Goal: Task Accomplishment & Management: Use online tool/utility

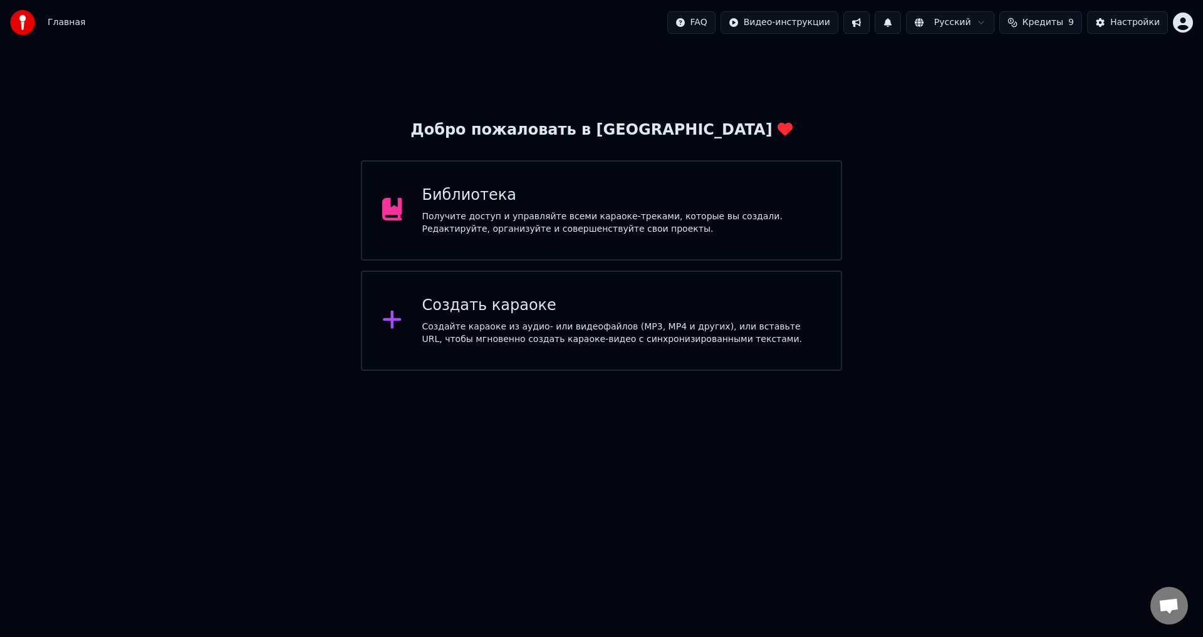
click at [488, 211] on div "Получите доступ и управляйте всеми караоке-треками, которые вы создали. Редакти…" at bounding box center [621, 223] width 399 height 25
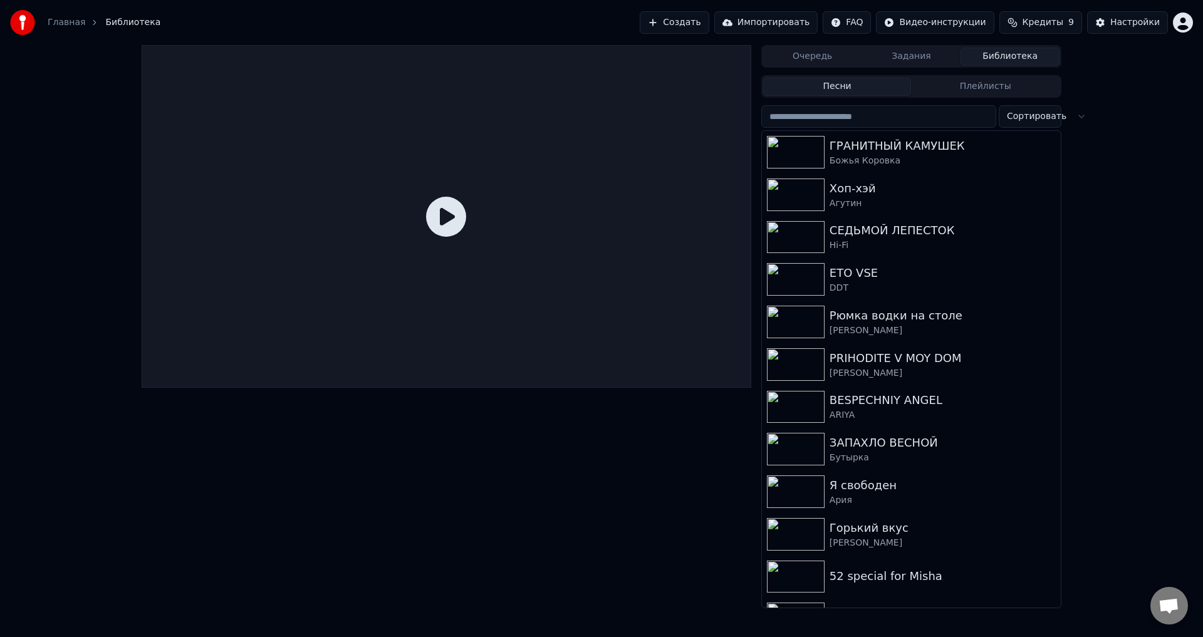
click at [706, 21] on button "Создать" at bounding box center [674, 22] width 69 height 23
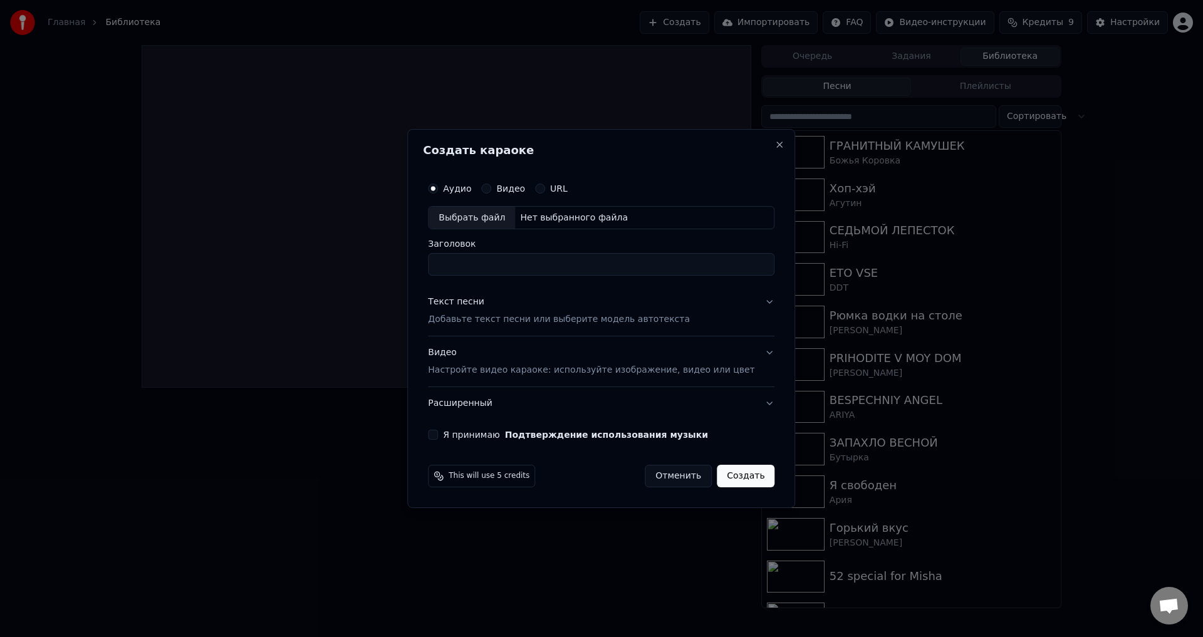
click at [686, 36] on div at bounding box center [601, 318] width 1203 height 637
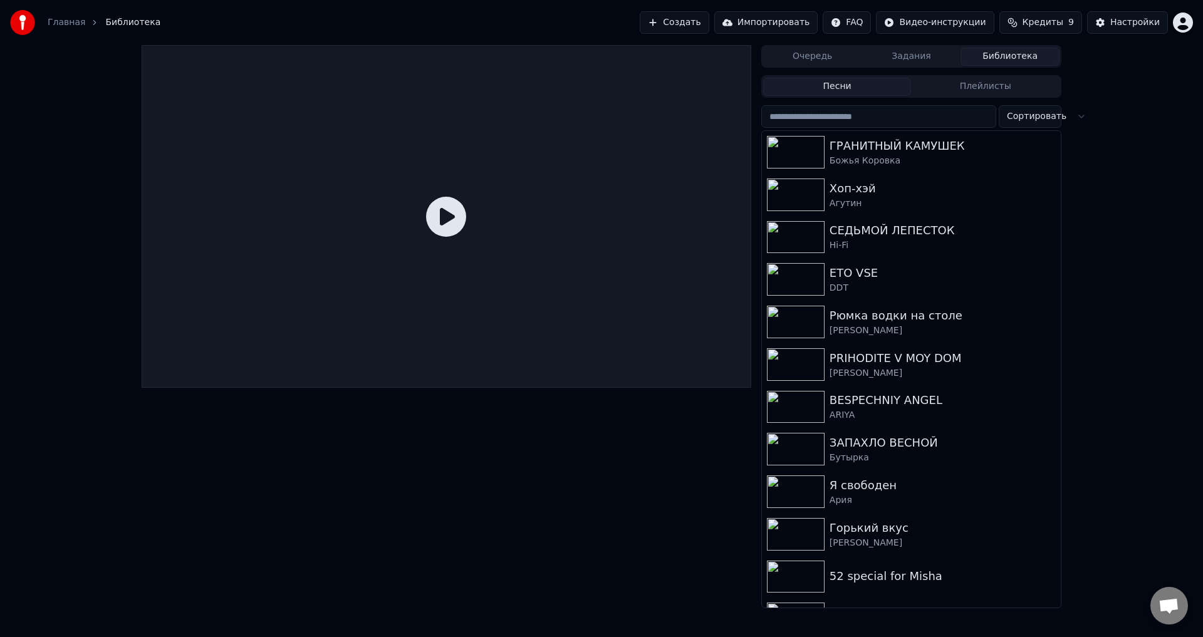
click at [765, 23] on button "Импортировать" at bounding box center [767, 22] width 104 height 23
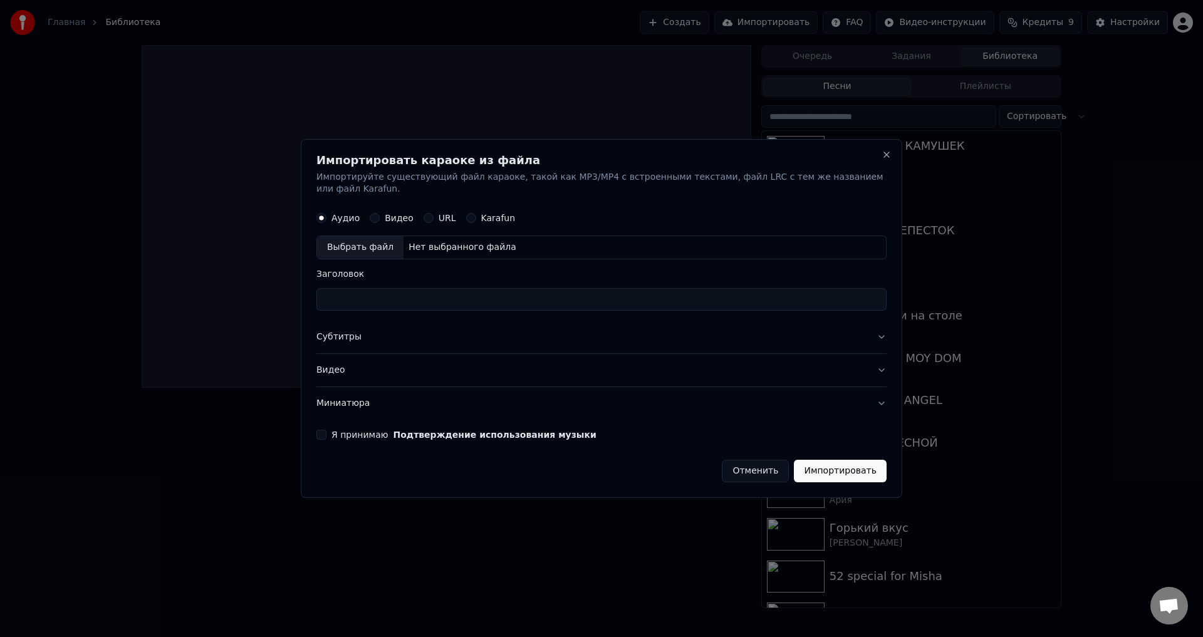
click at [390, 214] on label "Видео" at bounding box center [399, 218] width 29 height 9
click at [380, 214] on button "Видео" at bounding box center [375, 219] width 10 height 10
click at [354, 238] on div "Выбрать файл" at bounding box center [360, 248] width 86 height 23
click at [337, 431] on label "Я принимаю Подтверждение использования музыки" at bounding box center [464, 435] width 265 height 9
click at [327, 430] on button "Я принимаю Подтверждение использования музыки" at bounding box center [322, 435] width 10 height 10
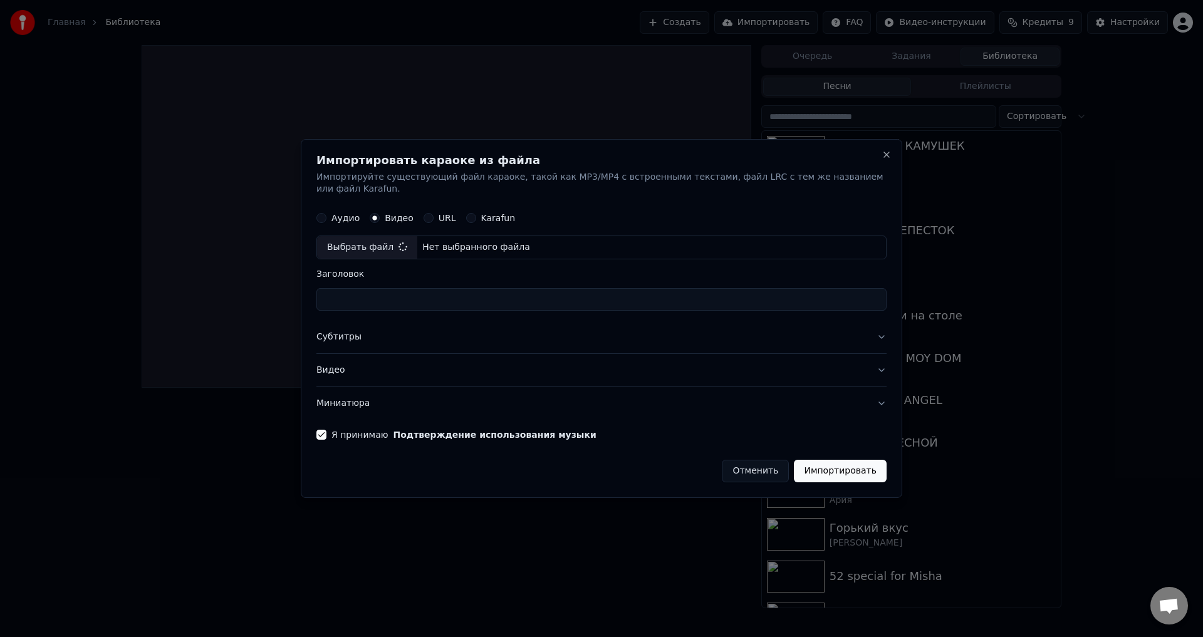
click at [402, 322] on button "Субтитры" at bounding box center [602, 338] width 570 height 33
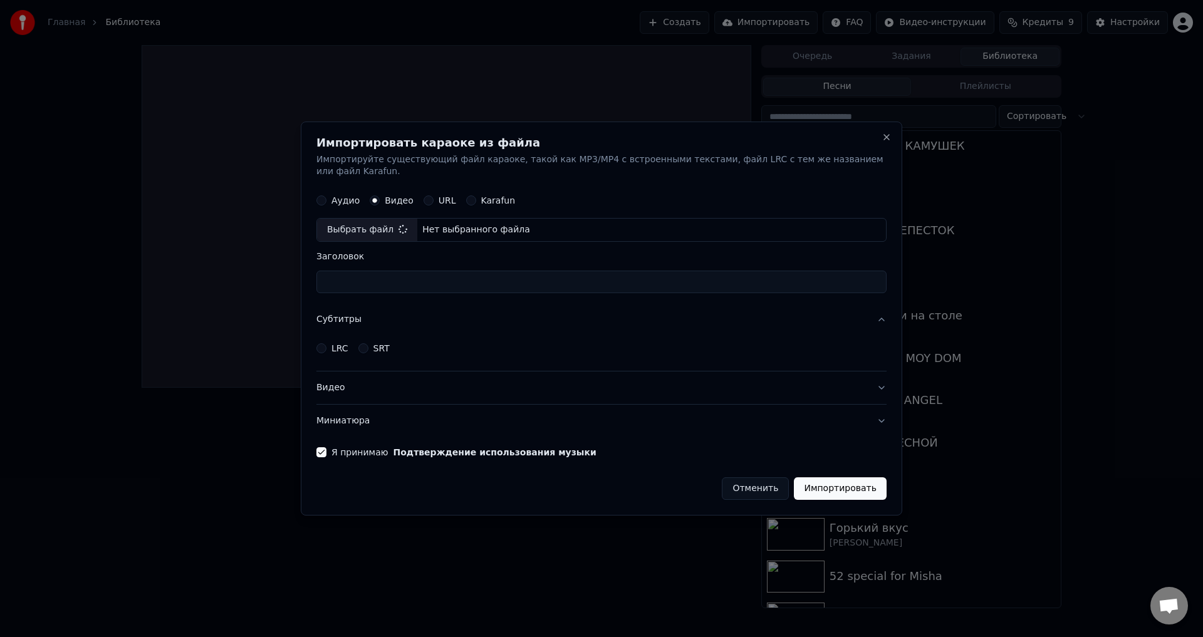
click at [408, 316] on button "Субтитры" at bounding box center [602, 320] width 570 height 33
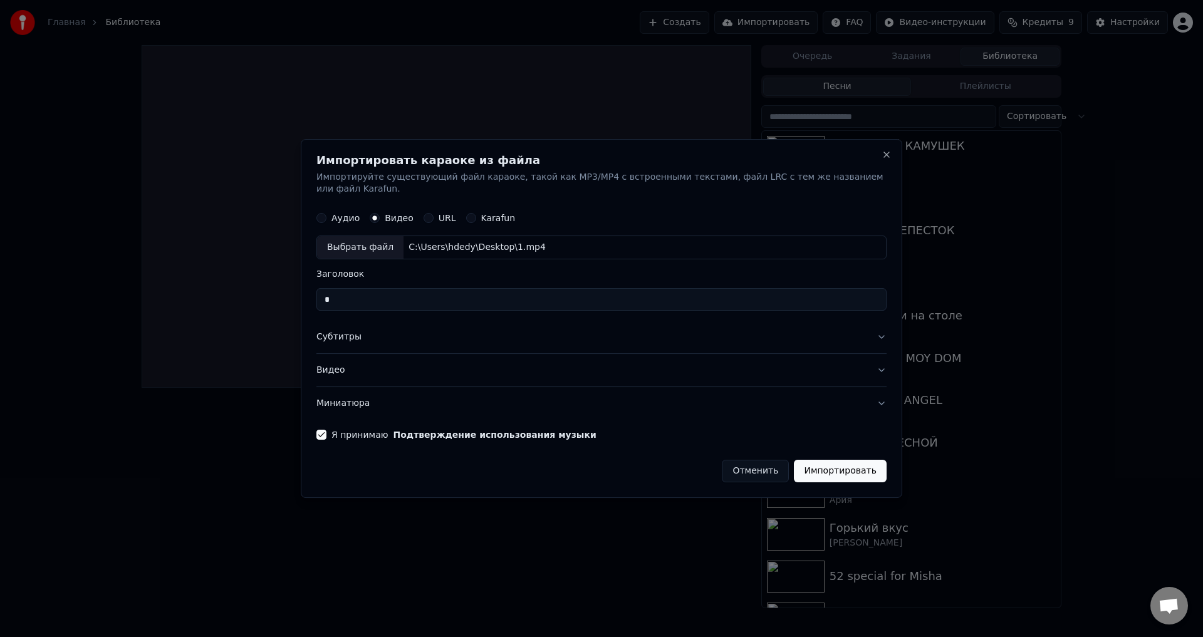
type input "*"
click at [399, 271] on label "Заголовок" at bounding box center [602, 274] width 570 height 9
click at [399, 289] on input "*" at bounding box center [602, 300] width 570 height 23
click at [621, 270] on label "Заголовок" at bounding box center [602, 274] width 570 height 9
click at [621, 289] on input "*" at bounding box center [602, 300] width 570 height 23
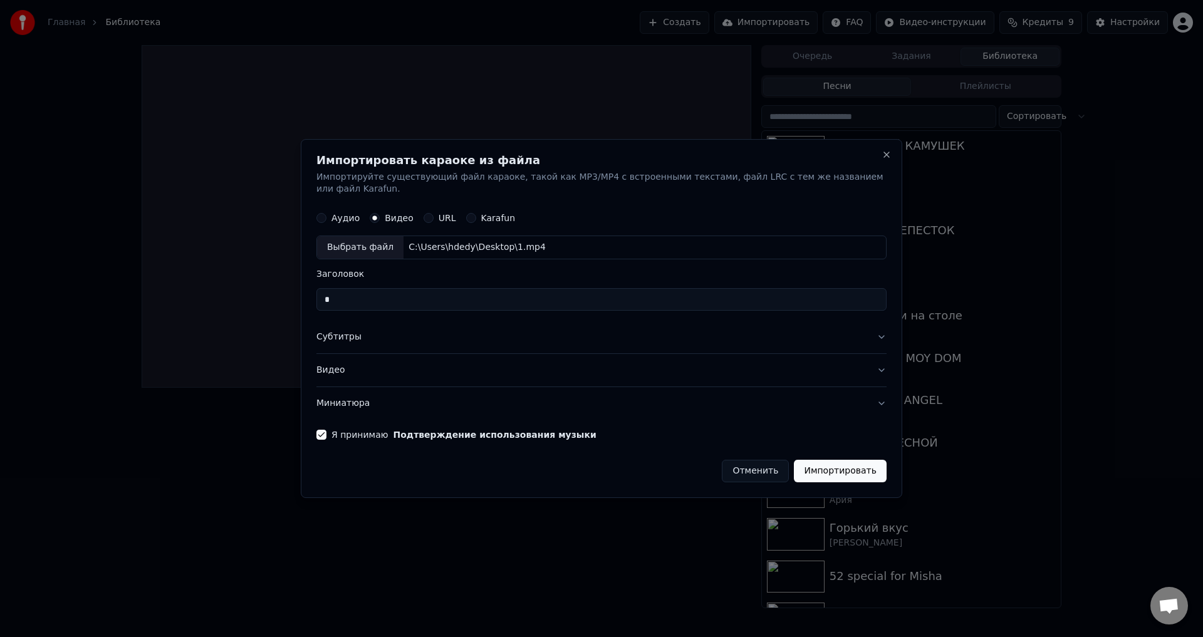
click at [632, 291] on input "*" at bounding box center [602, 300] width 570 height 23
click at [655, 294] on input "*" at bounding box center [602, 300] width 570 height 23
type input "*******"
click at [394, 431] on button "Подтверждение использования музыки" at bounding box center [495, 435] width 203 height 9
click at [827, 467] on button "Импортировать" at bounding box center [840, 471] width 93 height 23
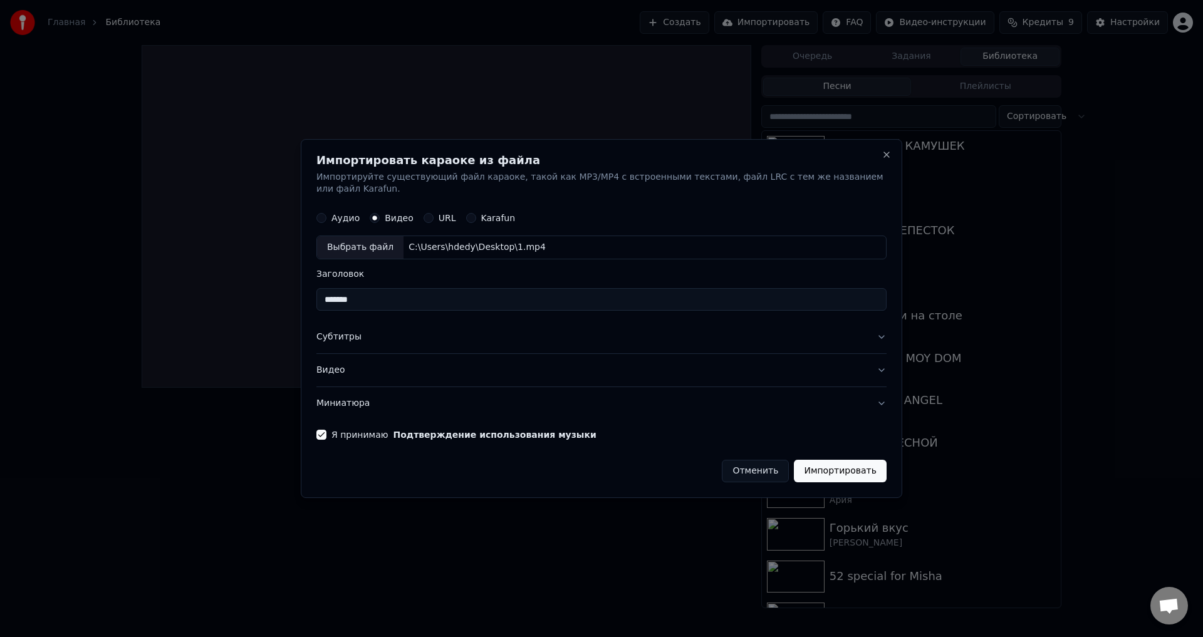
click at [837, 467] on button "Импортировать" at bounding box center [840, 471] width 93 height 23
click at [837, 460] on button "Импортировать" at bounding box center [840, 471] width 93 height 23
click at [849, 469] on button "Импортировать" at bounding box center [840, 471] width 93 height 23
click at [839, 460] on button "Импортировать" at bounding box center [840, 471] width 93 height 23
click at [838, 466] on button "Импортировать" at bounding box center [840, 471] width 93 height 23
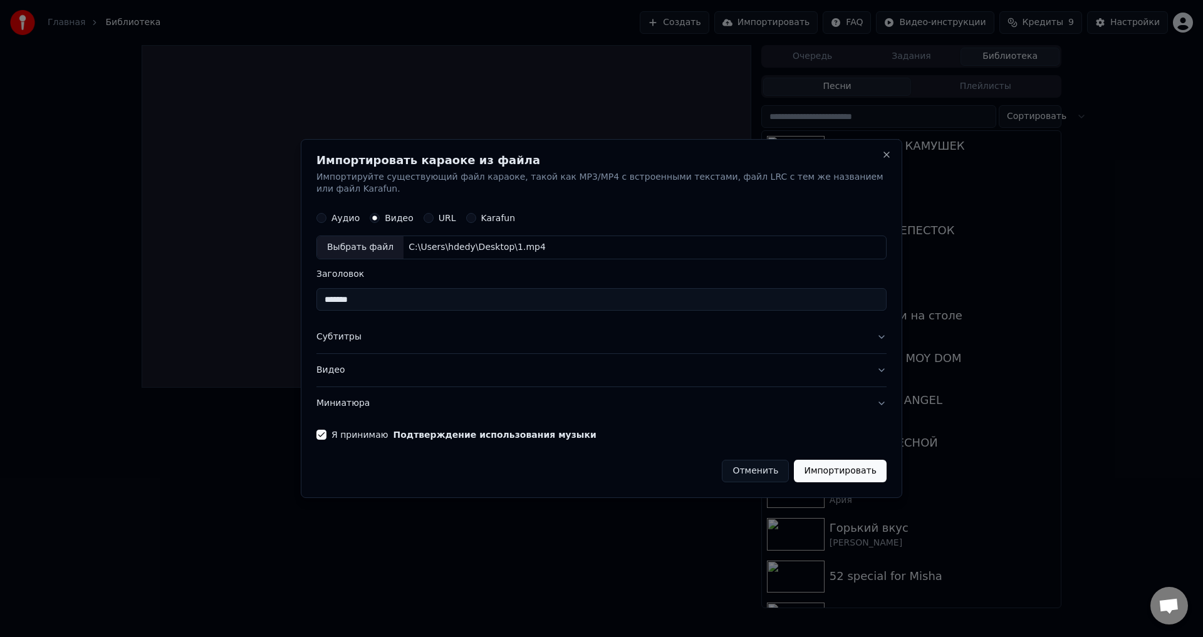
click at [837, 466] on button "Импортировать" at bounding box center [840, 471] width 93 height 23
click at [840, 460] on button "Импортировать" at bounding box center [840, 471] width 93 height 23
click at [869, 394] on button "Миниатюра" at bounding box center [602, 403] width 570 height 33
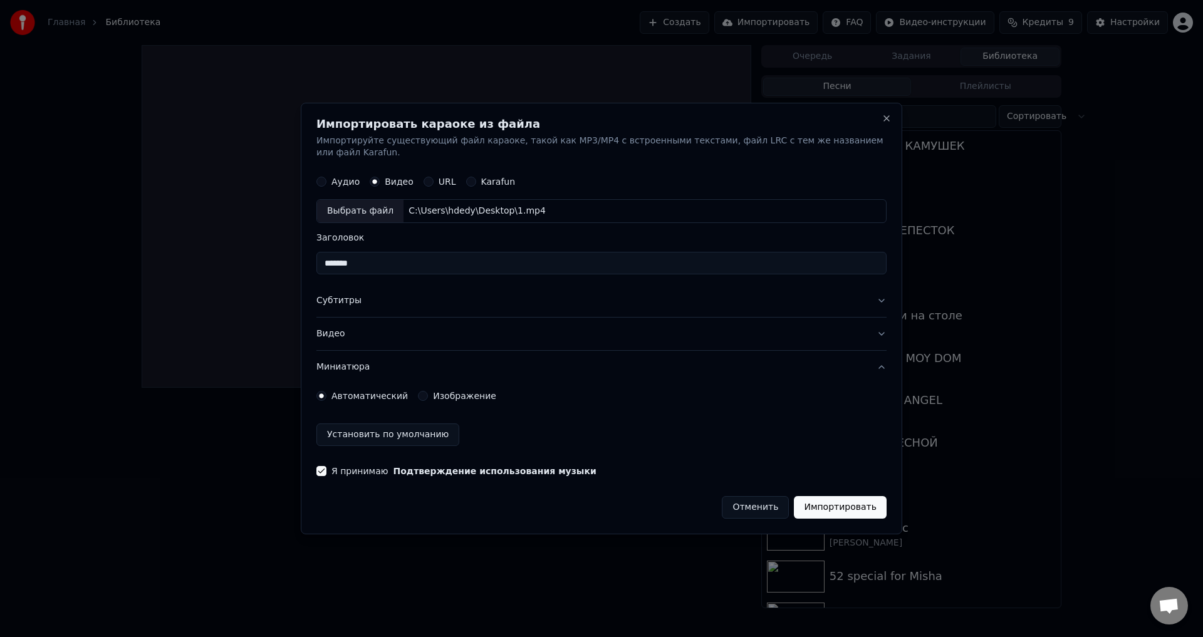
click at [872, 360] on button "Миниатюра" at bounding box center [602, 367] width 570 height 33
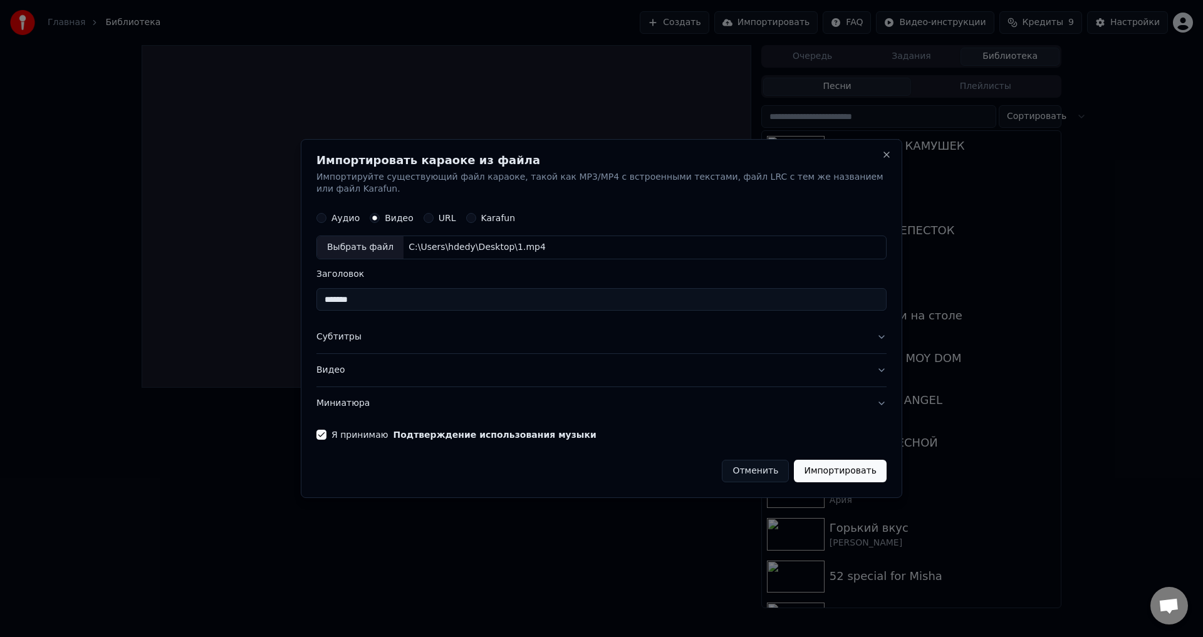
click at [876, 391] on button "Миниатюра" at bounding box center [602, 403] width 570 height 33
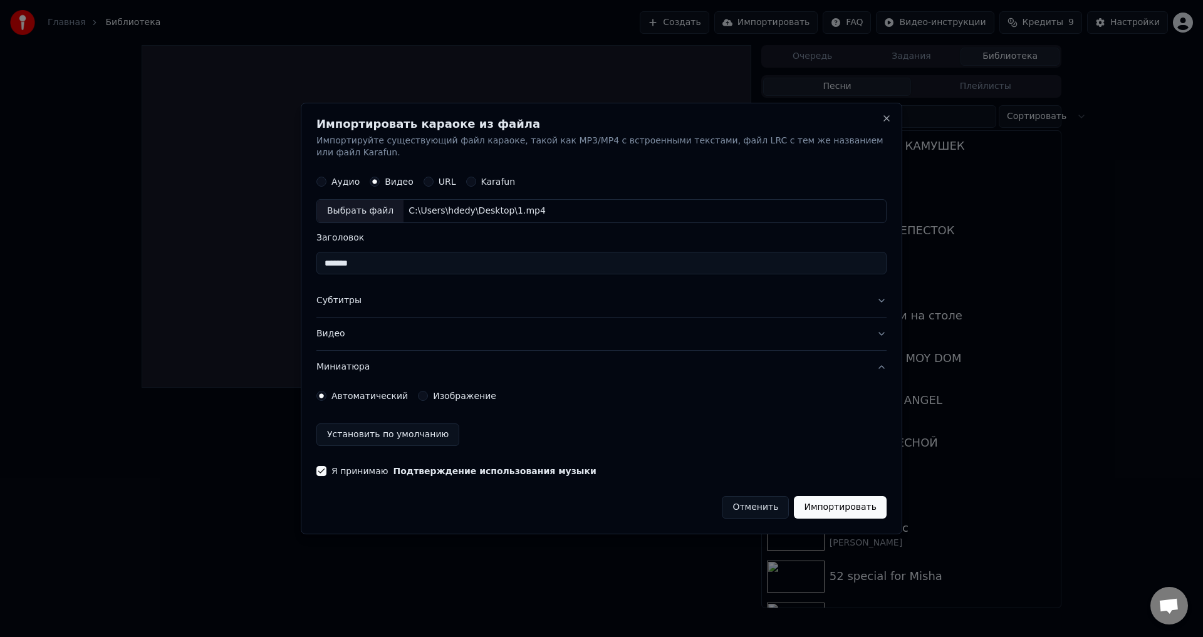
click at [881, 375] on button "Миниатюра" at bounding box center [602, 367] width 570 height 33
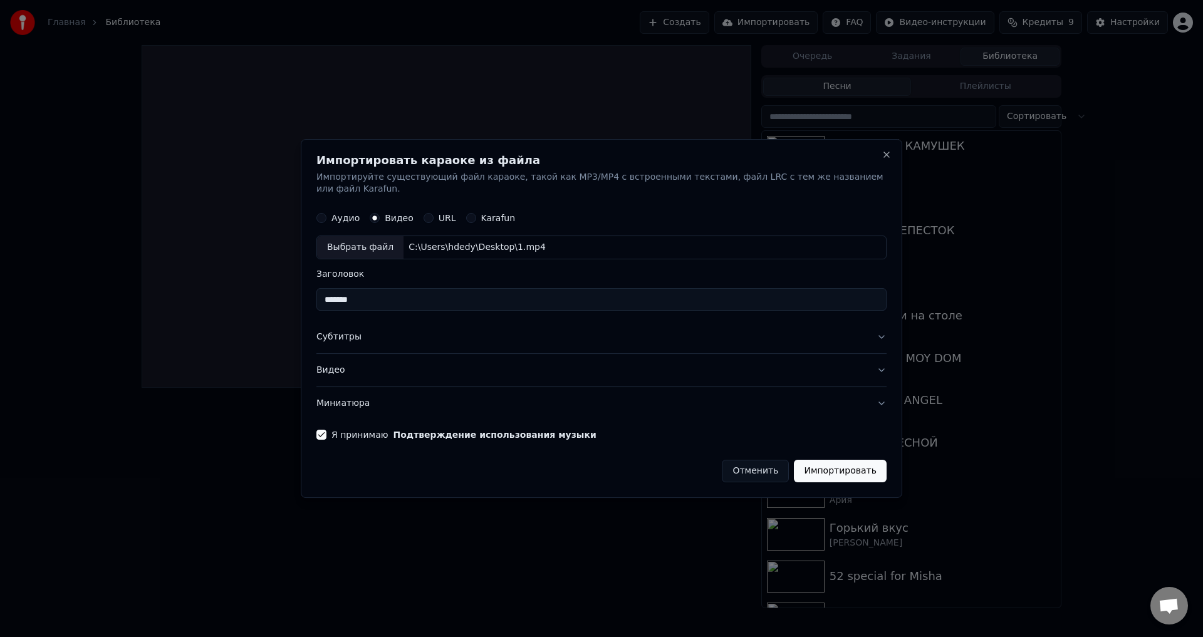
click at [867, 360] on button "Видео" at bounding box center [602, 370] width 570 height 33
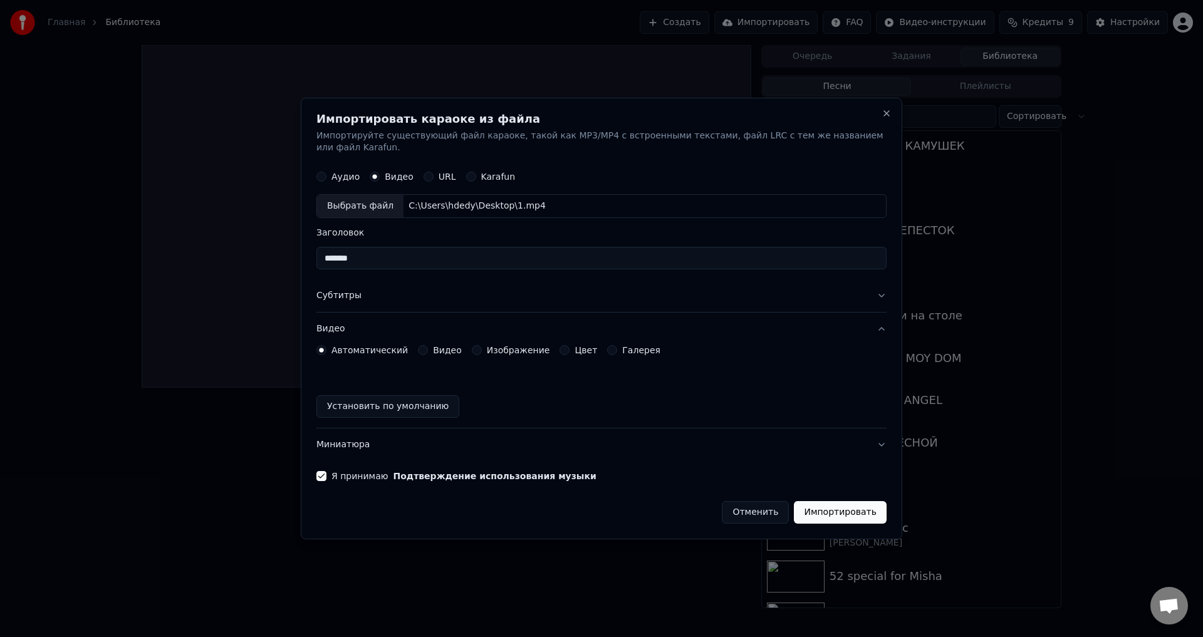
click at [866, 318] on button "Видео" at bounding box center [602, 329] width 570 height 33
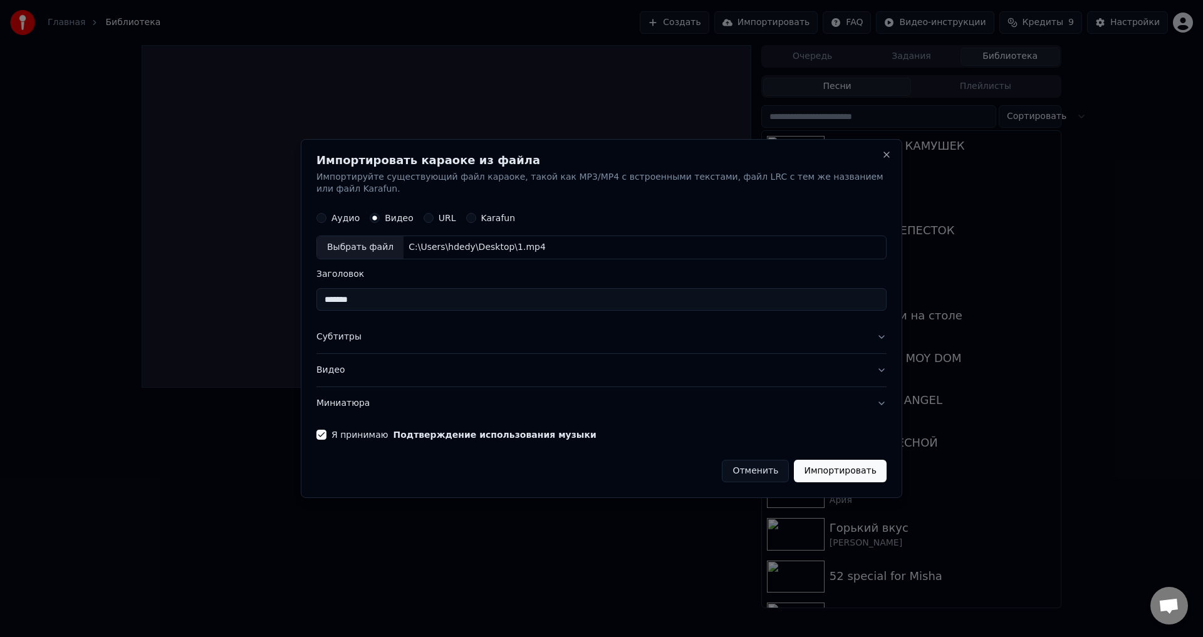
click at [844, 460] on button "Импортировать" at bounding box center [840, 471] width 93 height 23
click at [866, 330] on button "Субтитры" at bounding box center [602, 338] width 570 height 33
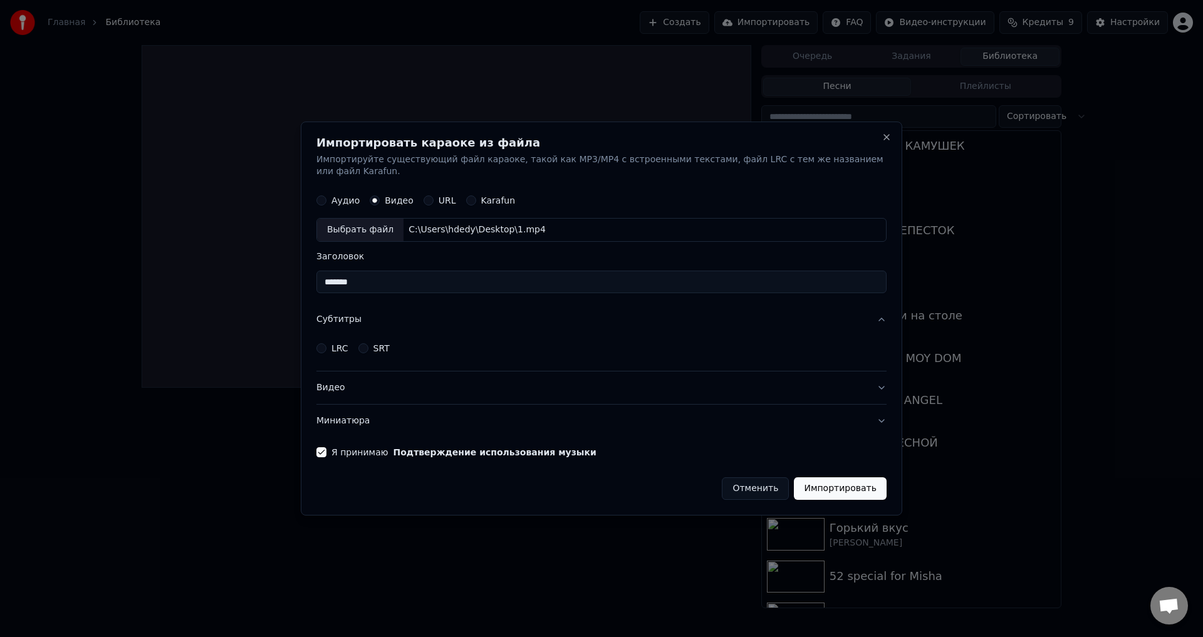
click at [872, 318] on button "Субтитры" at bounding box center [602, 320] width 570 height 33
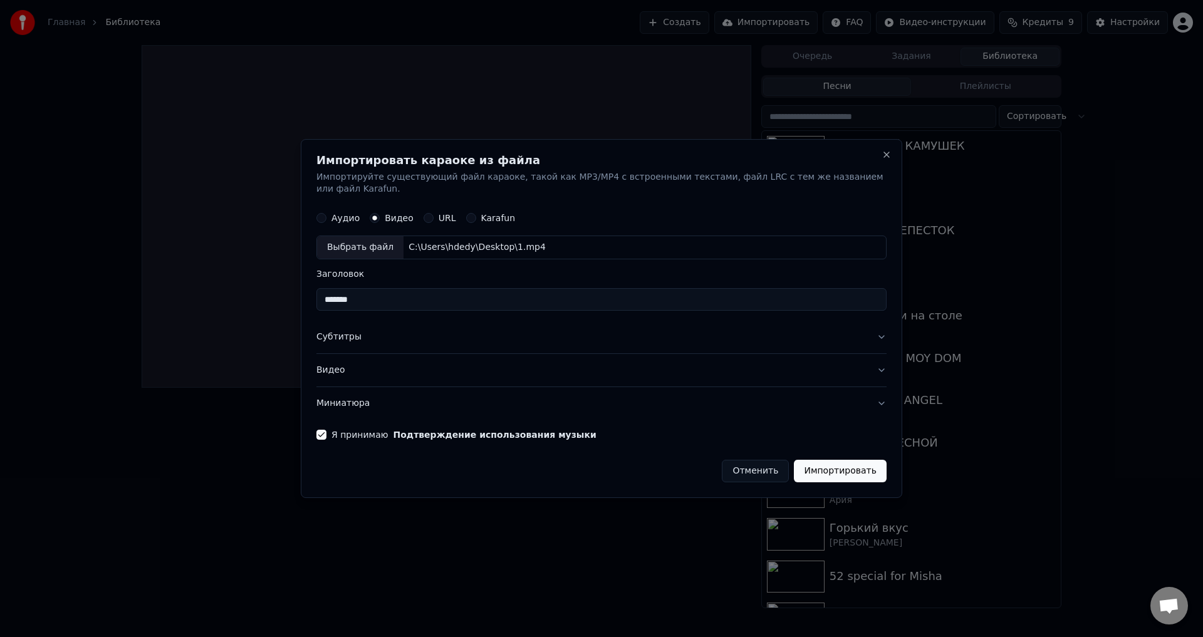
click at [864, 327] on button "Субтитры" at bounding box center [602, 338] width 570 height 33
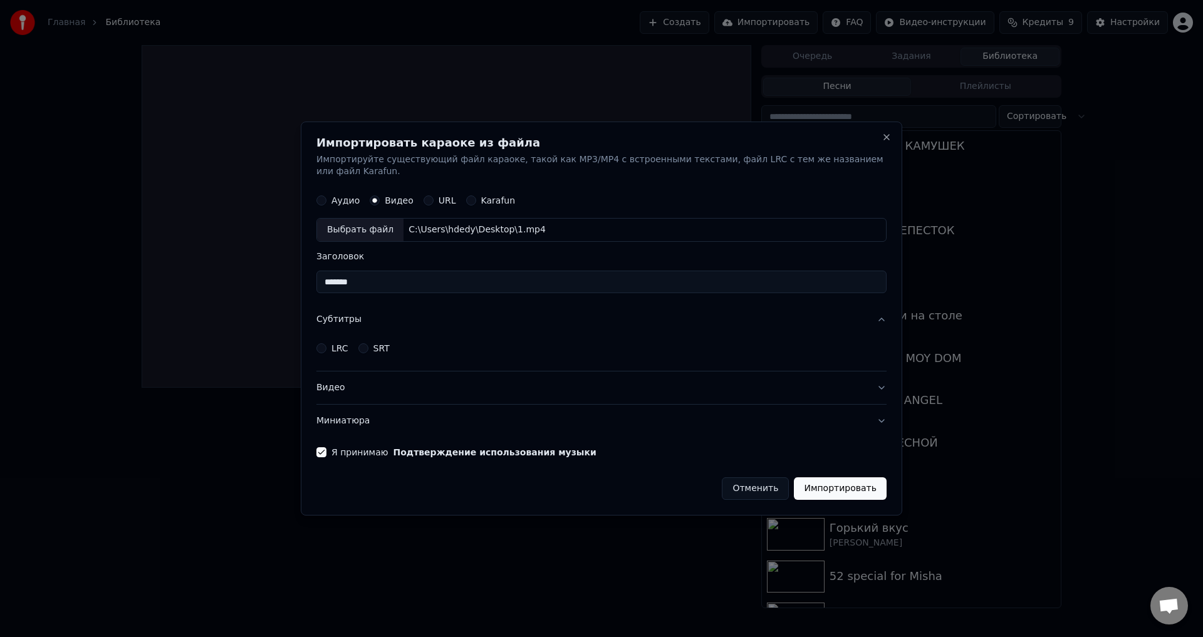
click at [833, 483] on button "Импортировать" at bounding box center [840, 489] width 93 height 23
click at [337, 344] on label "LRC" at bounding box center [340, 348] width 17 height 9
click at [327, 343] on button "LRC" at bounding box center [322, 348] width 10 height 10
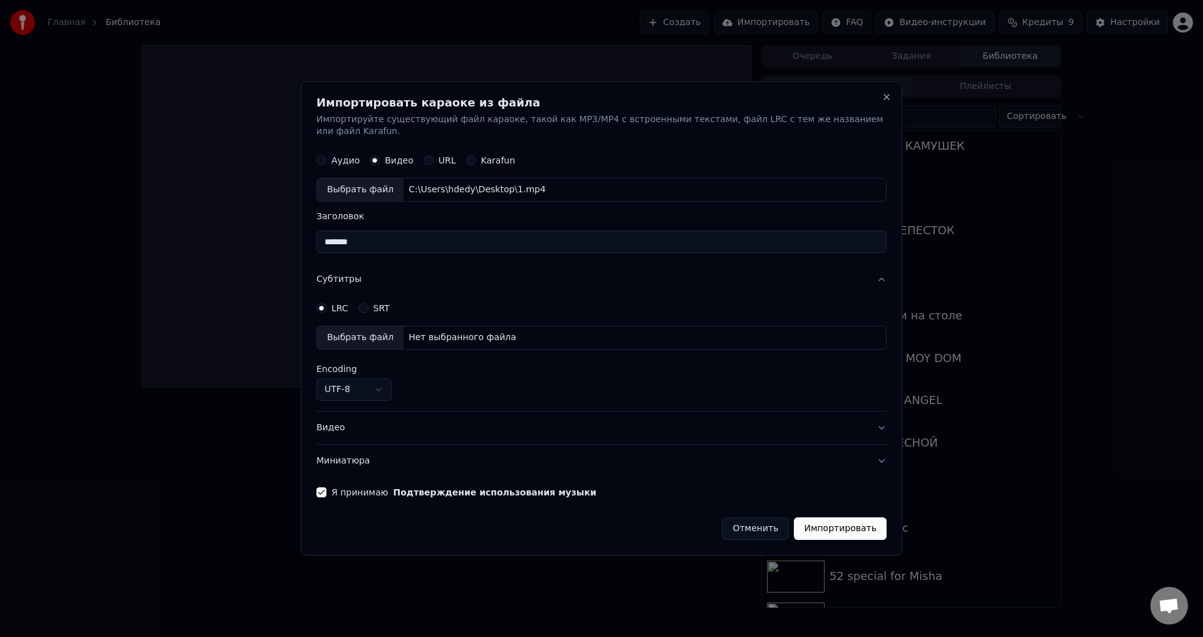
click at [338, 306] on label "LRC" at bounding box center [340, 308] width 17 height 9
click at [327, 306] on button "LRC" at bounding box center [322, 308] width 10 height 10
click at [327, 304] on button "LRC" at bounding box center [322, 308] width 10 height 10
click at [369, 303] on div "SRT" at bounding box center [374, 308] width 31 height 10
click at [364, 303] on button "SRT" at bounding box center [364, 308] width 10 height 10
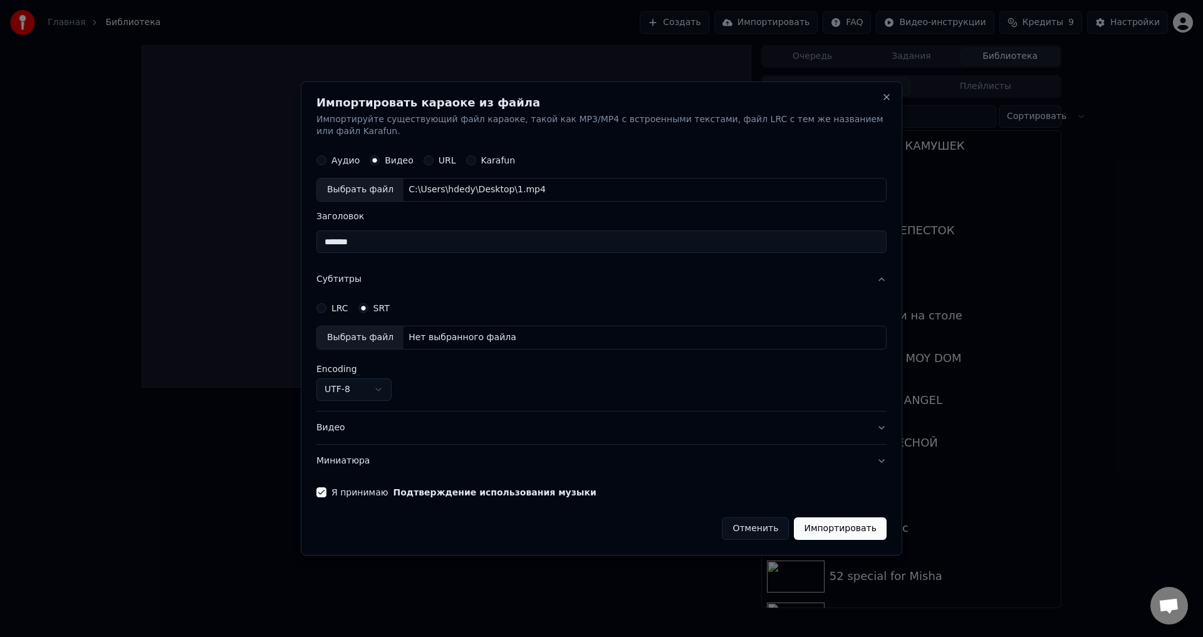
click at [365, 306] on circle "button" at bounding box center [363, 308] width 4 height 4
click at [844, 518] on button "Импортировать" at bounding box center [840, 529] width 93 height 23
click at [850, 518] on button "Импортировать" at bounding box center [840, 529] width 93 height 23
click at [845, 519] on button "Импортировать" at bounding box center [840, 529] width 93 height 23
click at [839, 522] on button "Импортировать" at bounding box center [840, 529] width 93 height 23
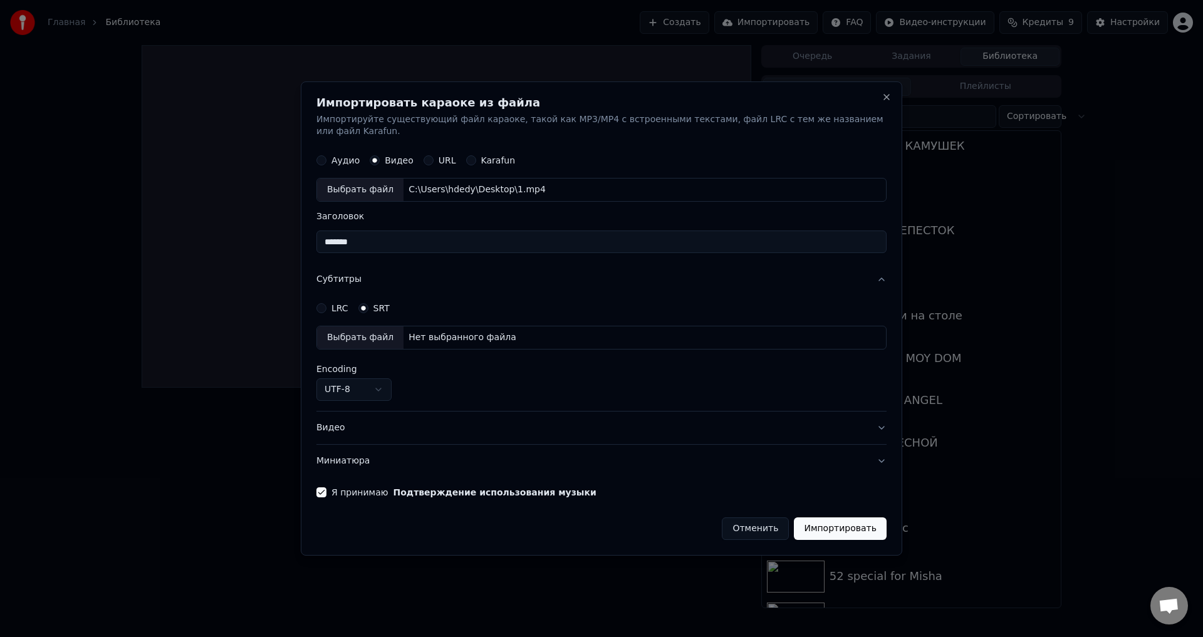
click at [439, 157] on label "URL" at bounding box center [448, 161] width 18 height 9
click at [434, 157] on button "URL" at bounding box center [429, 161] width 10 height 10
click at [389, 156] on label "Видео" at bounding box center [399, 160] width 29 height 9
click at [380, 155] on button "Видео" at bounding box center [375, 160] width 10 height 10
click at [368, 191] on div "Выбрать файл" at bounding box center [360, 190] width 86 height 23
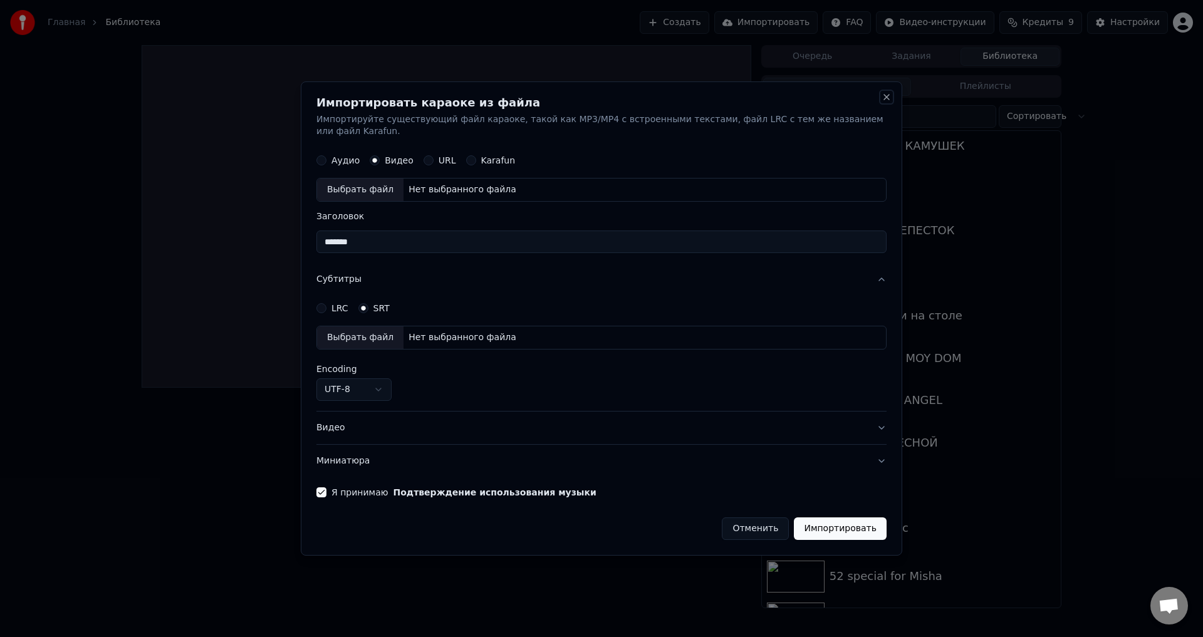
click at [882, 102] on button "Close" at bounding box center [887, 97] width 10 height 10
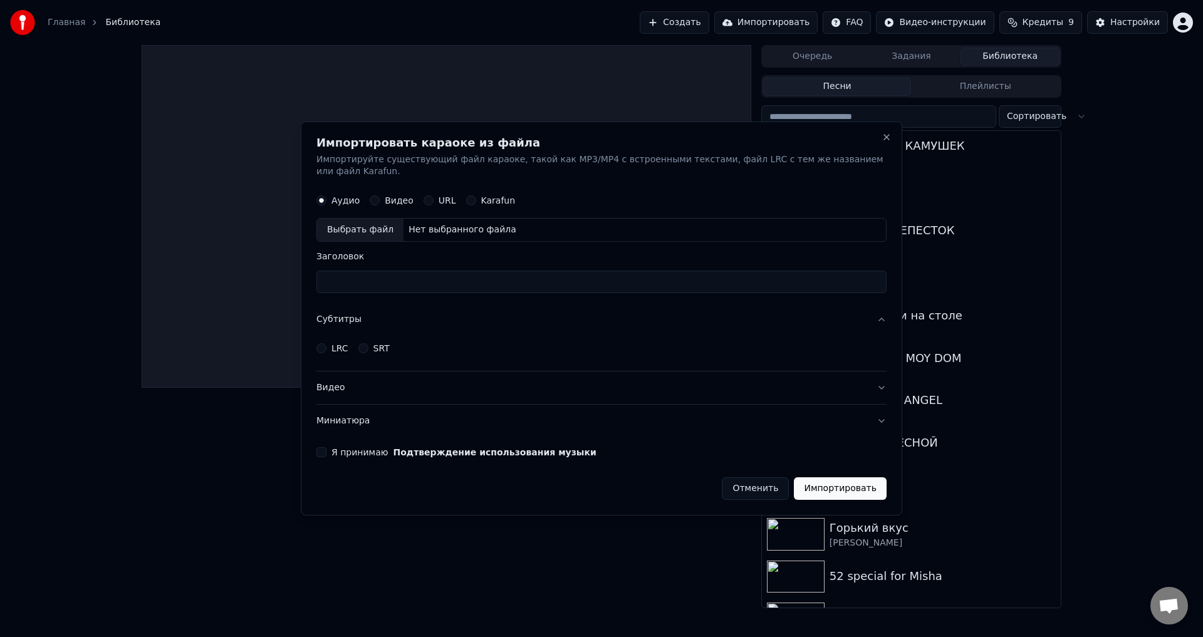
click at [872, 100] on html "Главная Библиотека Создать Импортировать FAQ Видео-инструкции Кредиты 9 Настрой…" at bounding box center [601, 318] width 1203 height 637
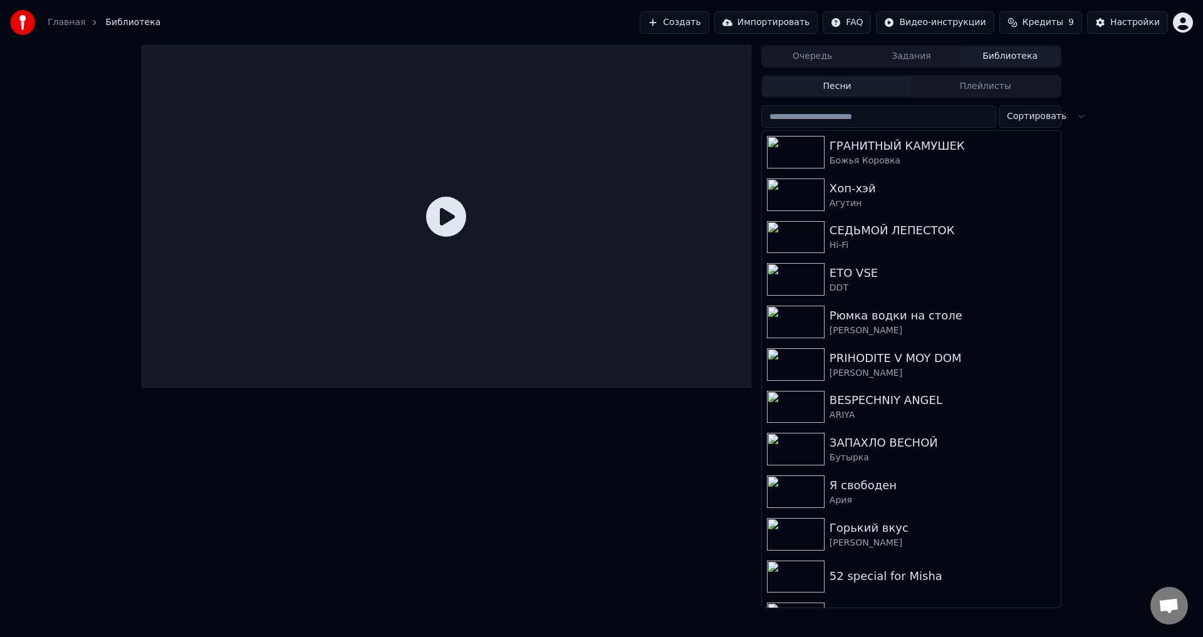
click at [773, 26] on button "Импортировать" at bounding box center [767, 22] width 104 height 23
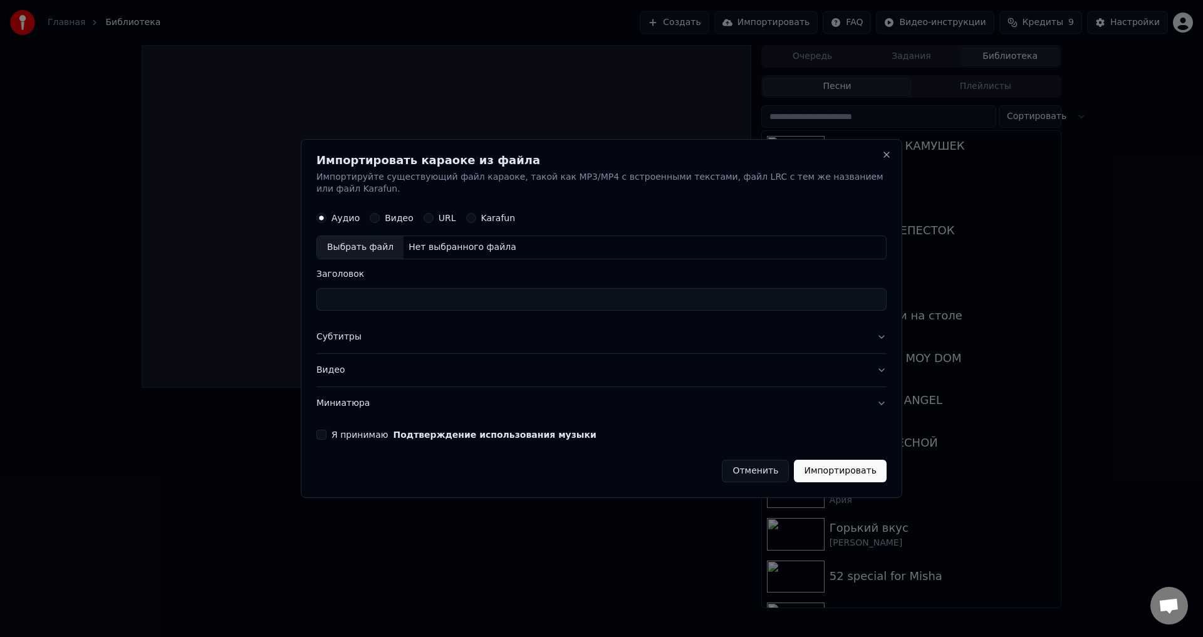
click at [377, 214] on button "Видео" at bounding box center [375, 219] width 10 height 10
click at [373, 249] on div "Выбрать файл" at bounding box center [360, 248] width 86 height 23
type input "*"
click at [327, 431] on button "Я принимаю Подтверждение использования музыки" at bounding box center [322, 435] width 10 height 10
click at [829, 463] on button "Импортировать" at bounding box center [840, 471] width 93 height 23
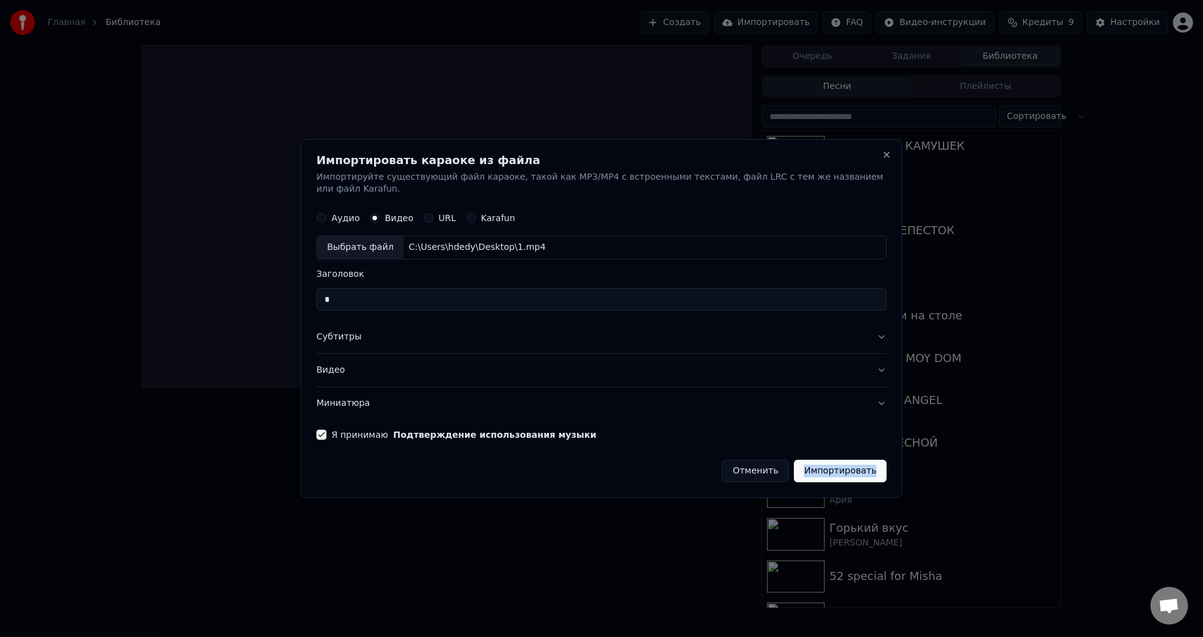
click at [817, 390] on button "Миниатюра" at bounding box center [602, 403] width 570 height 33
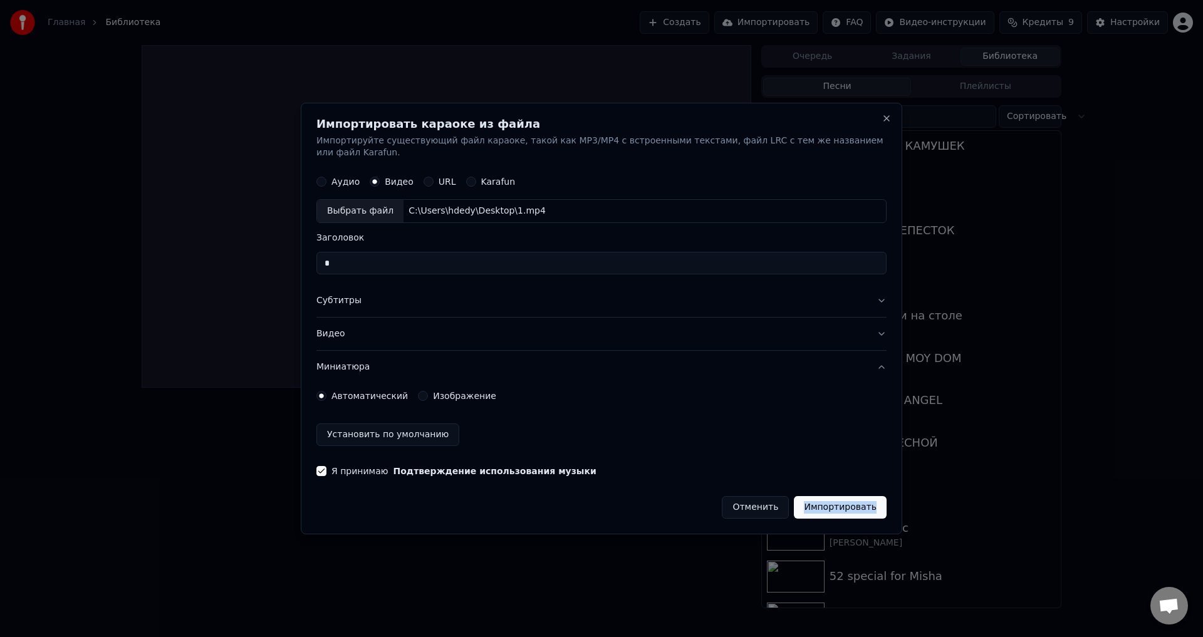
click at [647, 514] on div "Импортировать караоке из файла Импортируйте существующий файл караоке, такой ка…" at bounding box center [602, 319] width 602 height 432
click at [846, 505] on button "Импортировать" at bounding box center [840, 507] width 93 height 23
click at [835, 498] on button "Импортировать" at bounding box center [840, 507] width 93 height 23
click at [842, 498] on button "Импортировать" at bounding box center [840, 507] width 93 height 23
click at [850, 498] on button "Импортировать" at bounding box center [840, 507] width 93 height 23
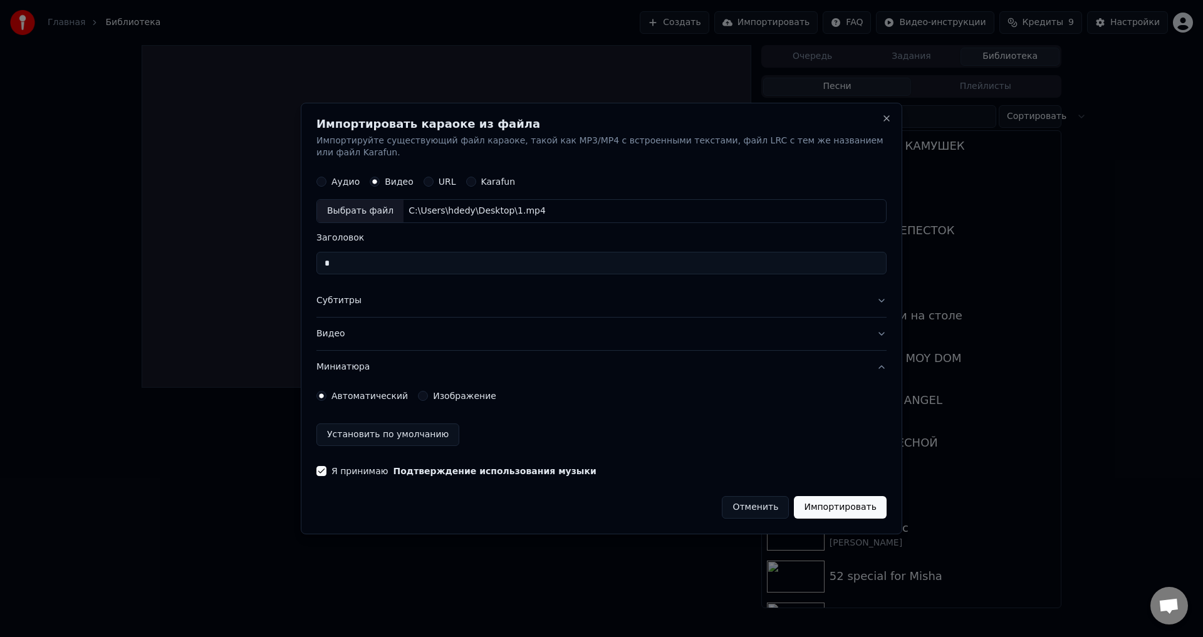
click at [843, 497] on button "Импортировать" at bounding box center [840, 507] width 93 height 23
click at [752, 505] on button "Отменить" at bounding box center [755, 507] width 67 height 23
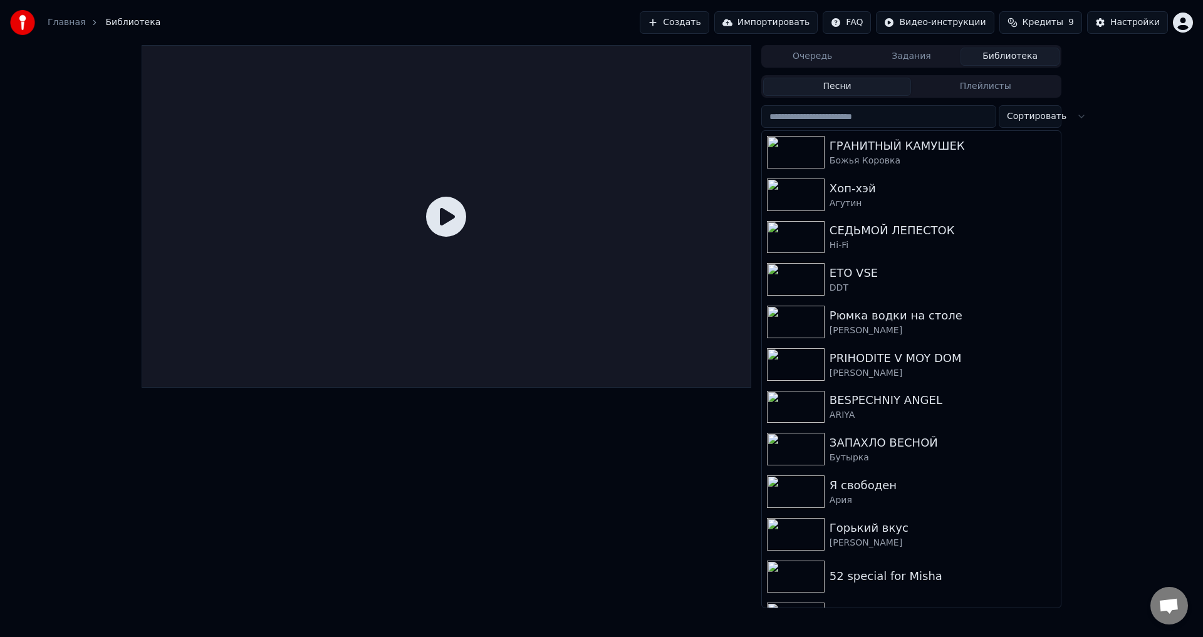
click at [708, 21] on button "Создать" at bounding box center [674, 22] width 69 height 23
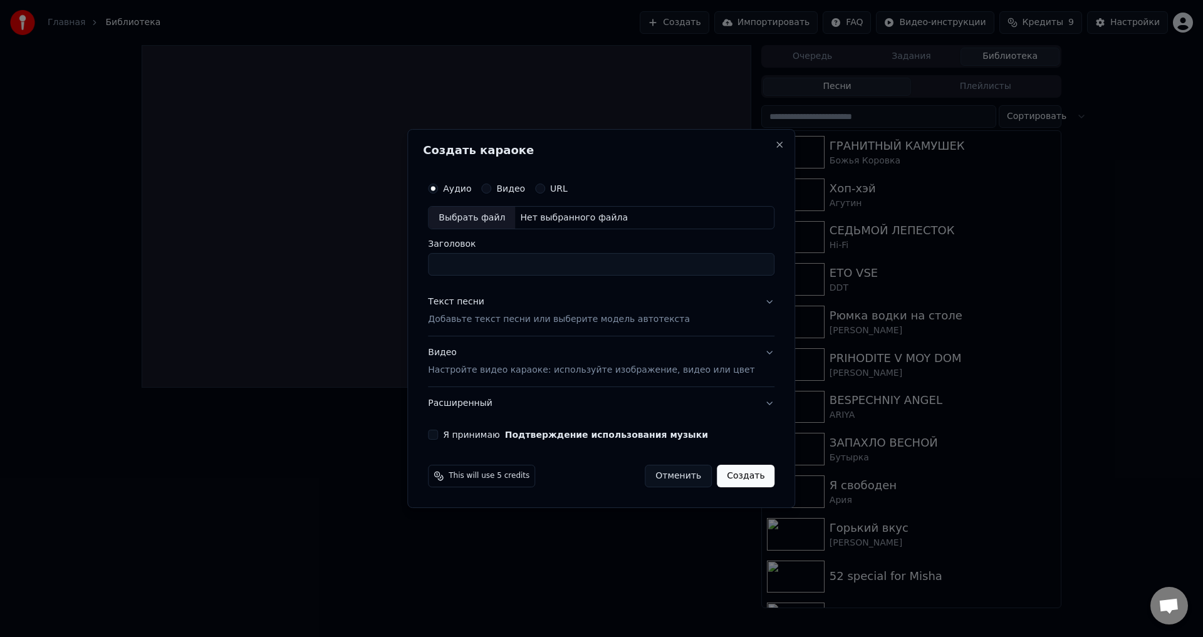
click at [524, 184] on label "Видео" at bounding box center [510, 188] width 29 height 9
click at [491, 184] on button "Видео" at bounding box center [486, 189] width 10 height 10
click at [493, 215] on div "Выбрать файл" at bounding box center [472, 218] width 86 height 23
click at [746, 302] on button "Текст песни Добавьте текст песни или выберите модель автотекста" at bounding box center [601, 311] width 347 height 50
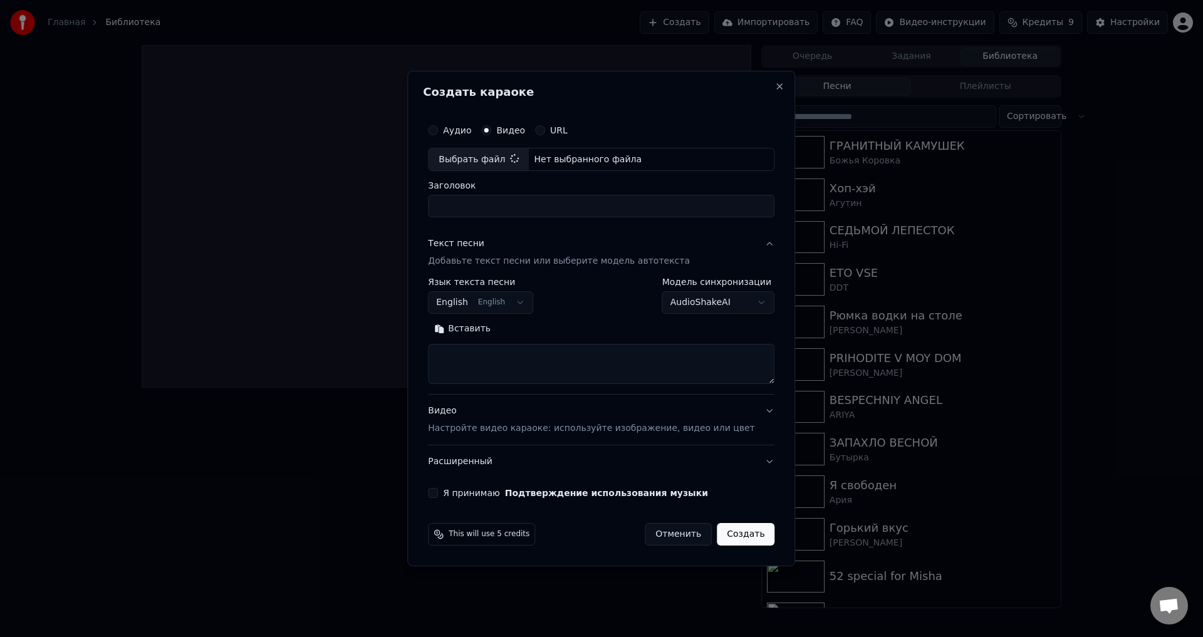
click at [527, 303] on button "English English" at bounding box center [480, 303] width 105 height 23
click at [738, 308] on button "AudioShakeAI" at bounding box center [719, 303] width 113 height 23
click at [733, 306] on button "AudioShakeAI" at bounding box center [719, 303] width 113 height 23
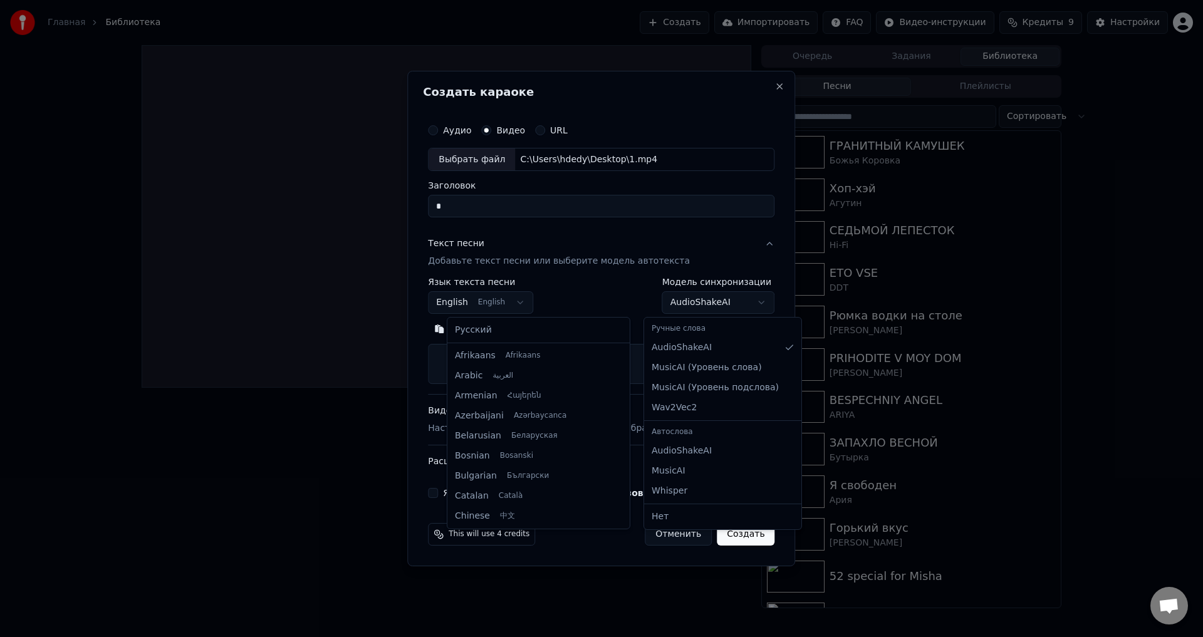
type input "*"
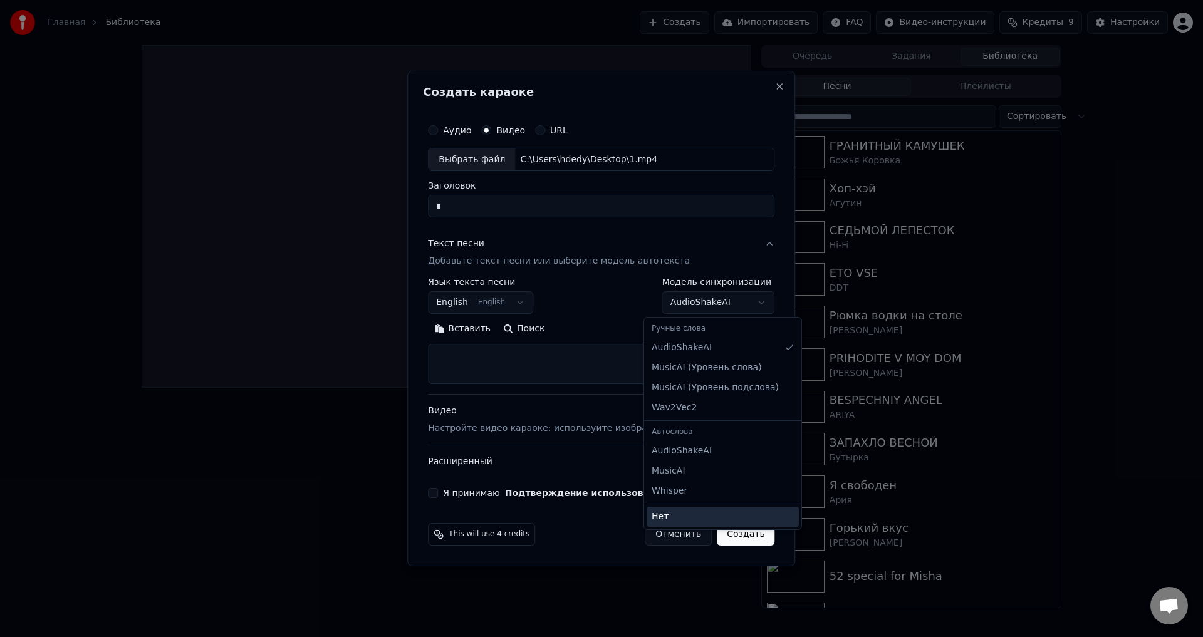
click at [663, 515] on span "Нет" at bounding box center [660, 517] width 17 height 13
select select "****"
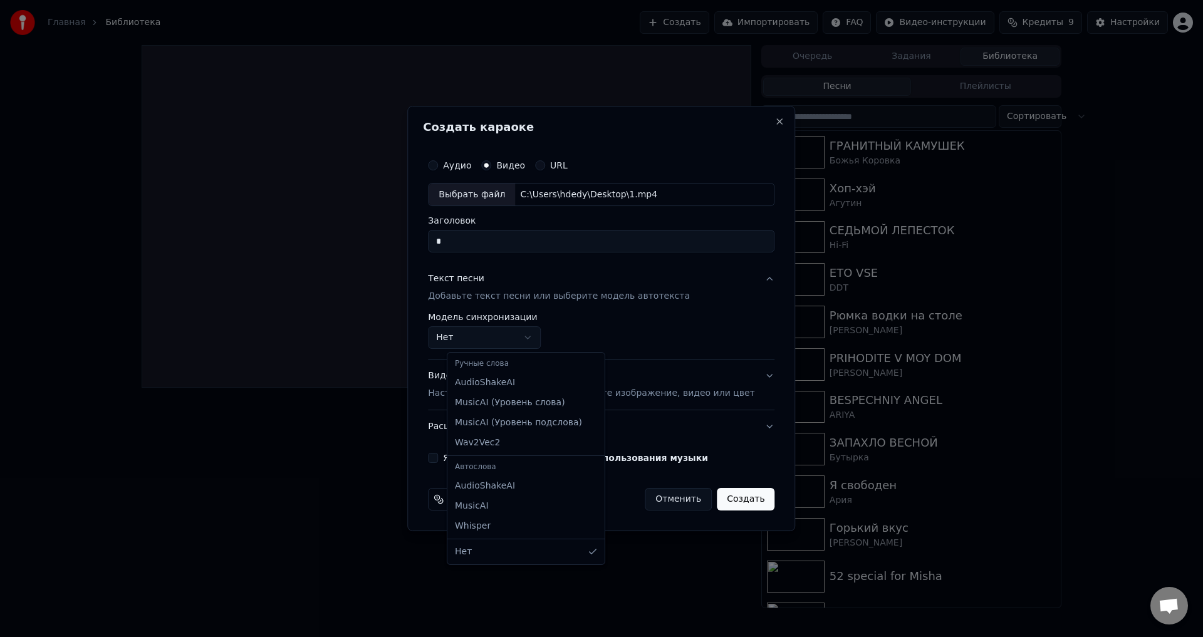
click at [676, 340] on div at bounding box center [601, 318] width 1203 height 637
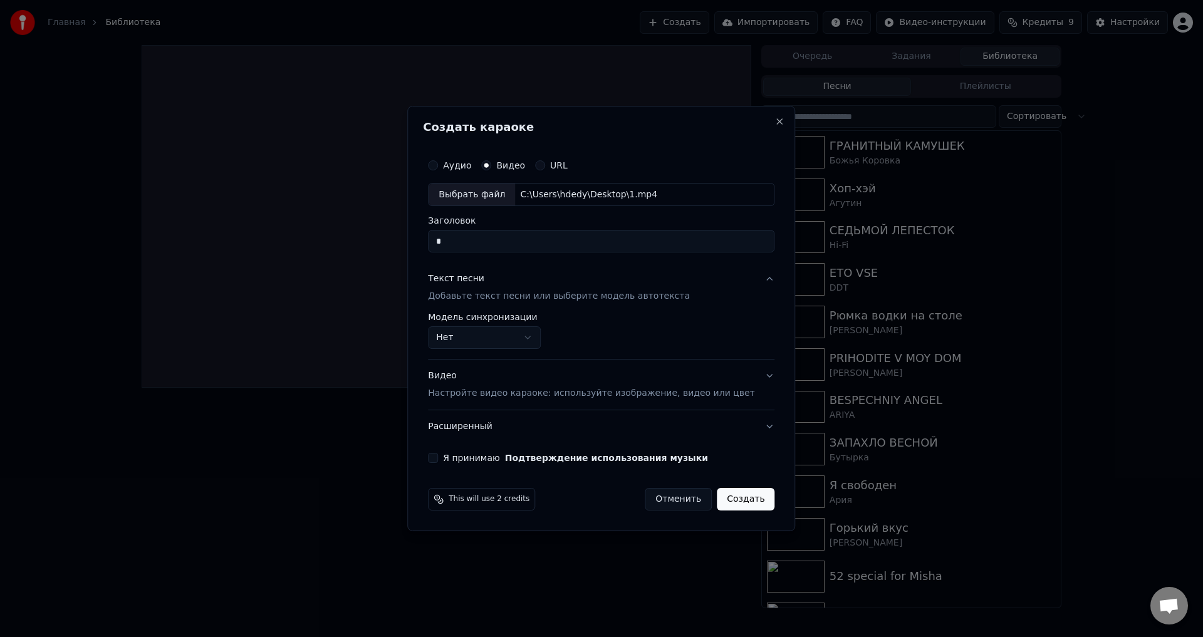
click at [737, 382] on button "Видео Настройте видео караоке: используйте изображение, видео или цвет" at bounding box center [601, 385] width 347 height 50
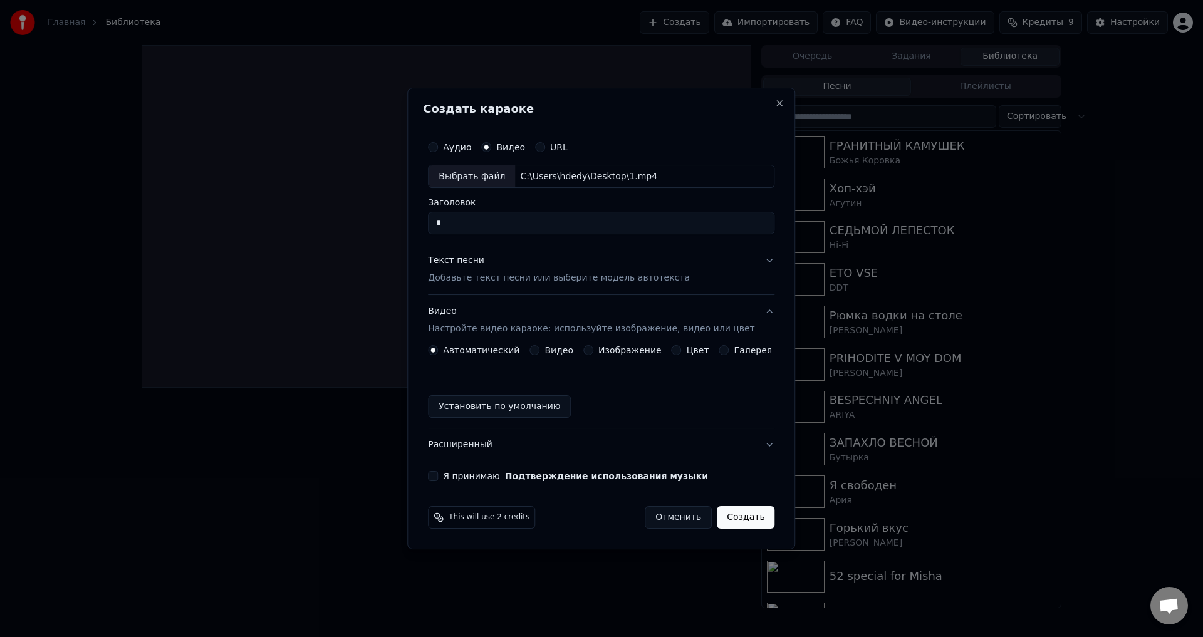
click at [438, 476] on button "Я принимаю Подтверждение использования музыки" at bounding box center [433, 476] width 10 height 10
click at [731, 448] on button "Расширенный" at bounding box center [601, 445] width 347 height 33
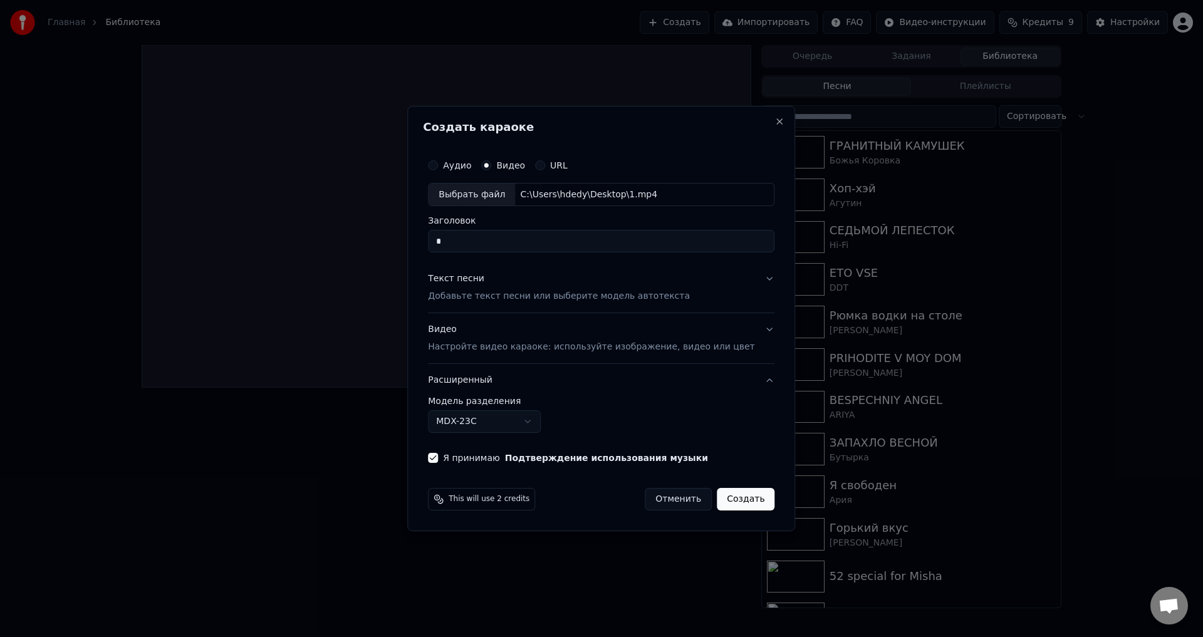
click at [541, 416] on button "MDX-23C" at bounding box center [484, 422] width 113 height 23
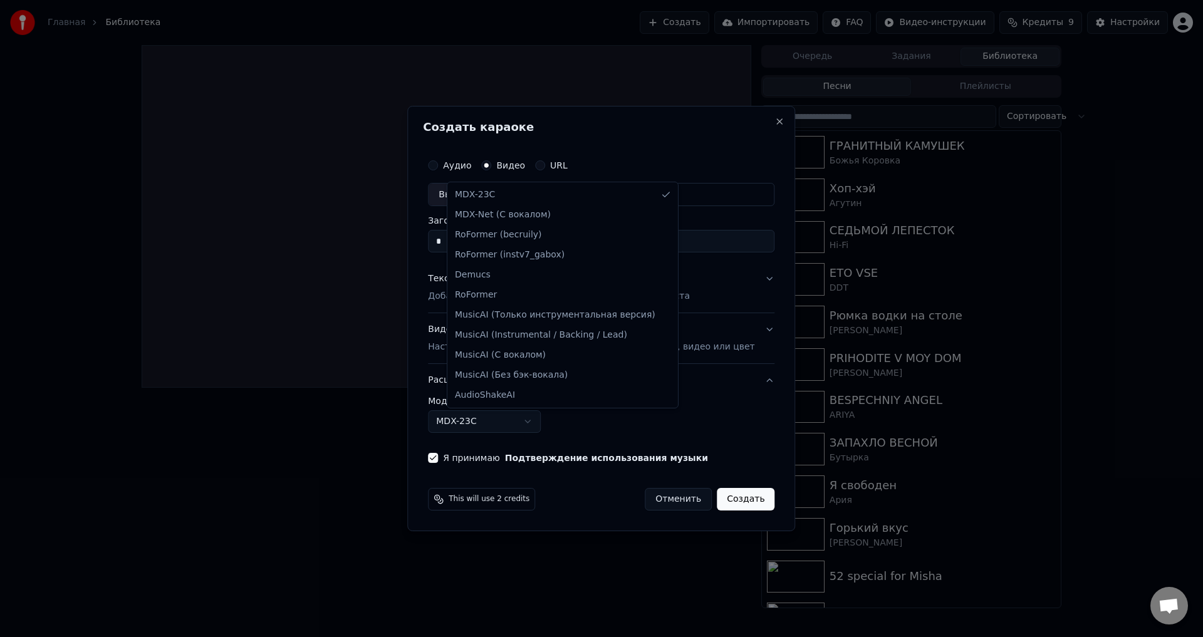
click at [695, 410] on div at bounding box center [601, 318] width 1203 height 637
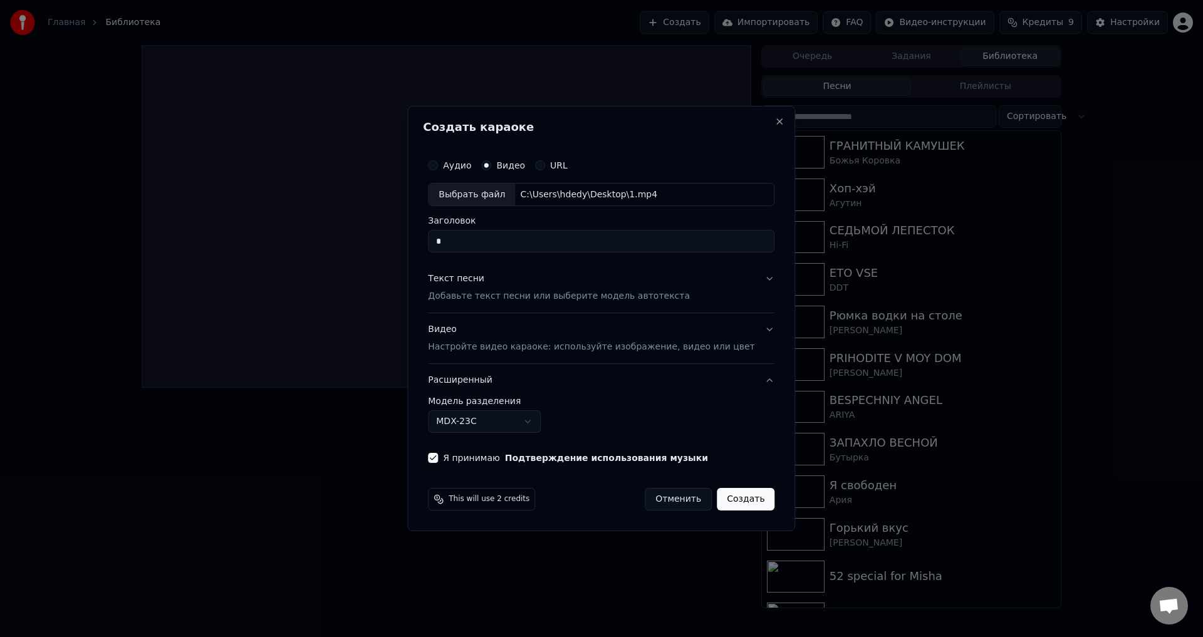
click at [733, 498] on button "Создать" at bounding box center [746, 499] width 58 height 23
click at [726, 498] on button "Создать" at bounding box center [746, 499] width 58 height 23
click at [727, 495] on button "Создать" at bounding box center [746, 499] width 58 height 23
click at [725, 497] on button "Создать" at bounding box center [746, 499] width 58 height 23
click at [730, 496] on button "Создать" at bounding box center [746, 499] width 58 height 23
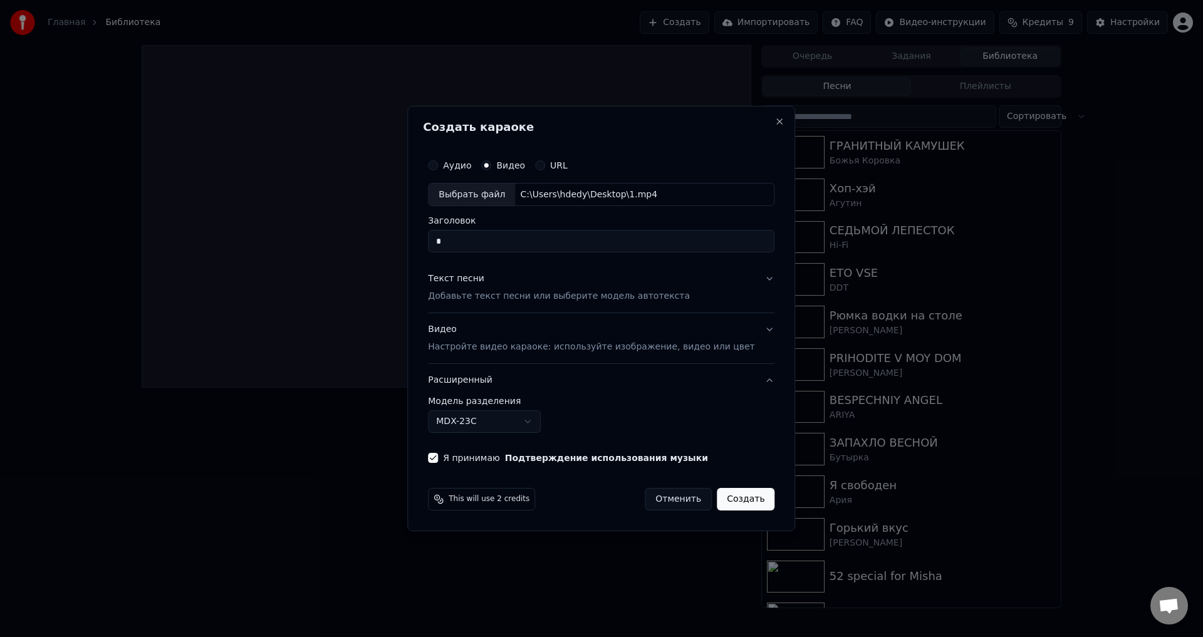
click at [664, 500] on button "Отменить" at bounding box center [678, 499] width 67 height 23
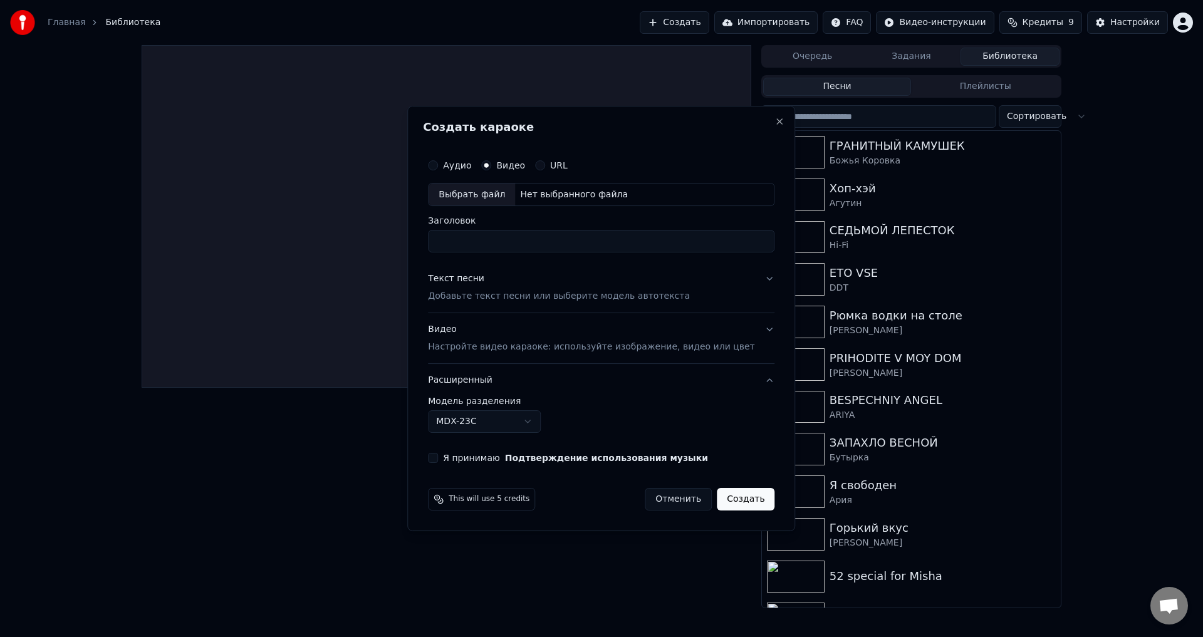
click at [679, 498] on button "Отменить" at bounding box center [678, 499] width 67 height 23
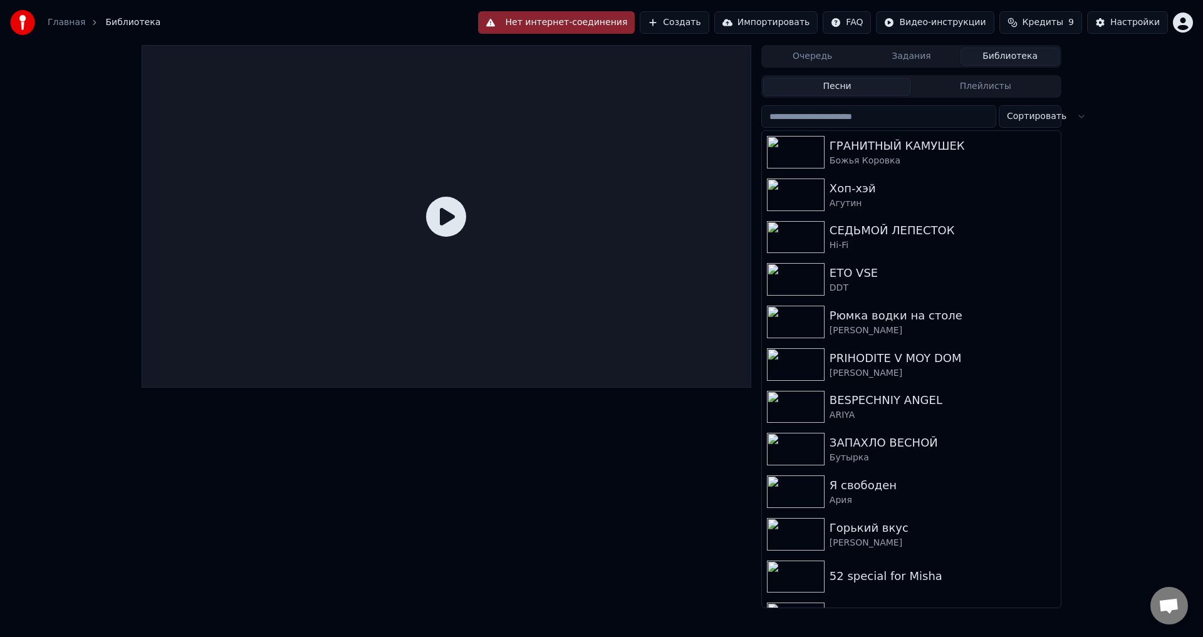
click at [602, 26] on button "Нет интернет-соединения" at bounding box center [556, 22] width 157 height 23
click at [700, 24] on button "Создать" at bounding box center [674, 22] width 69 height 23
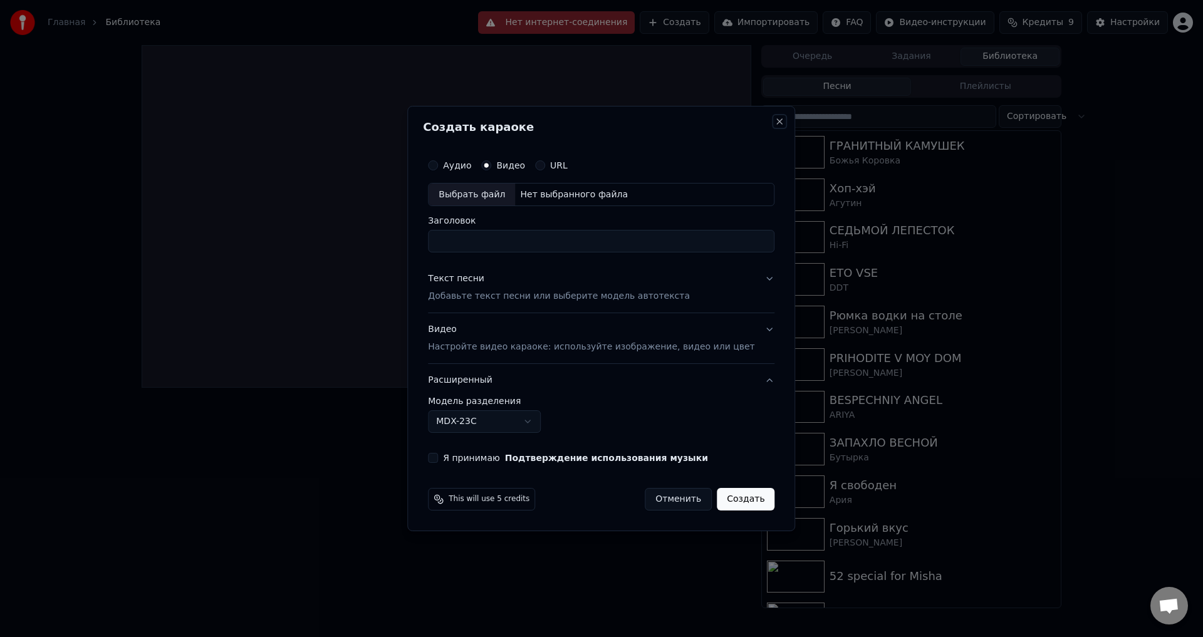
click at [775, 125] on button "Close" at bounding box center [780, 122] width 10 height 10
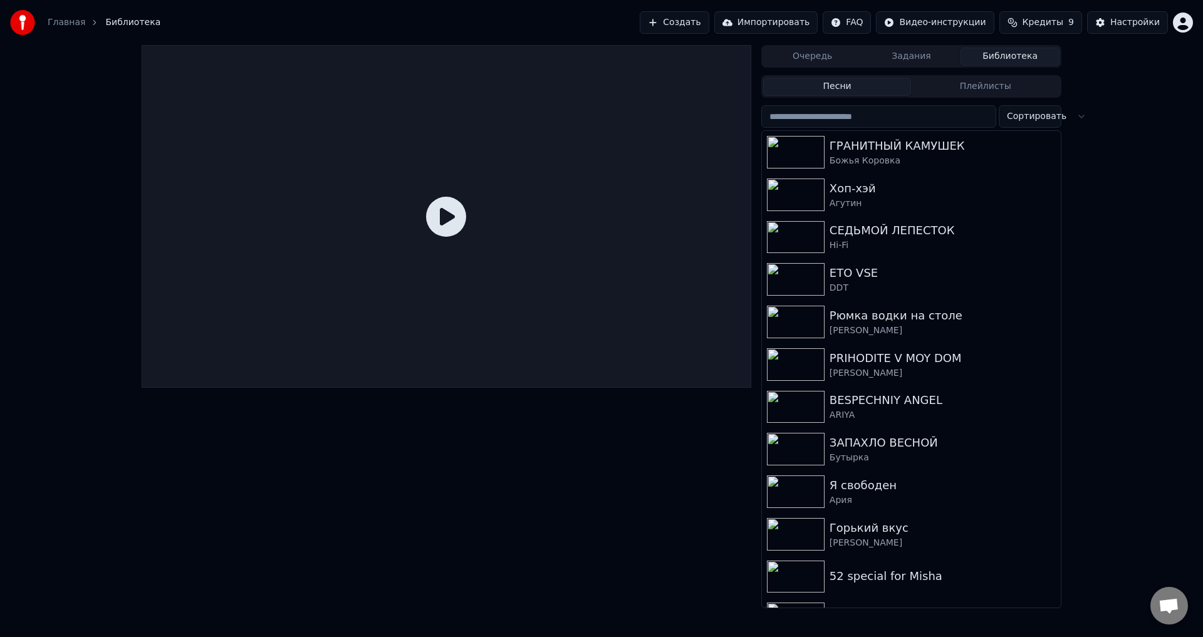
click at [767, 24] on button "Импортировать" at bounding box center [767, 22] width 104 height 23
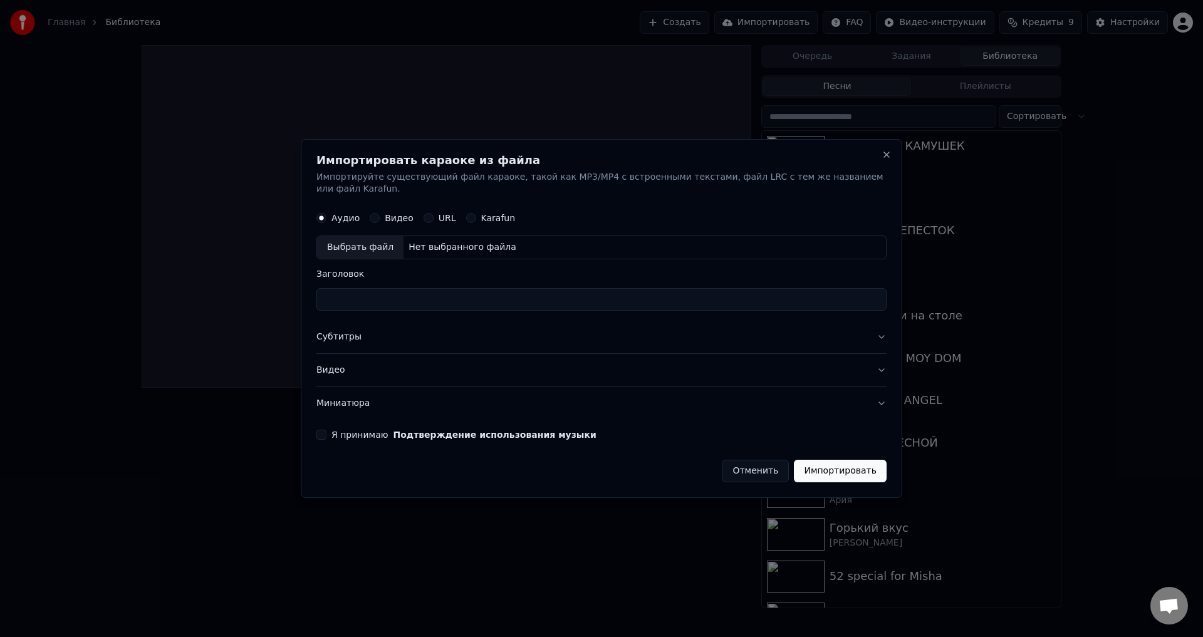
click at [384, 237] on div "Выбрать файл" at bounding box center [360, 248] width 86 height 23
click at [365, 242] on div "Выбрать файл" at bounding box center [360, 248] width 86 height 23
click at [398, 214] on label "Видео" at bounding box center [399, 218] width 29 height 9
click at [380, 214] on button "Видео" at bounding box center [375, 219] width 10 height 10
click at [357, 243] on div "Выбрать файл" at bounding box center [360, 248] width 86 height 23
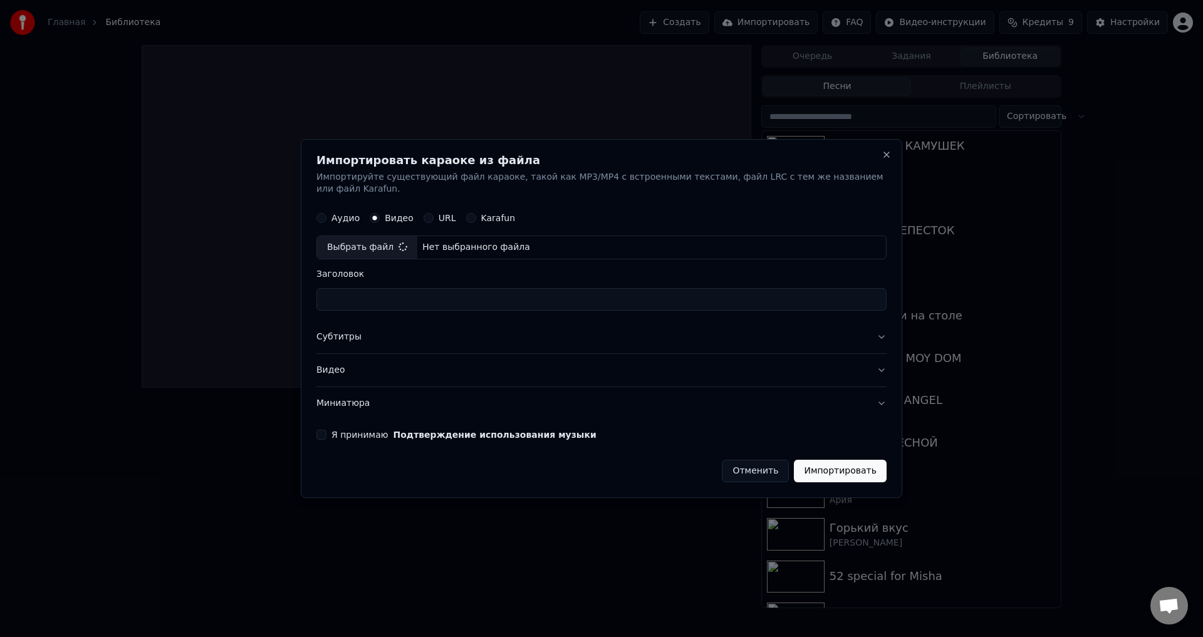
click at [326, 430] on button "Я принимаю Подтверждение использования музыки" at bounding box center [322, 435] width 10 height 10
type input "*"
click at [839, 461] on button "Импортировать" at bounding box center [840, 471] width 93 height 23
click at [866, 393] on button "Миниатюра" at bounding box center [602, 403] width 570 height 33
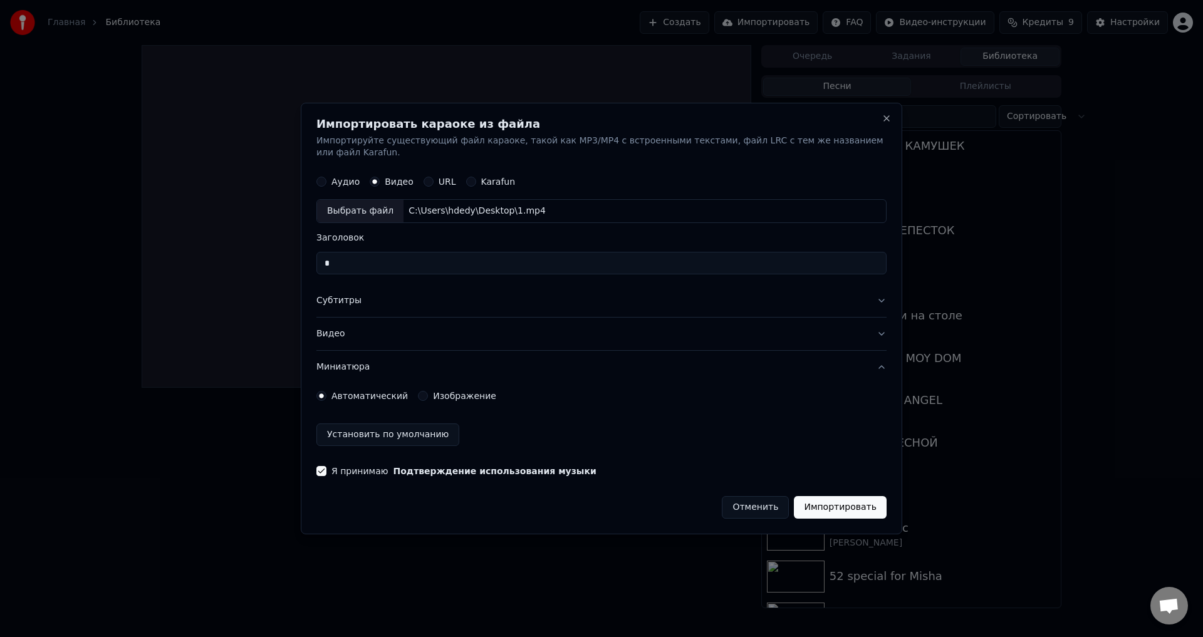
click at [877, 325] on button "Видео" at bounding box center [602, 334] width 570 height 33
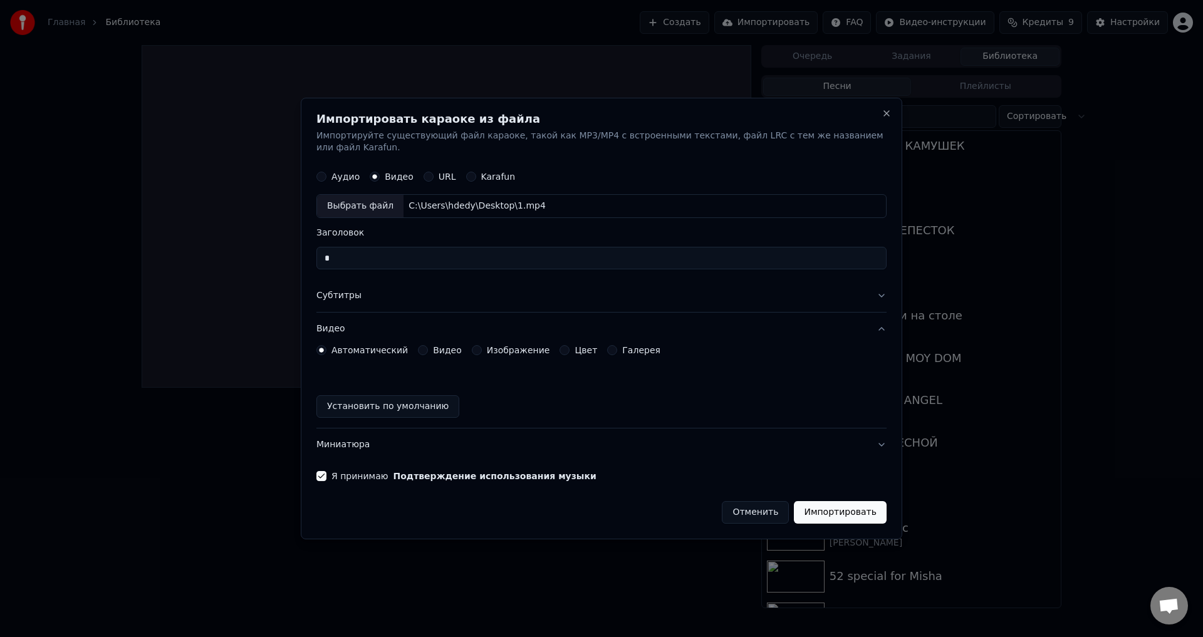
click at [859, 285] on button "Субтитры" at bounding box center [602, 296] width 570 height 33
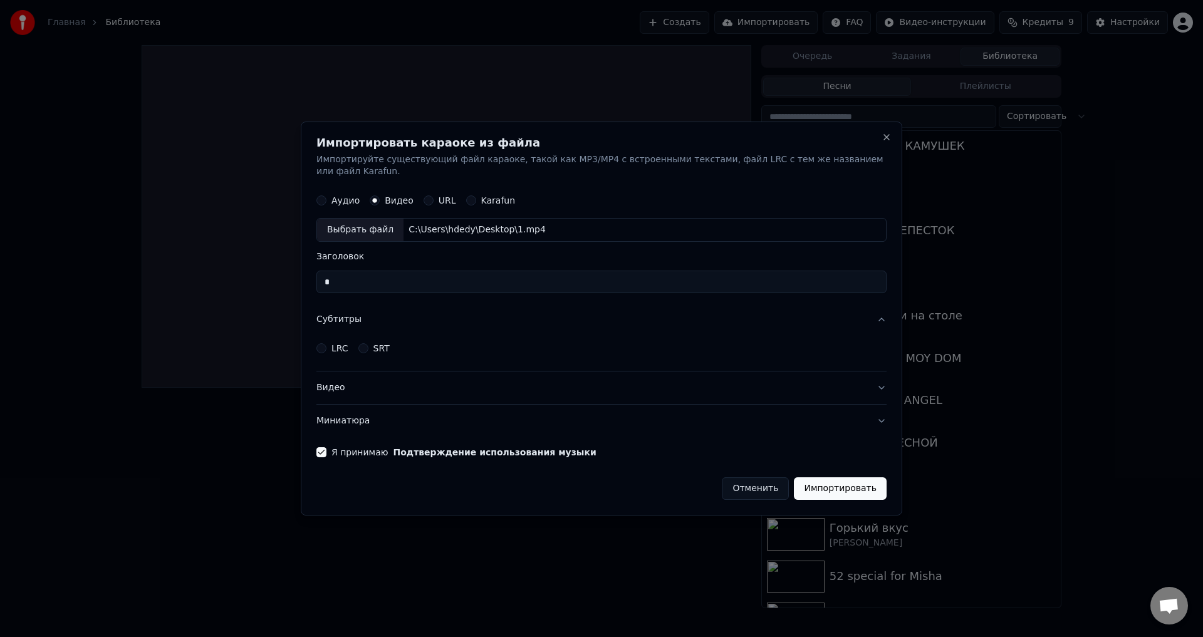
click at [845, 485] on button "Импортировать" at bounding box center [840, 489] width 93 height 23
click at [634, 486] on div "Отменить Импортировать" at bounding box center [602, 484] width 570 height 33
click at [871, 313] on button "Субтитры" at bounding box center [602, 320] width 570 height 33
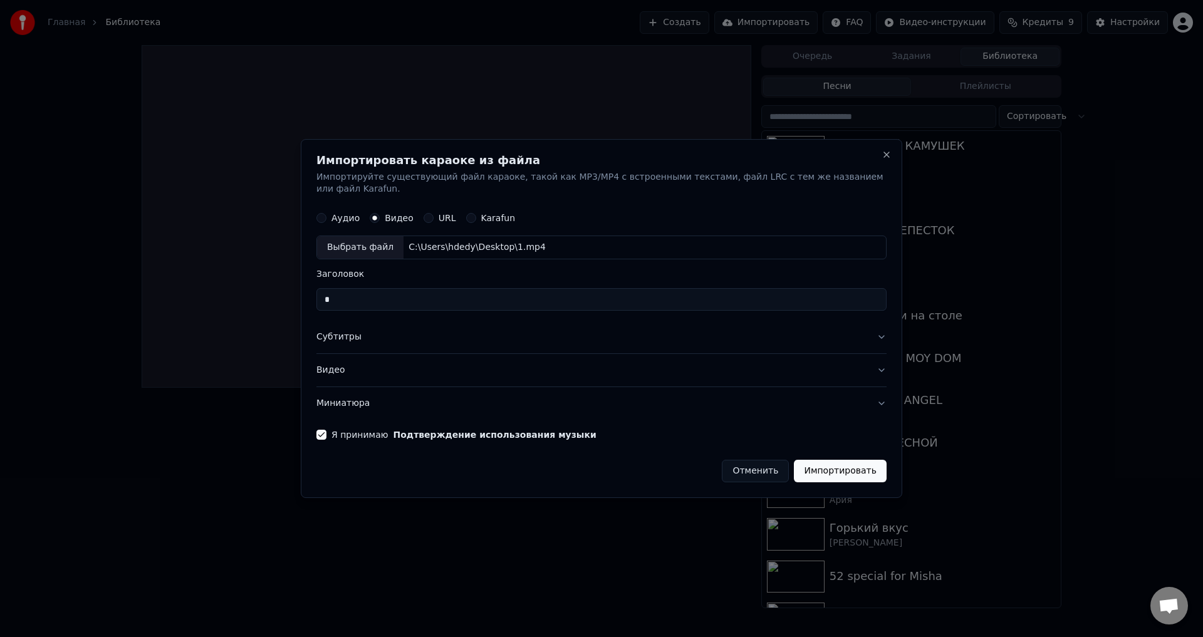
click at [711, 293] on input "*" at bounding box center [602, 300] width 570 height 23
type input "*******"
click at [834, 461] on button "Импортировать" at bounding box center [840, 471] width 93 height 23
click at [823, 466] on button "Импортировать" at bounding box center [840, 471] width 93 height 23
click at [799, 406] on button "Миниатюра" at bounding box center [602, 403] width 570 height 33
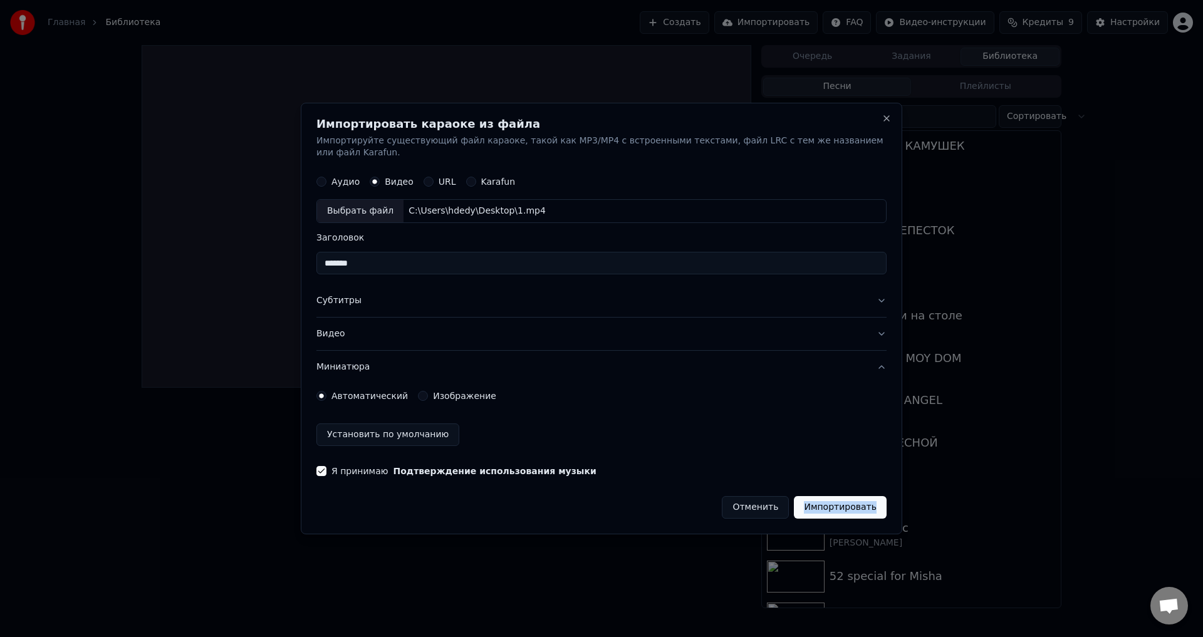
click at [866, 370] on button "Миниатюра" at bounding box center [602, 367] width 570 height 33
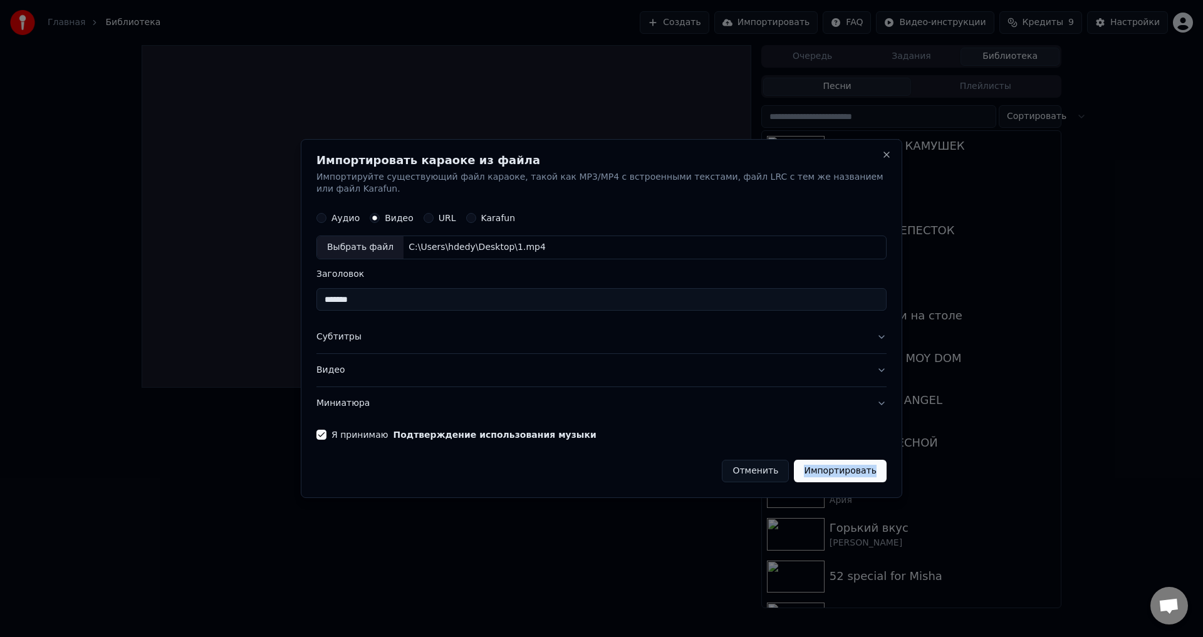
click at [686, 451] on div "Отменить Импортировать" at bounding box center [602, 466] width 570 height 33
click at [835, 463] on button "Импортировать" at bounding box center [840, 471] width 93 height 23
click at [847, 460] on button "Импортировать" at bounding box center [840, 471] width 93 height 23
click at [380, 335] on button "Субтитры" at bounding box center [602, 338] width 570 height 33
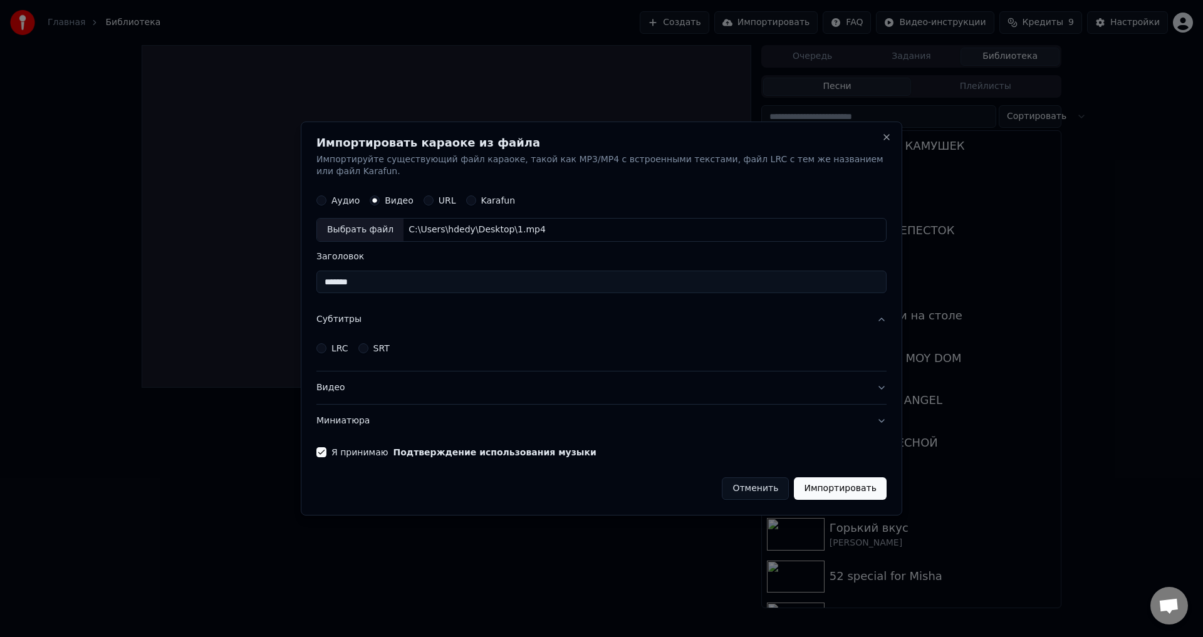
click at [325, 343] on button "LRC" at bounding box center [322, 348] width 10 height 10
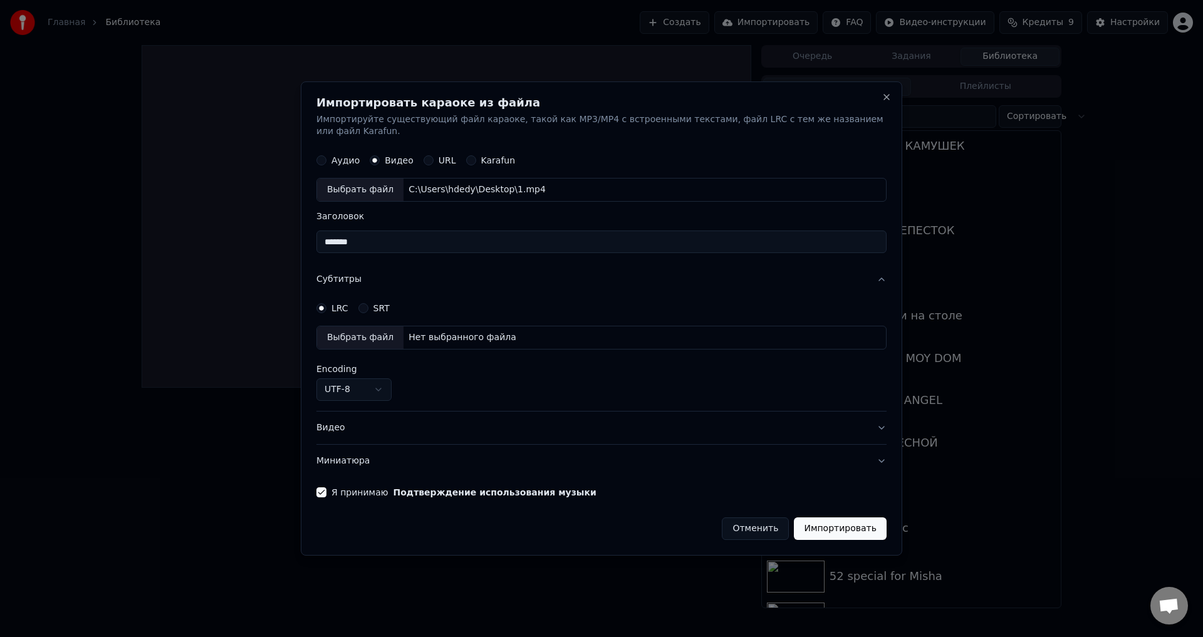
click at [372, 333] on div "Выбрать файл" at bounding box center [360, 338] width 86 height 23
click at [831, 518] on button "Импортировать" at bounding box center [840, 529] width 93 height 23
click at [825, 526] on button "Импортировать" at bounding box center [840, 529] width 93 height 23
click at [840, 524] on button "Импортировать" at bounding box center [840, 529] width 93 height 23
click at [831, 520] on button "Импортировать" at bounding box center [840, 529] width 93 height 23
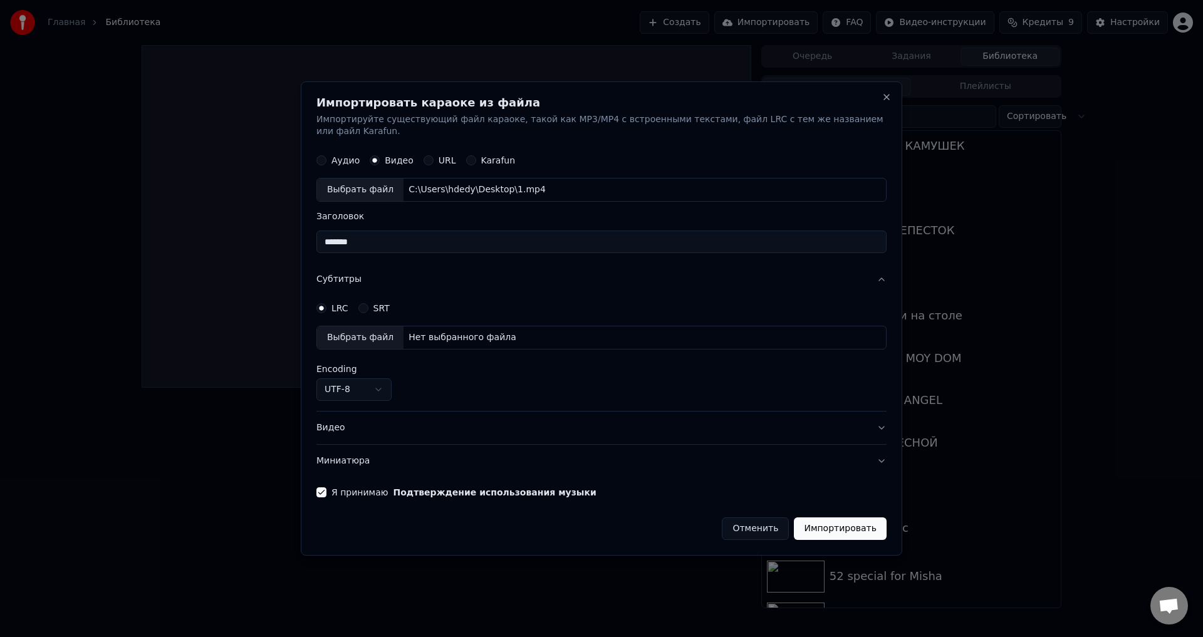
click at [832, 522] on button "Импортировать" at bounding box center [840, 529] width 93 height 23
click at [486, 157] on label "Karafun" at bounding box center [498, 161] width 34 height 9
click at [476, 156] on button "Karafun" at bounding box center [471, 161] width 10 height 10
click at [485, 157] on label "Karafun" at bounding box center [498, 161] width 34 height 9
click at [476, 156] on button "Karafun" at bounding box center [471, 161] width 10 height 10
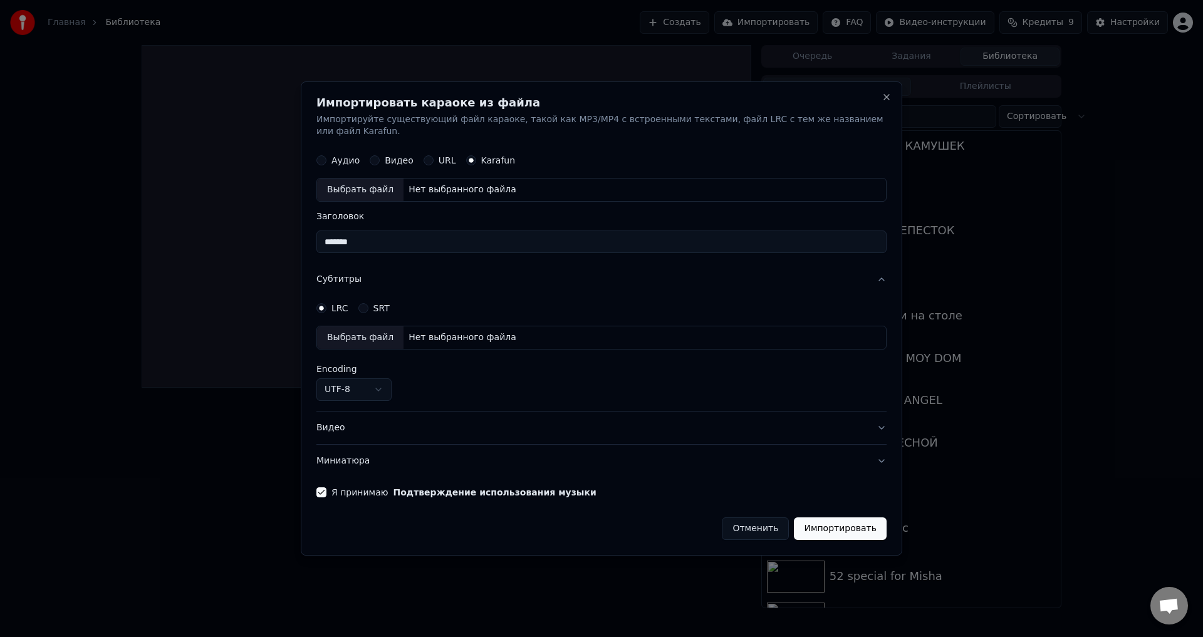
click at [326, 305] on button "LRC" at bounding box center [322, 308] width 10 height 10
click at [339, 327] on div "Выбрать файл" at bounding box center [360, 338] width 86 height 23
click at [886, 102] on button "Close" at bounding box center [887, 97] width 10 height 10
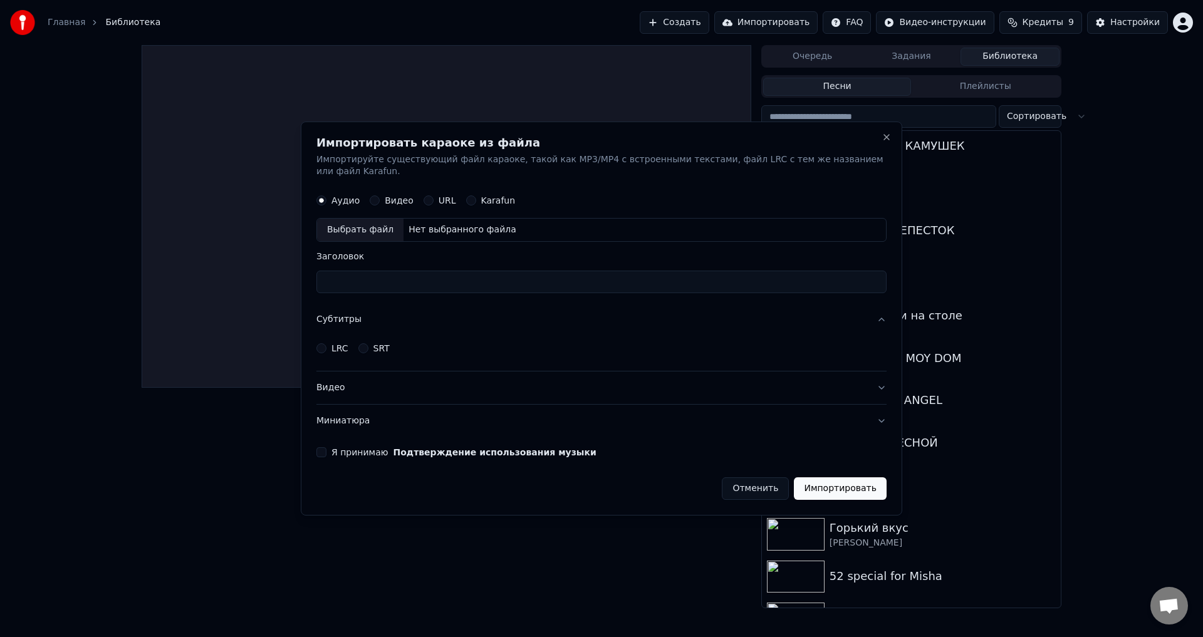
click at [881, 119] on html "Главная Библиотека Создать Импортировать FAQ Видео-инструкции Кредиты 9 Настрой…" at bounding box center [601, 318] width 1203 height 637
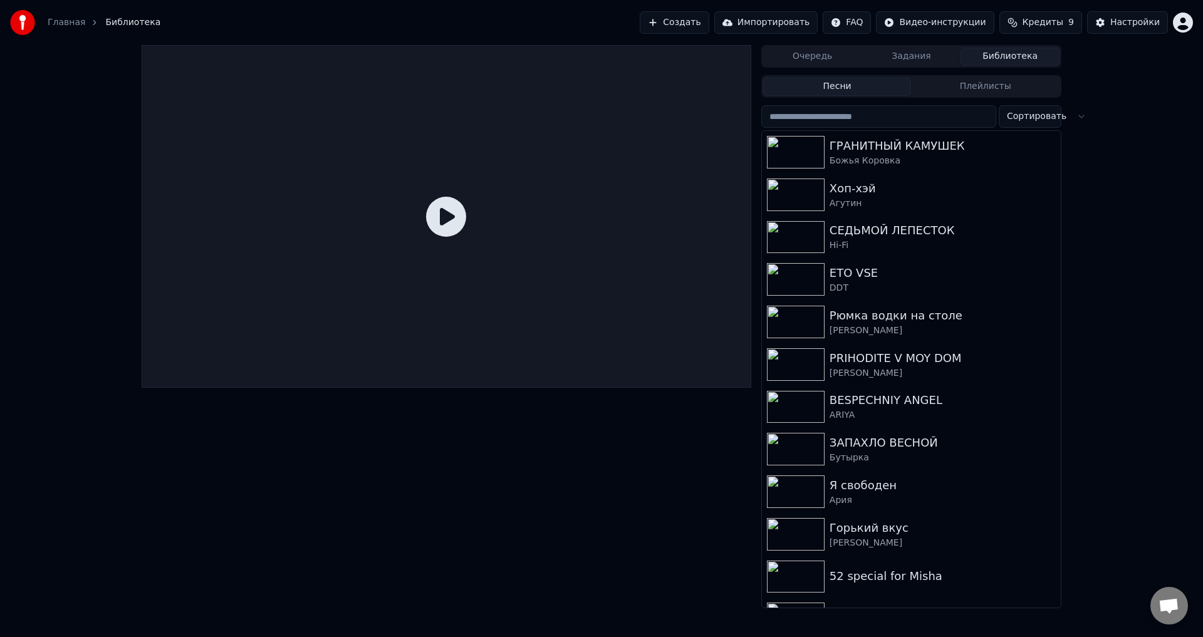
click at [792, 19] on button "Импортировать" at bounding box center [767, 22] width 104 height 23
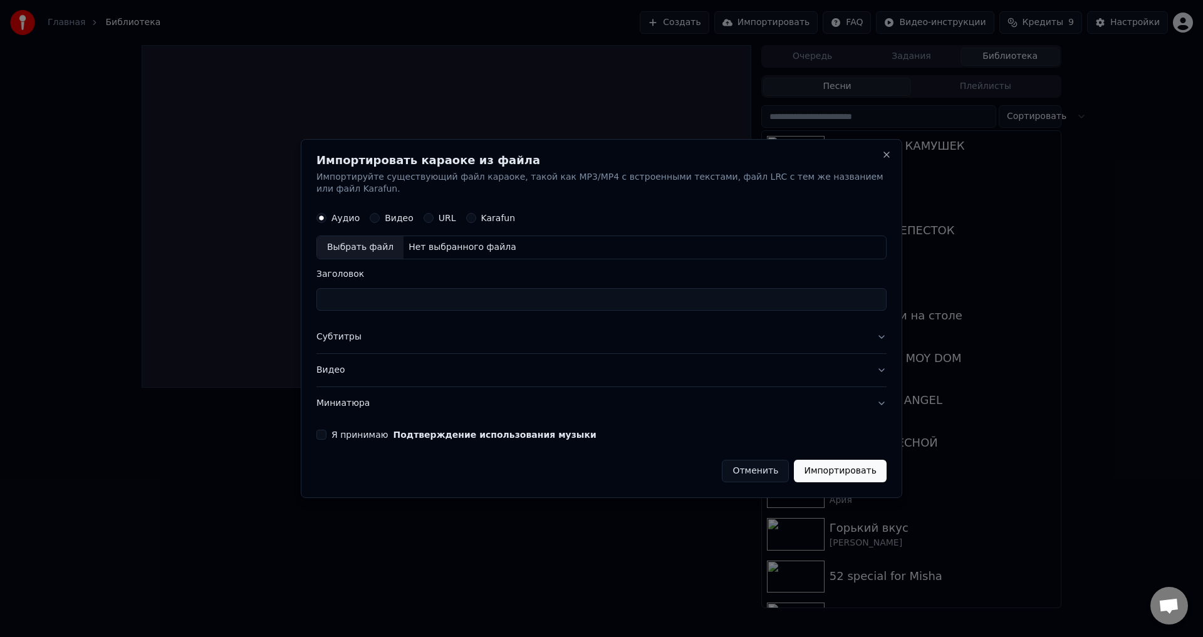
click at [466, 214] on button "Karafun" at bounding box center [471, 219] width 10 height 10
click at [382, 240] on div "Выбрать файл" at bounding box center [360, 248] width 86 height 23
type input "**********"
click at [327, 430] on button "Я принимаю Подтверждение использования музыки" at bounding box center [322, 435] width 10 height 10
click at [849, 471] on button "Импортировать" at bounding box center [840, 471] width 93 height 23
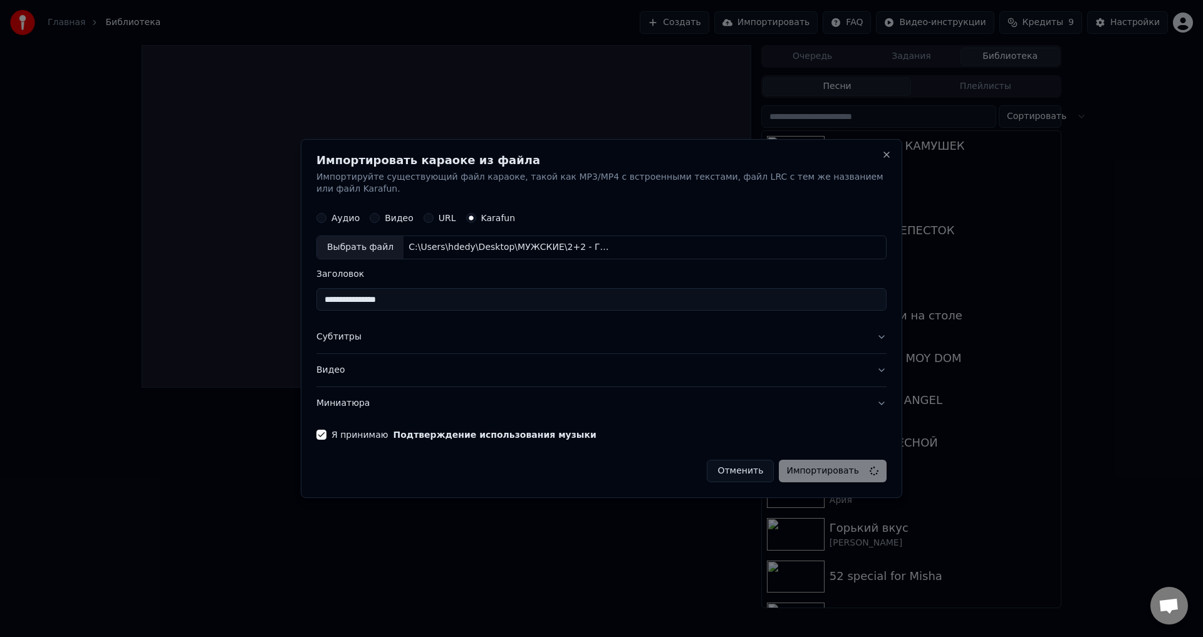
click at [743, 463] on button "Отменить" at bounding box center [740, 471] width 67 height 23
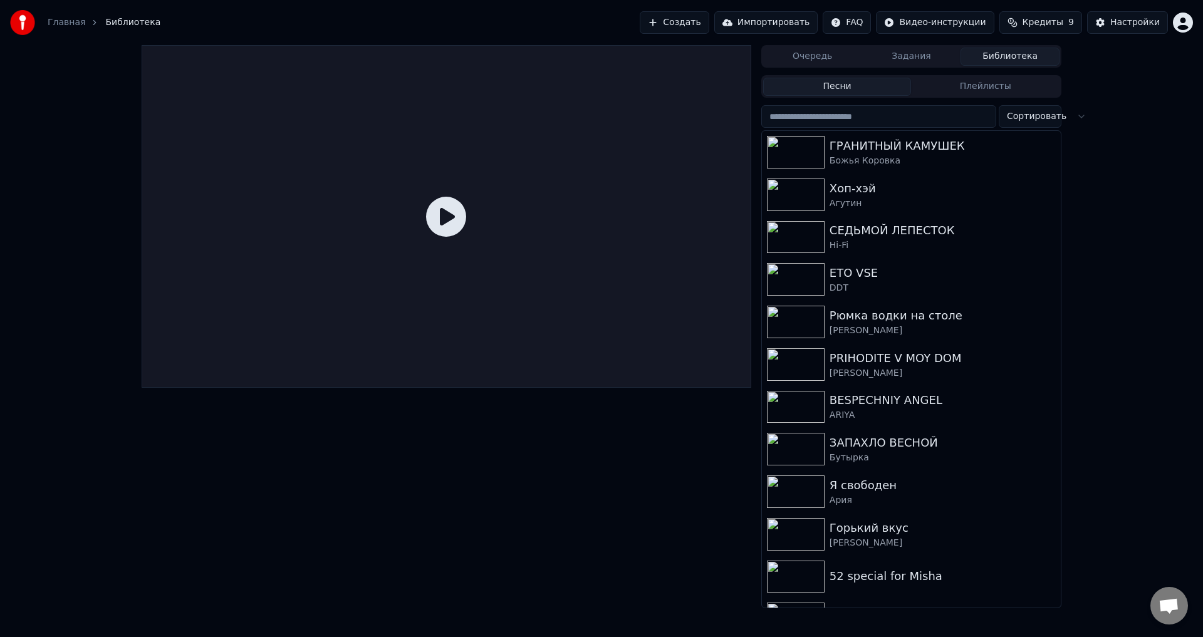
click at [772, 23] on button "Импортировать" at bounding box center [767, 22] width 104 height 23
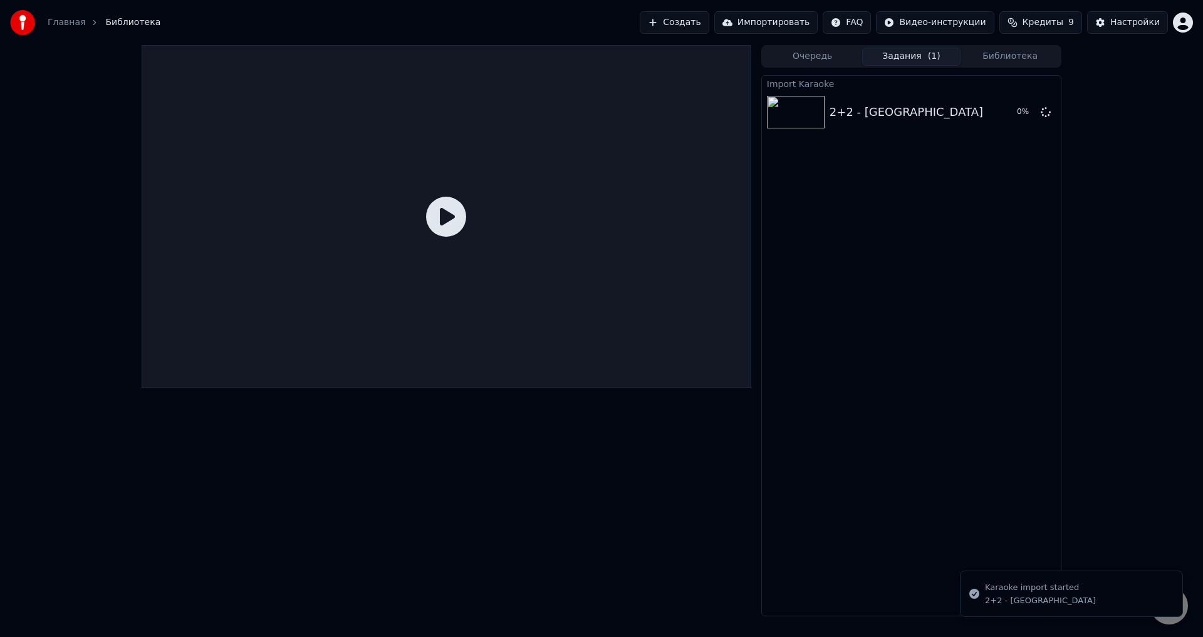
click at [394, 226] on div at bounding box center [447, 216] width 610 height 343
click at [1047, 112] on icon at bounding box center [1046, 112] width 10 height 10
click at [1044, 112] on icon at bounding box center [1046, 112] width 10 height 10
click at [1049, 110] on icon at bounding box center [1046, 112] width 10 height 10
click at [1046, 109] on icon at bounding box center [1046, 112] width 10 height 10
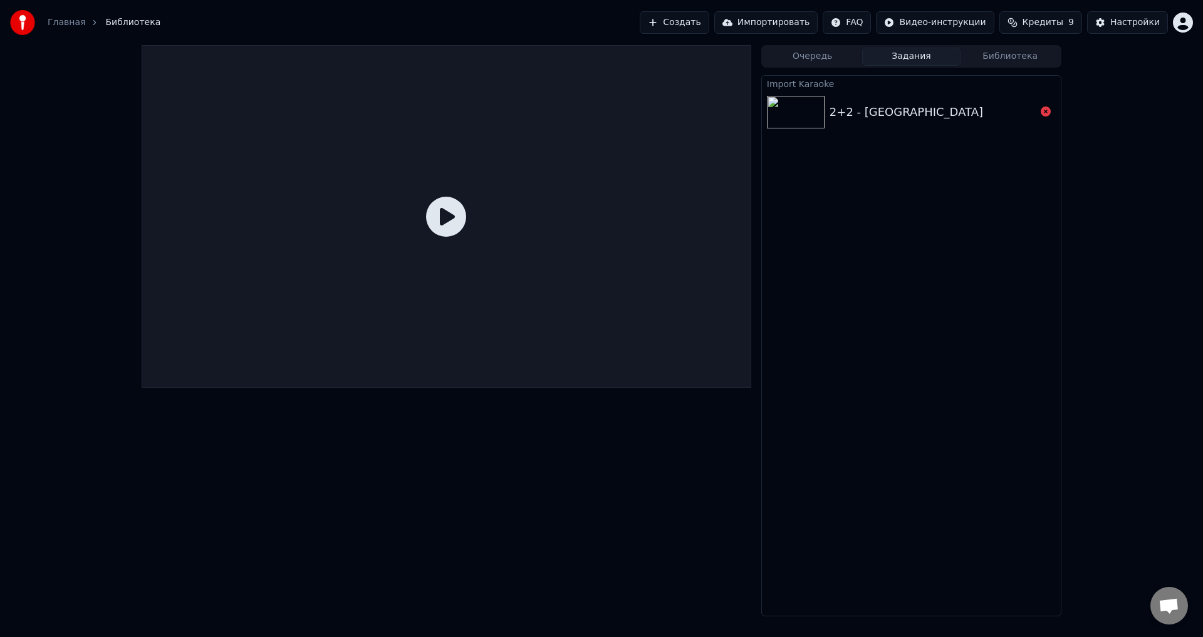
click at [1046, 117] on icon at bounding box center [1046, 112] width 10 height 10
click at [1043, 113] on icon at bounding box center [1046, 112] width 10 height 10
click at [1047, 111] on icon at bounding box center [1046, 112] width 10 height 10
click at [1050, 110] on icon at bounding box center [1046, 112] width 10 height 10
click at [1047, 109] on icon at bounding box center [1046, 112] width 10 height 10
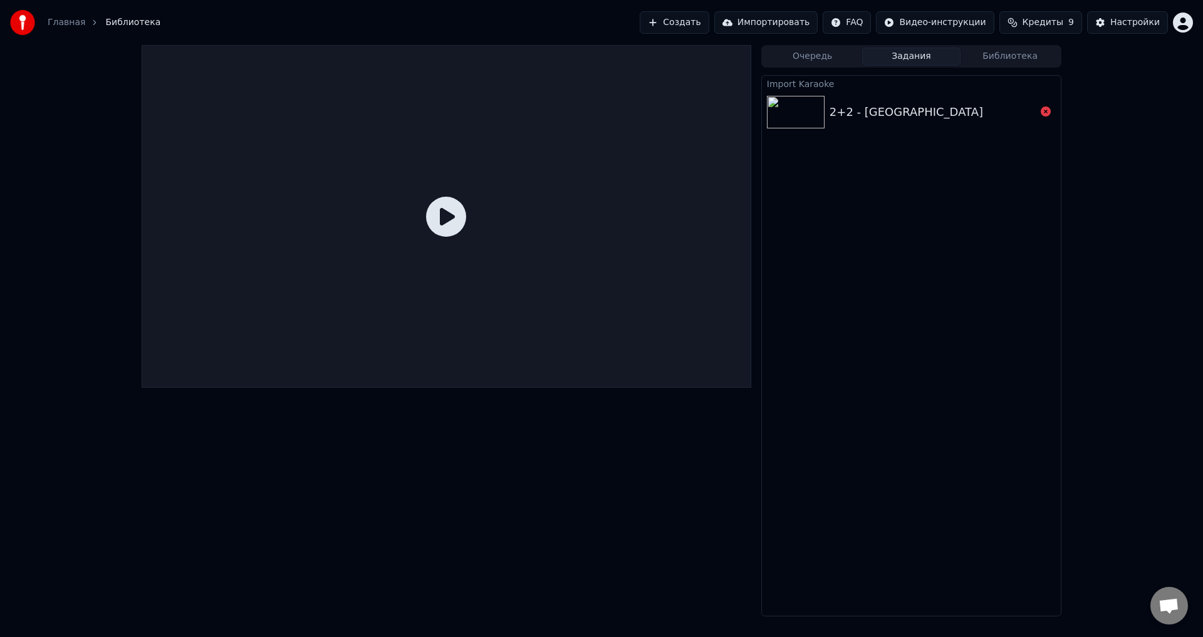
click at [1047, 109] on icon at bounding box center [1046, 112] width 10 height 10
click at [1029, 59] on button "Библиотека" at bounding box center [1010, 57] width 99 height 18
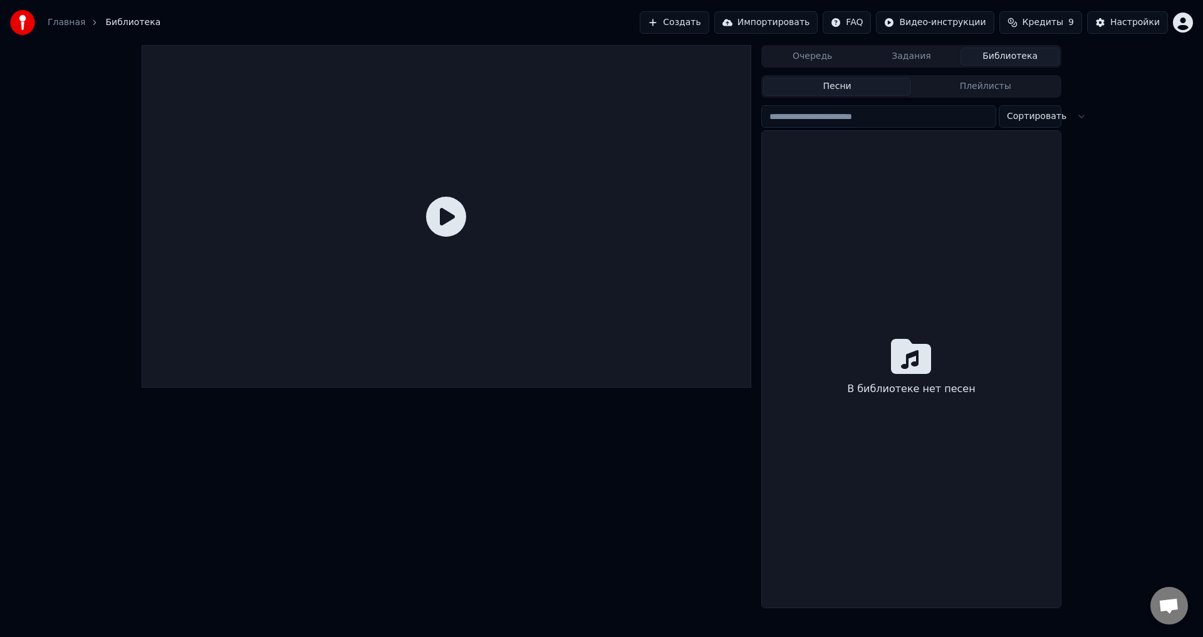
click at [1001, 58] on button "Библиотека" at bounding box center [1010, 57] width 99 height 18
click at [1006, 60] on button "Библиотека" at bounding box center [1010, 57] width 99 height 18
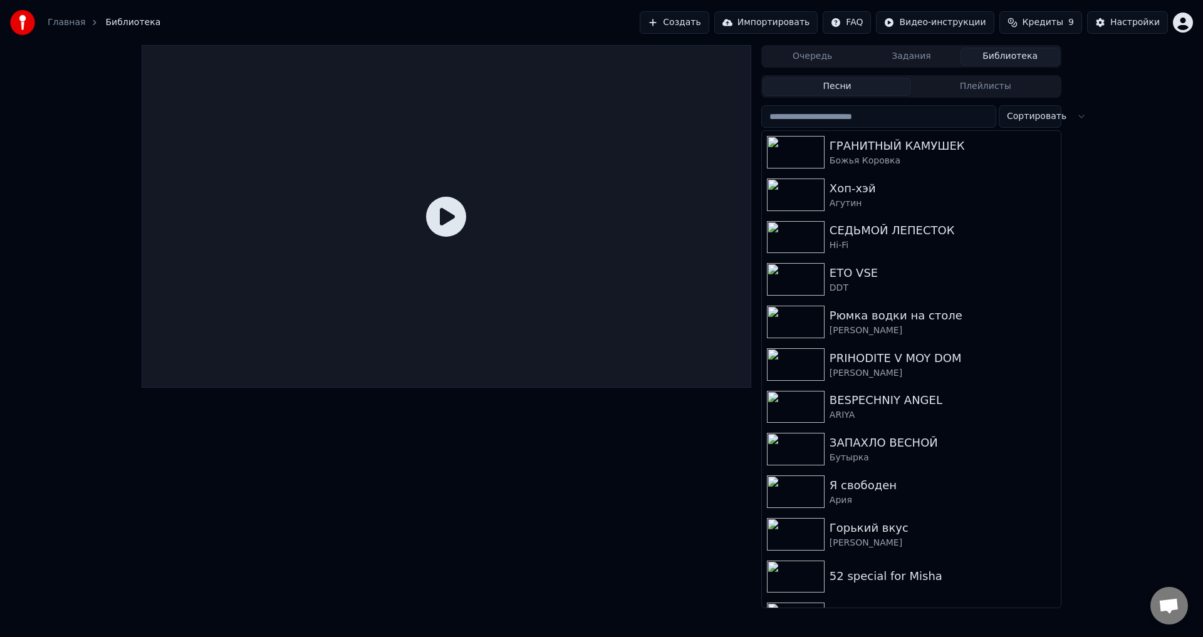
click at [921, 147] on div "ГРАНИТНЫЙ КАМУШЕК" at bounding box center [943, 146] width 226 height 18
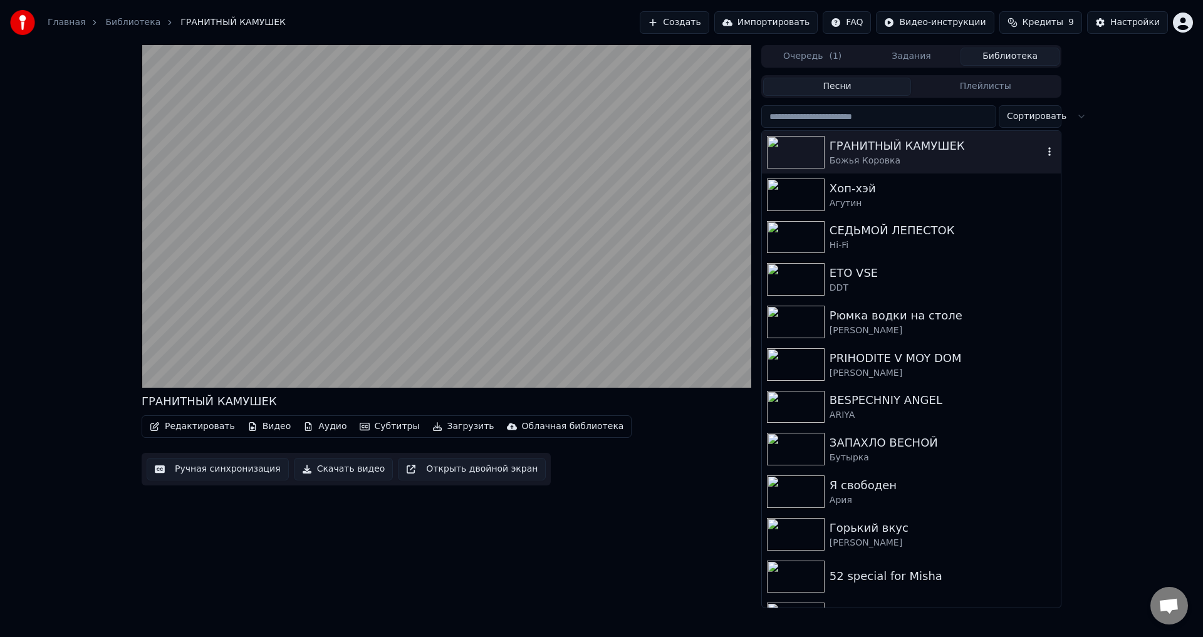
click at [423, 295] on video at bounding box center [447, 216] width 610 height 343
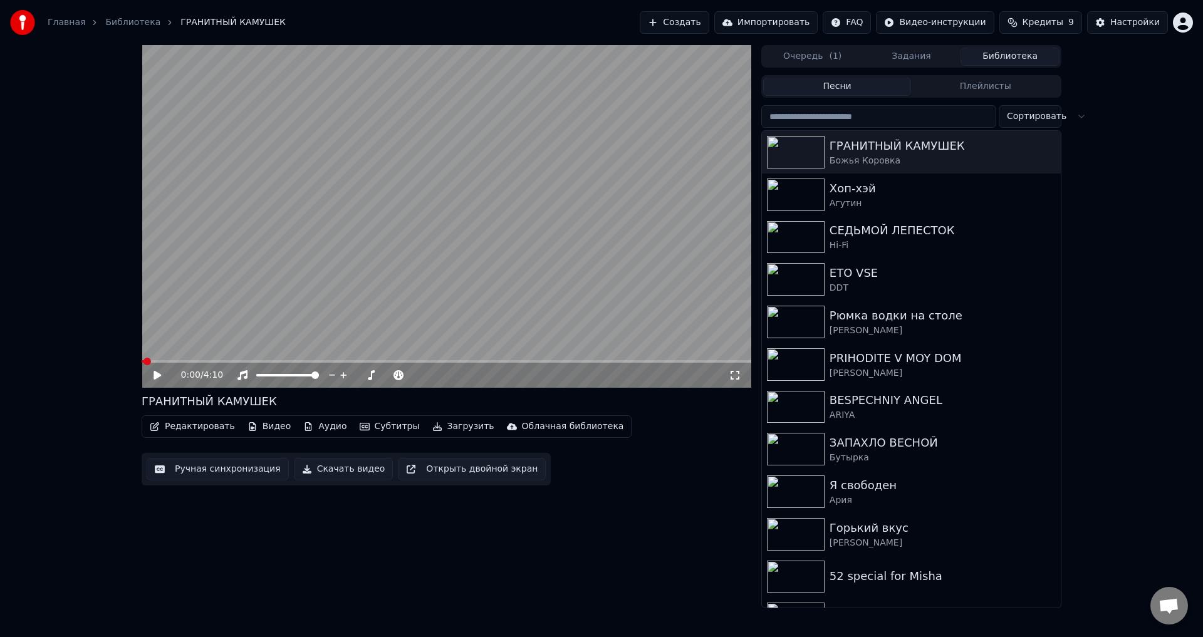
click at [450, 280] on video at bounding box center [447, 216] width 610 height 343
click at [468, 283] on video at bounding box center [447, 216] width 610 height 343
click at [273, 431] on button "Видео" at bounding box center [270, 427] width 54 height 18
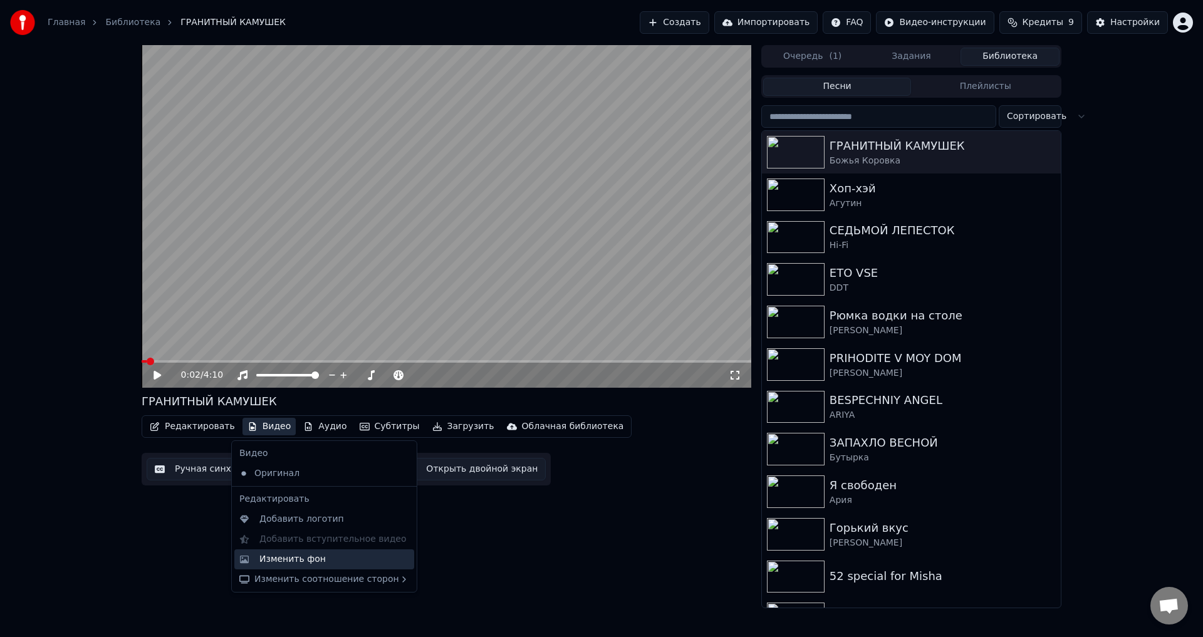
click at [337, 561] on div "Изменить фон" at bounding box center [334, 559] width 150 height 13
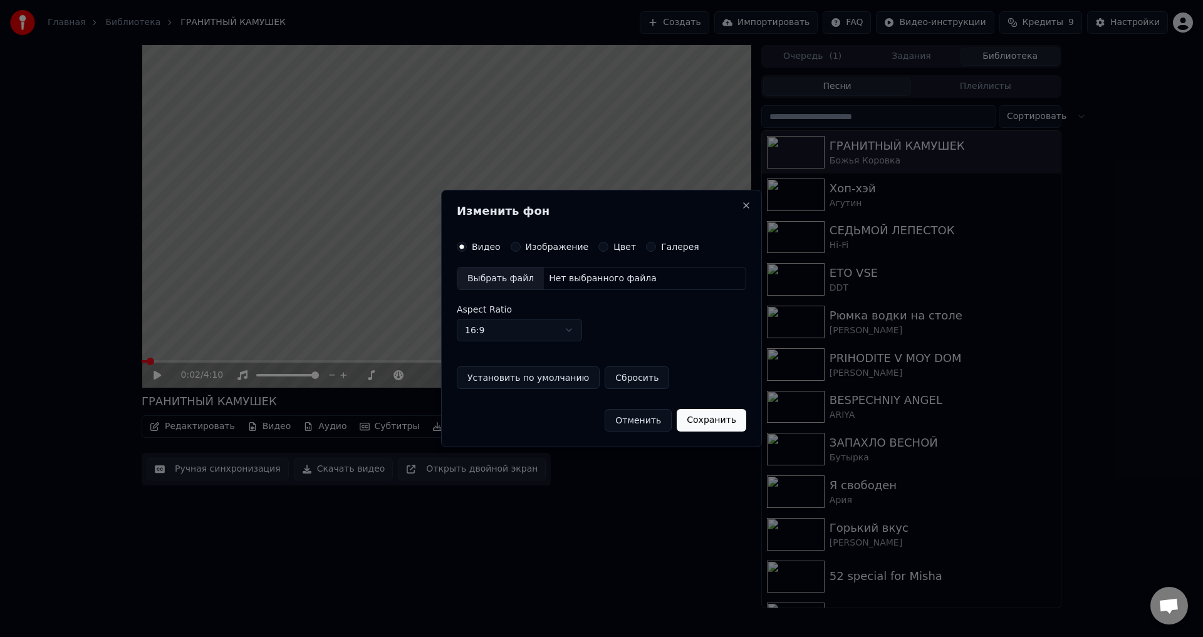
click at [508, 272] on div "Выбрать файл" at bounding box center [501, 279] width 86 height 23
click at [702, 421] on button "Сохранить" at bounding box center [712, 420] width 70 height 23
click at [719, 423] on button "Сохранить" at bounding box center [712, 420] width 70 height 23
click at [652, 373] on button "Сбросить" at bounding box center [637, 378] width 65 height 23
click at [690, 357] on div "Видео Изображение Цвет Галерея Выбрать файл Нет выбранного файла Aspect Ratio 1…" at bounding box center [602, 316] width 290 height 148
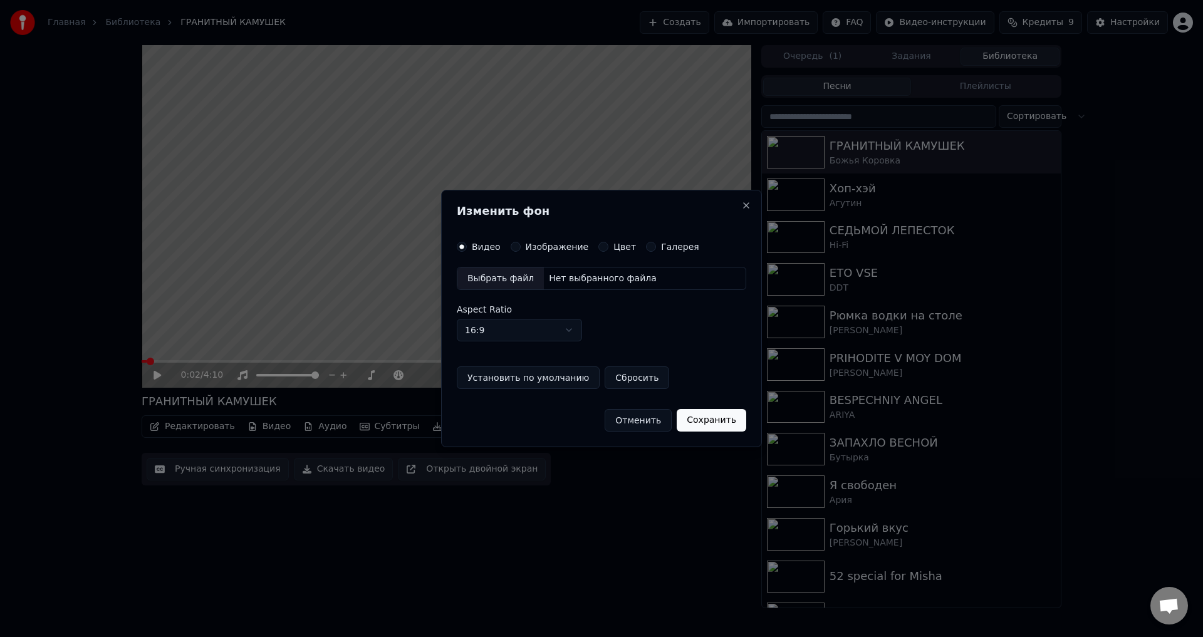
click at [711, 419] on button "Сохранить" at bounding box center [712, 420] width 70 height 23
click at [516, 269] on div "Выбрать файл" at bounding box center [501, 279] width 86 height 23
click at [480, 280] on div "Выбрать файл" at bounding box center [501, 279] width 86 height 23
click at [637, 424] on button "Отменить" at bounding box center [638, 420] width 67 height 23
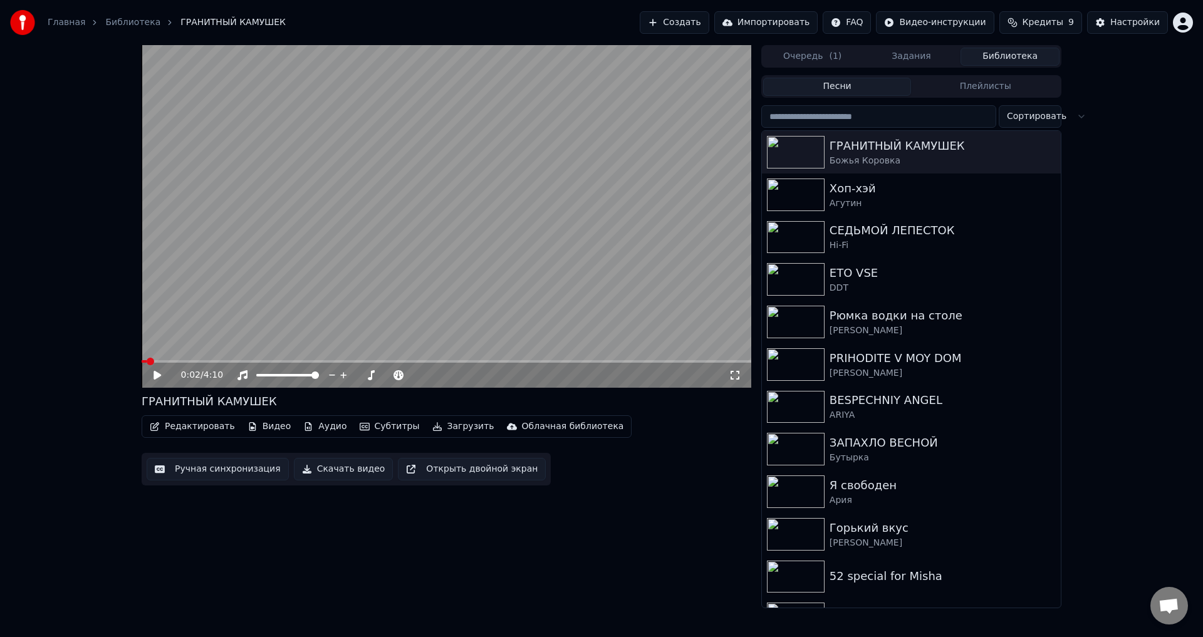
click at [604, 501] on div "0:02 / 4:10 ГРАНИТНЫЙ КАМУШЕК Редактировать Видео Аудио Субтитры Загрузить Обла…" at bounding box center [447, 326] width 610 height 563
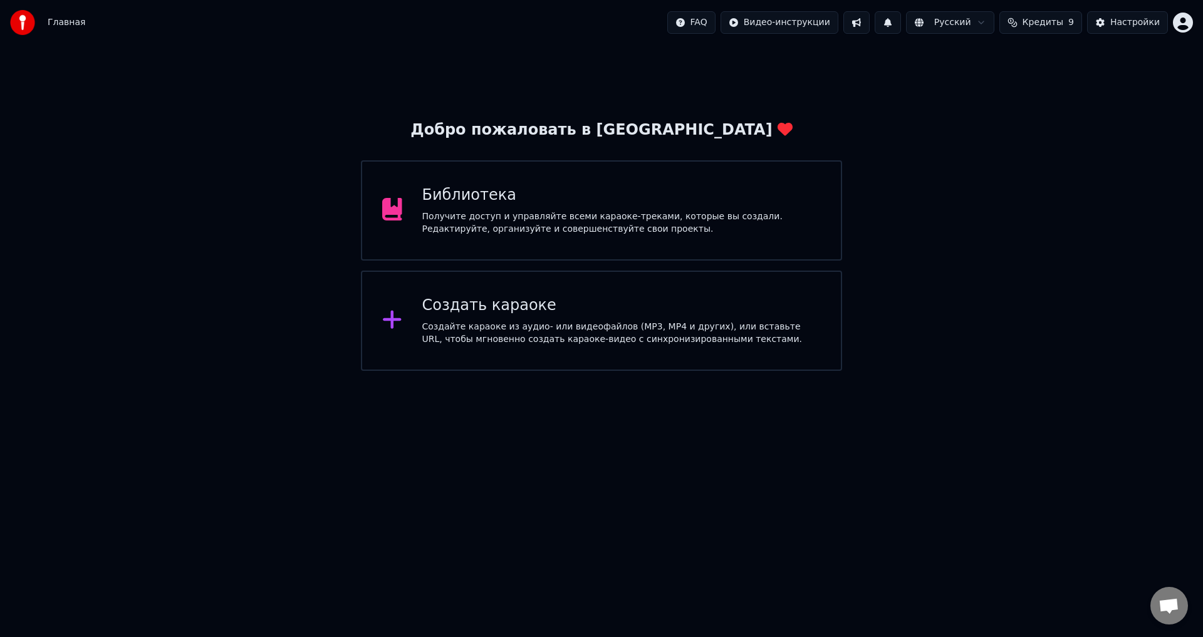
click at [446, 214] on div "Получите доступ и управляйте всеми караоке-треками, которые вы создали. Редакти…" at bounding box center [621, 223] width 399 height 25
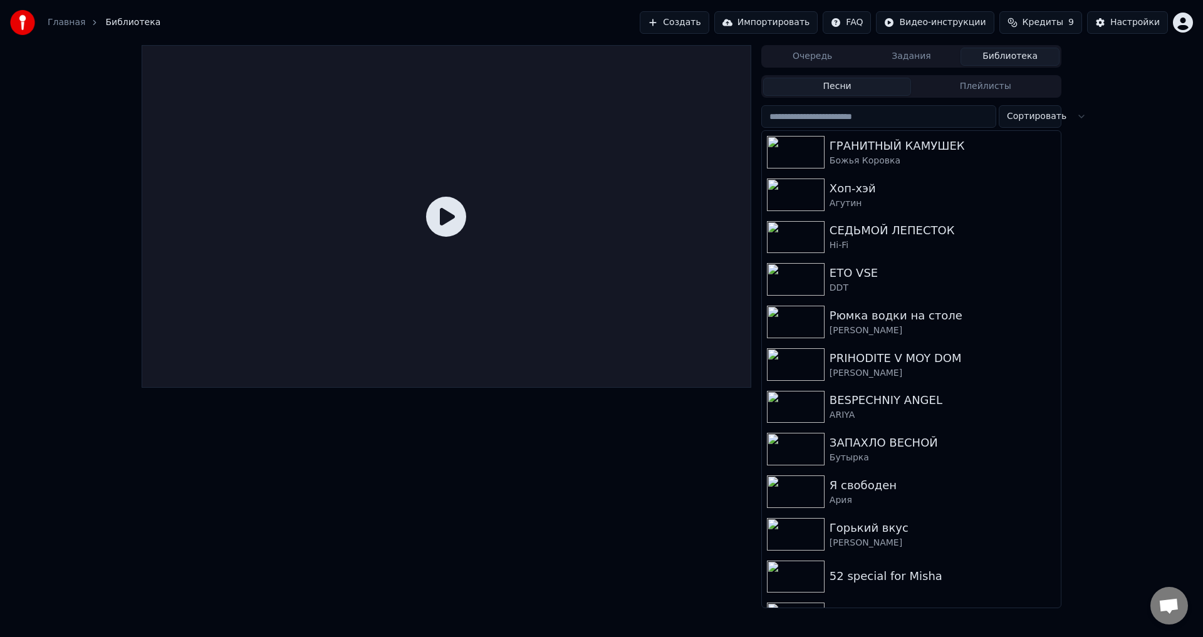
click at [789, 17] on button "Импортировать" at bounding box center [767, 22] width 104 height 23
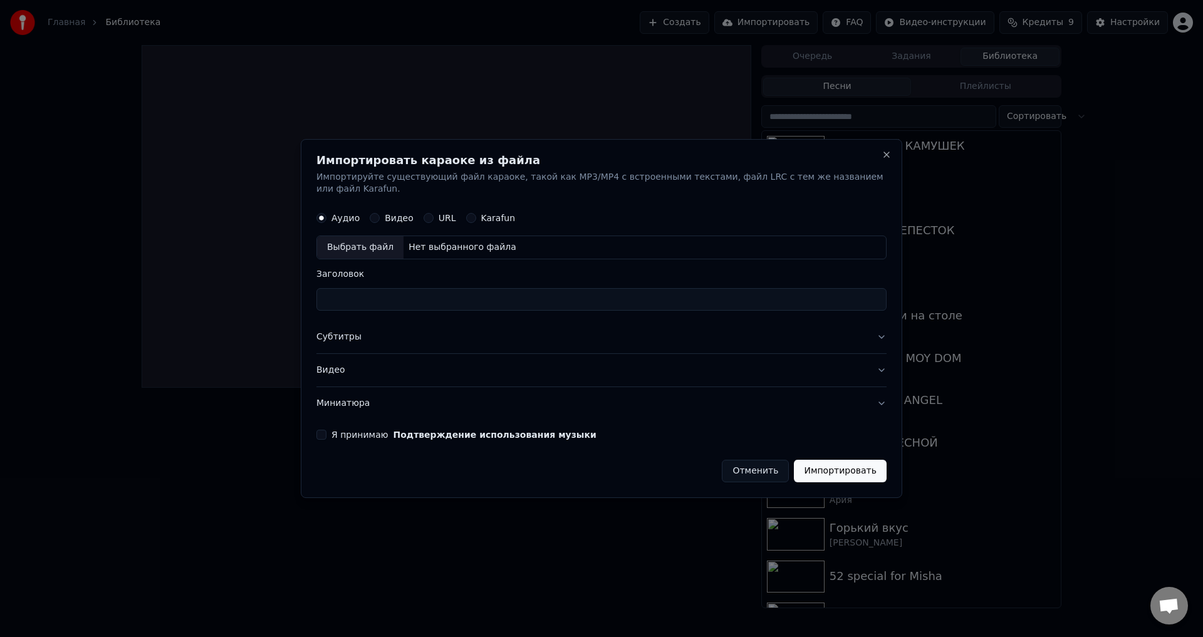
click at [385, 214] on label "Видео" at bounding box center [399, 218] width 29 height 9
click at [380, 214] on button "Видео" at bounding box center [375, 219] width 10 height 10
click at [340, 214] on label "Аудио" at bounding box center [346, 218] width 28 height 9
click at [327, 214] on button "Аудио" at bounding box center [322, 219] width 10 height 10
click at [359, 237] on div "Выбрать файл" at bounding box center [360, 248] width 86 height 23
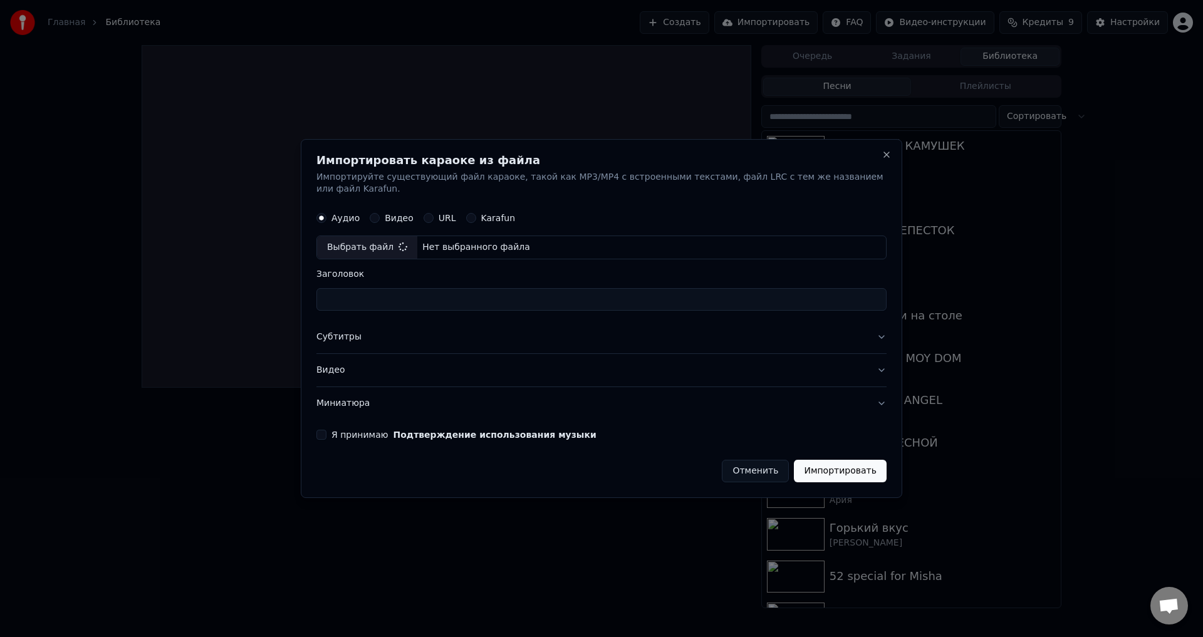
type input "****"
click at [397, 366] on button "Видео" at bounding box center [602, 370] width 570 height 33
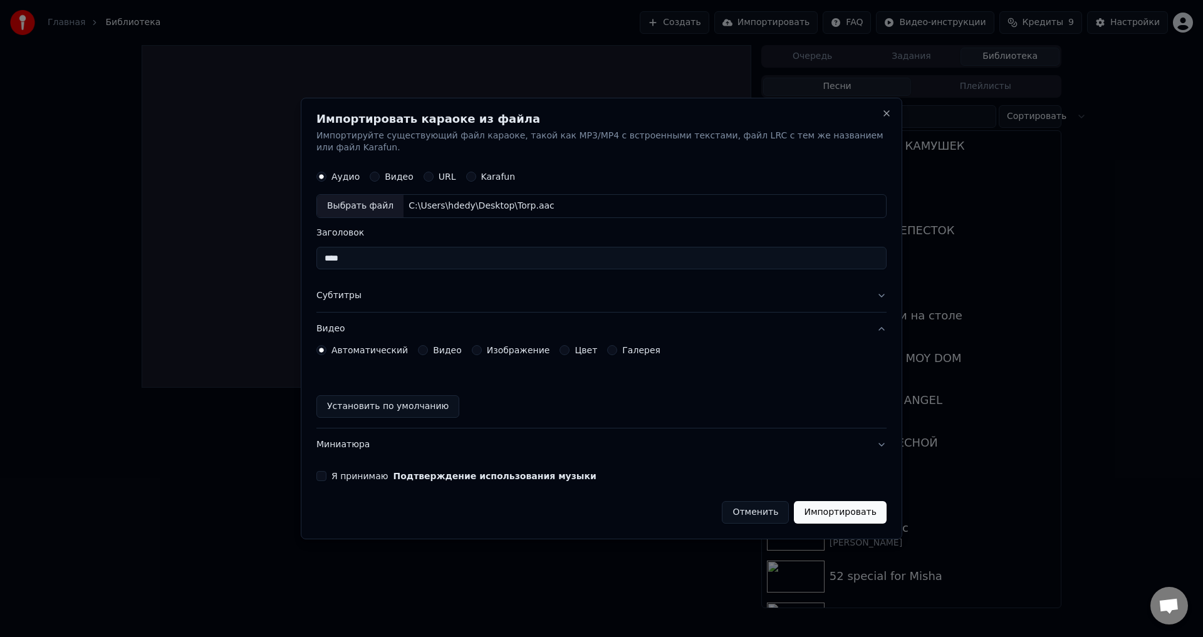
click at [436, 346] on label "Видео" at bounding box center [447, 350] width 29 height 9
click at [428, 345] on button "Видео" at bounding box center [423, 350] width 10 height 10
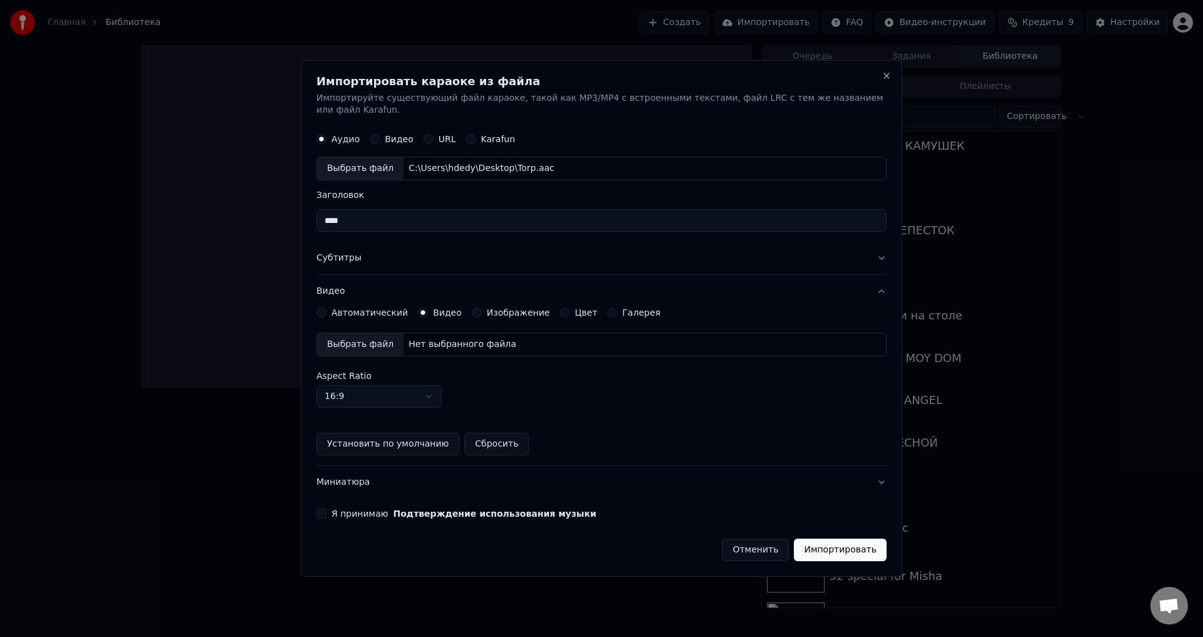
click at [347, 335] on div "Выбрать файл" at bounding box center [360, 344] width 86 height 23
click at [325, 509] on button "Я принимаю Подтверждение использования музыки" at bounding box center [322, 514] width 10 height 10
click at [849, 543] on button "Импортировать" at bounding box center [840, 550] width 93 height 23
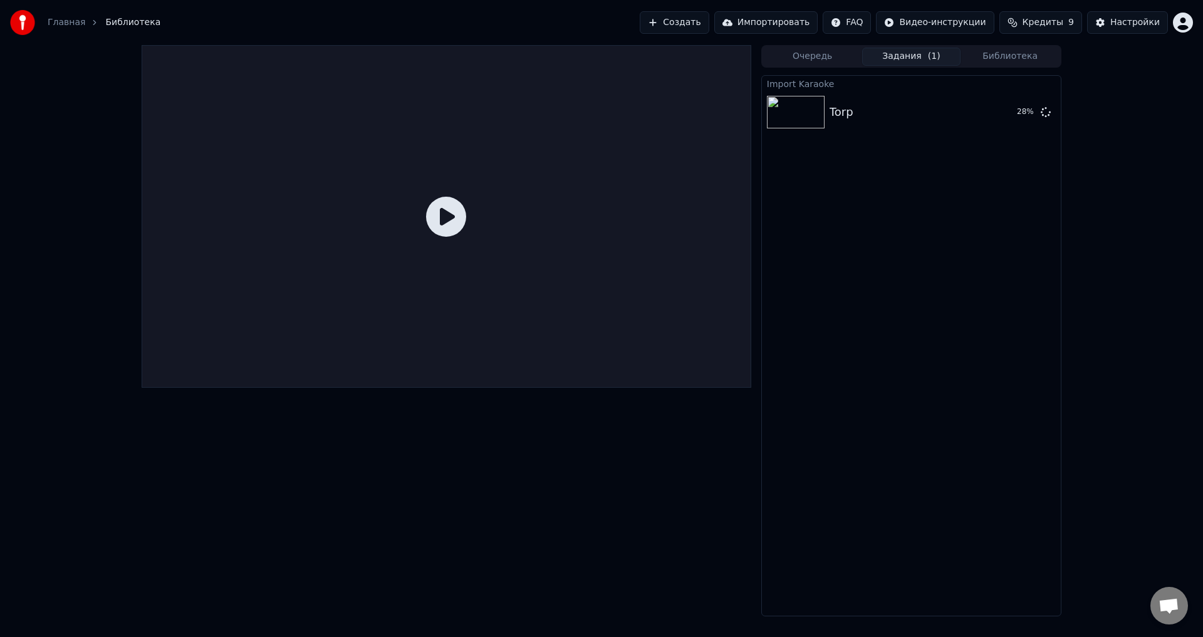
click at [453, 224] on icon at bounding box center [446, 217] width 40 height 40
click at [452, 221] on icon at bounding box center [446, 217] width 40 height 40
click at [897, 106] on div "Torp" at bounding box center [887, 112] width 115 height 18
click at [1000, 109] on button "Воспроизвести" at bounding box center [990, 112] width 91 height 23
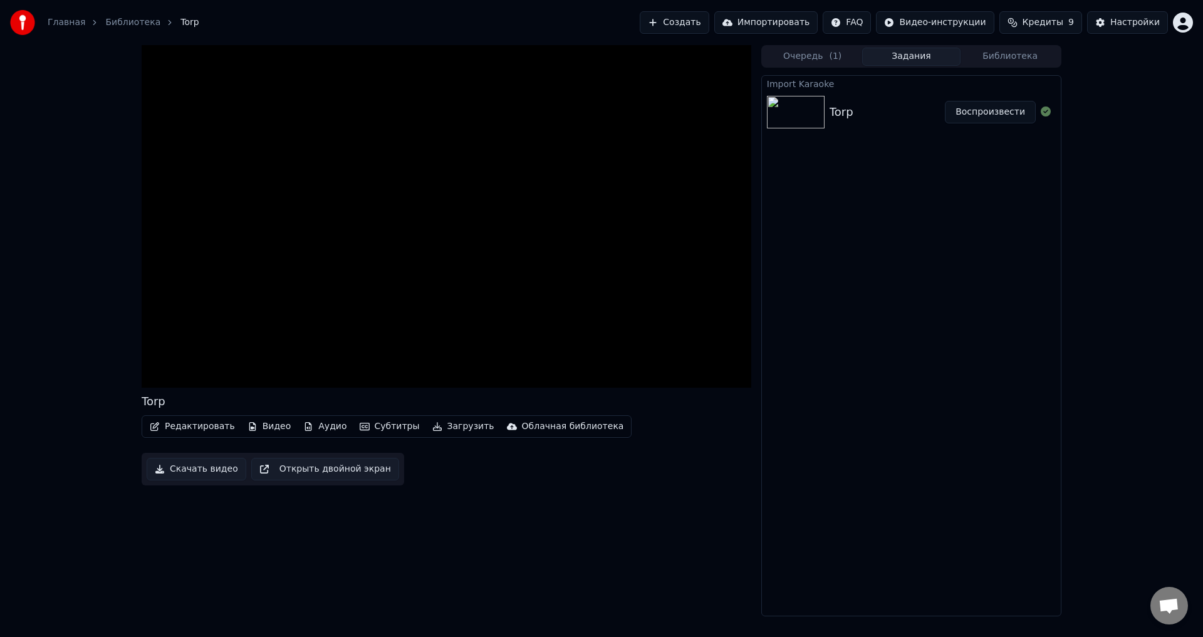
click at [708, 332] on video at bounding box center [447, 216] width 610 height 343
click at [734, 370] on icon at bounding box center [735, 375] width 13 height 10
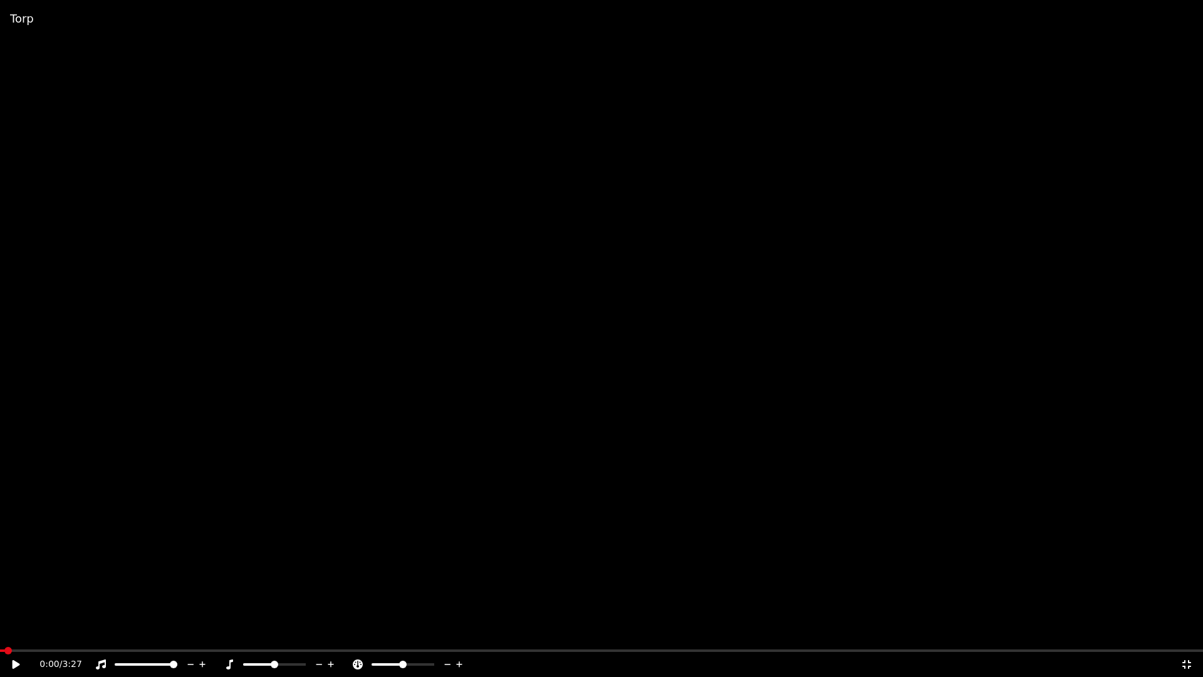
click at [636, 362] on video at bounding box center [601, 338] width 1203 height 677
click at [234, 496] on video at bounding box center [601, 338] width 1203 height 677
click at [140, 637] on span at bounding box center [144, 665] width 8 height 8
click at [404, 490] on video at bounding box center [601, 338] width 1203 height 677
click at [491, 590] on video at bounding box center [601, 338] width 1203 height 677
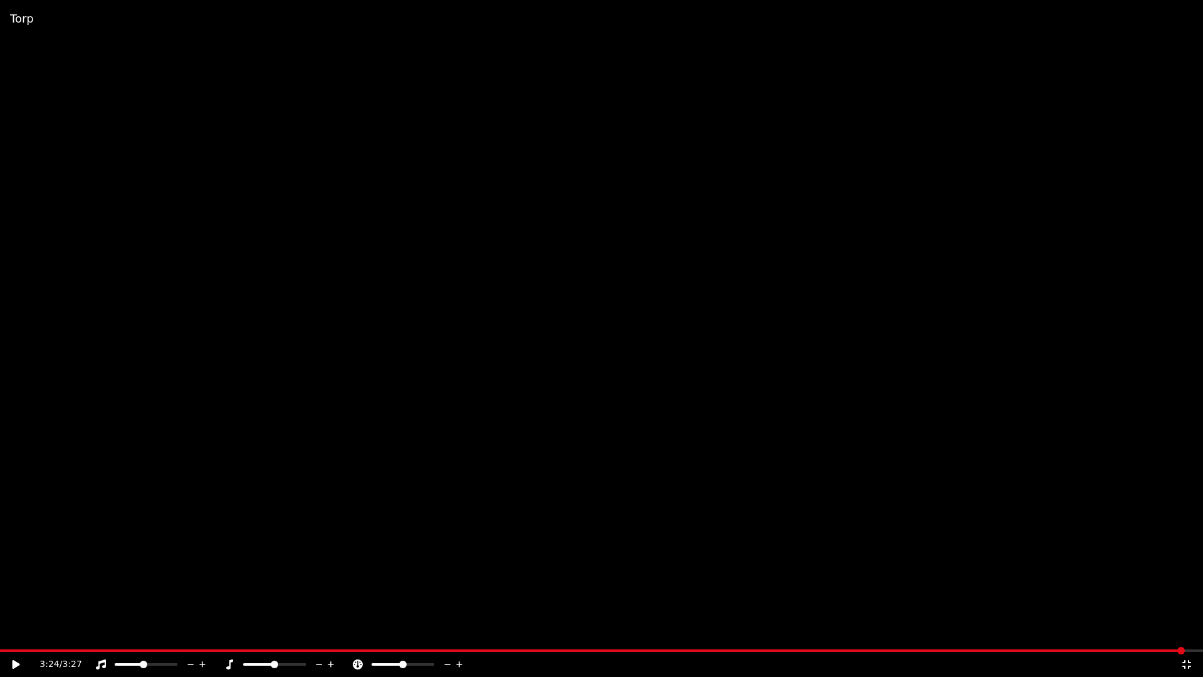
click at [942, 490] on video at bounding box center [601, 338] width 1203 height 677
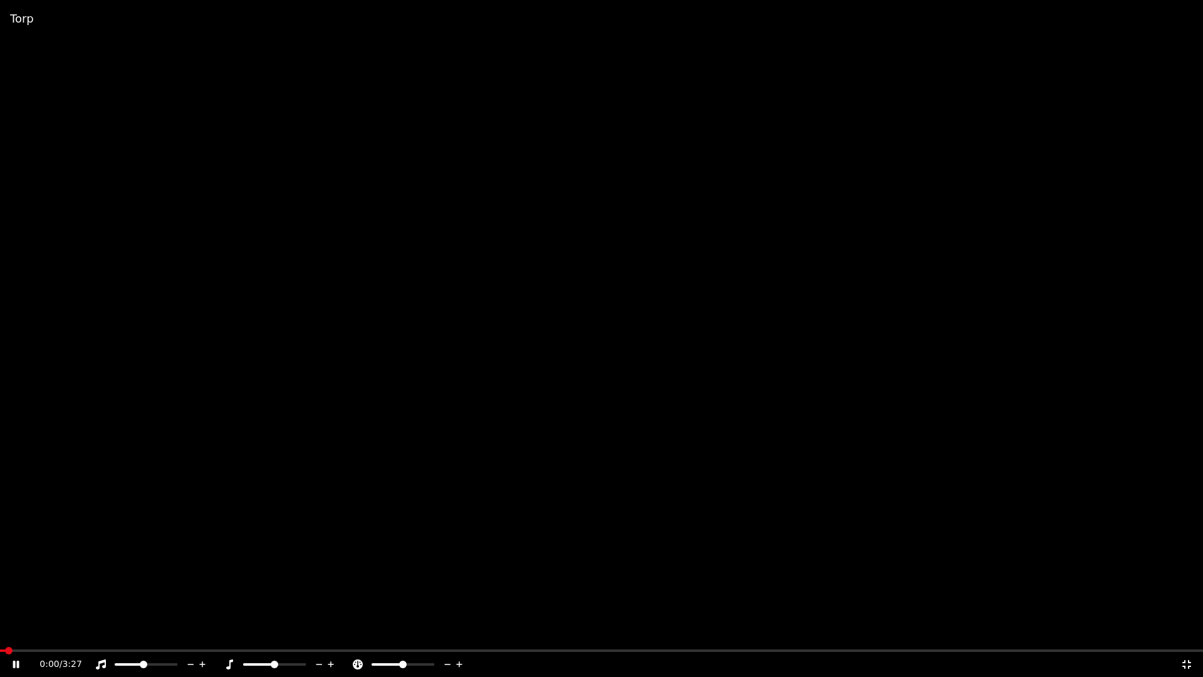
click at [169, 491] on video at bounding box center [601, 338] width 1203 height 677
click at [43, 586] on video at bounding box center [601, 338] width 1203 height 676
click at [24, 591] on video at bounding box center [601, 338] width 1203 height 677
click at [664, 485] on video at bounding box center [601, 338] width 1203 height 677
click at [663, 486] on video at bounding box center [601, 338] width 1203 height 677
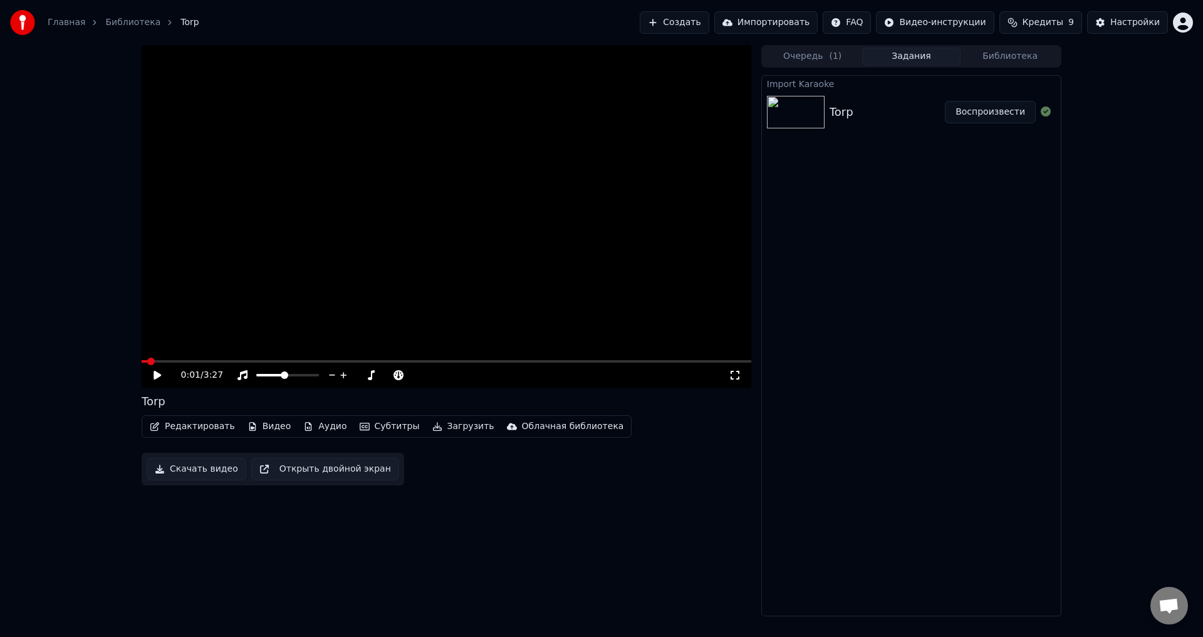
click at [732, 380] on icon at bounding box center [735, 375] width 9 height 9
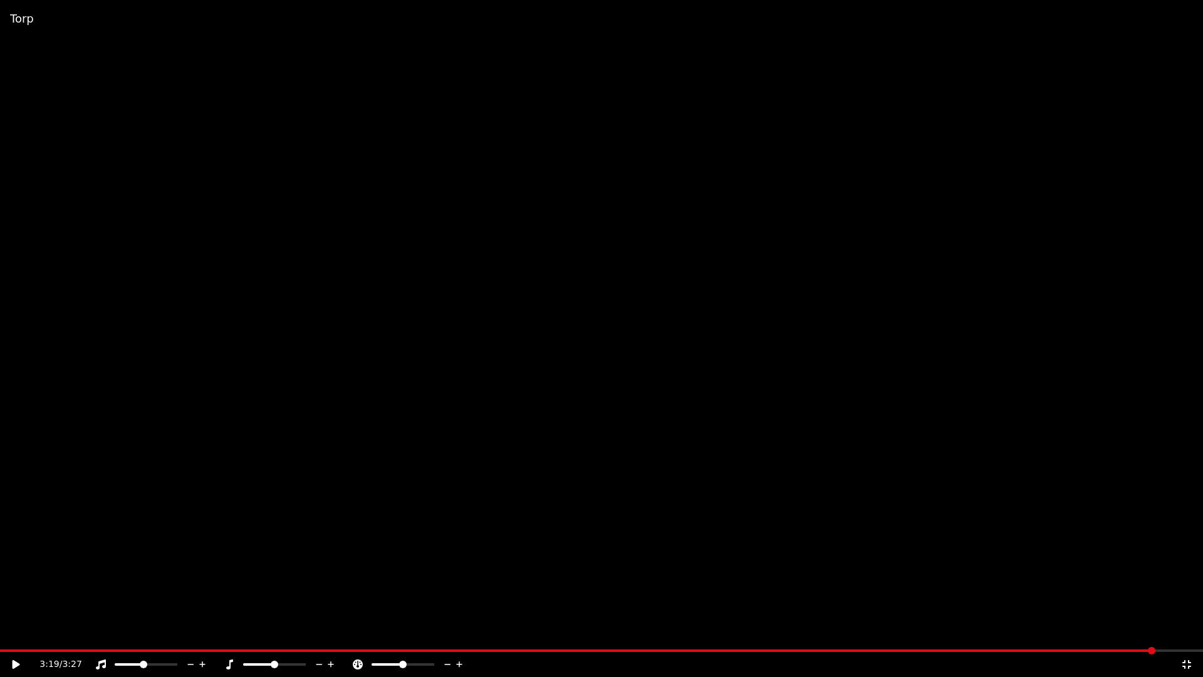
click at [922, 484] on video at bounding box center [601, 338] width 1203 height 677
click at [157, 481] on video at bounding box center [601, 338] width 1203 height 677
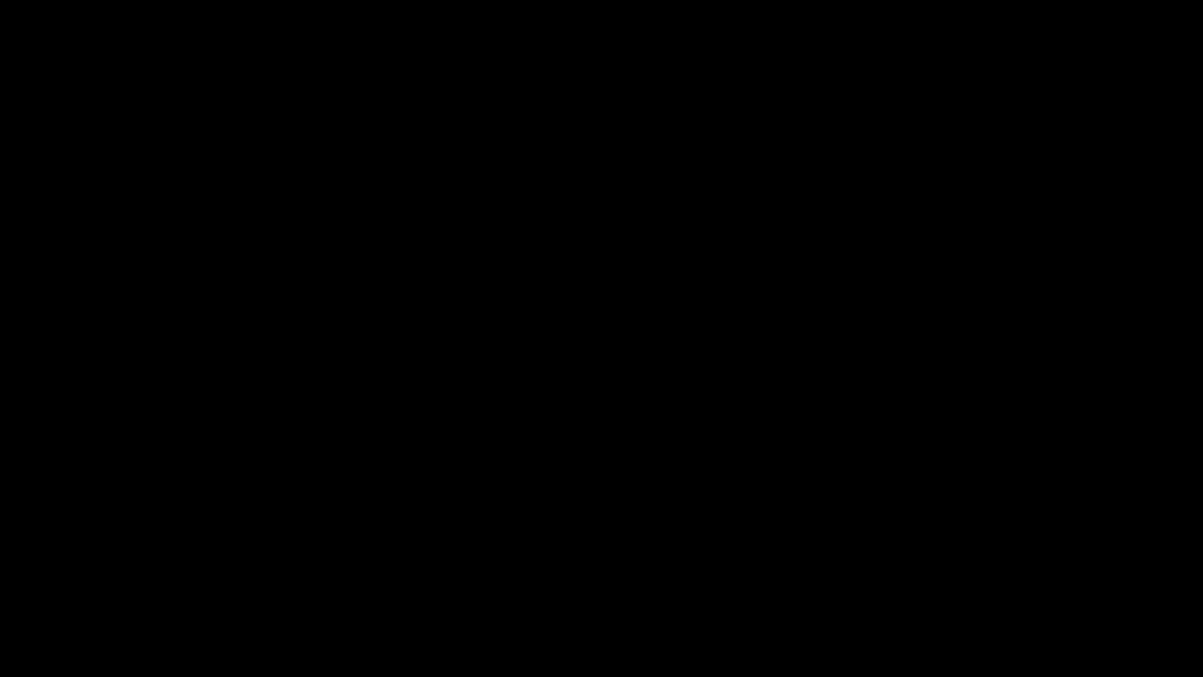
click at [251, 540] on video at bounding box center [601, 338] width 1203 height 677
click at [1192, 637] on icon at bounding box center [1187, 664] width 13 height 10
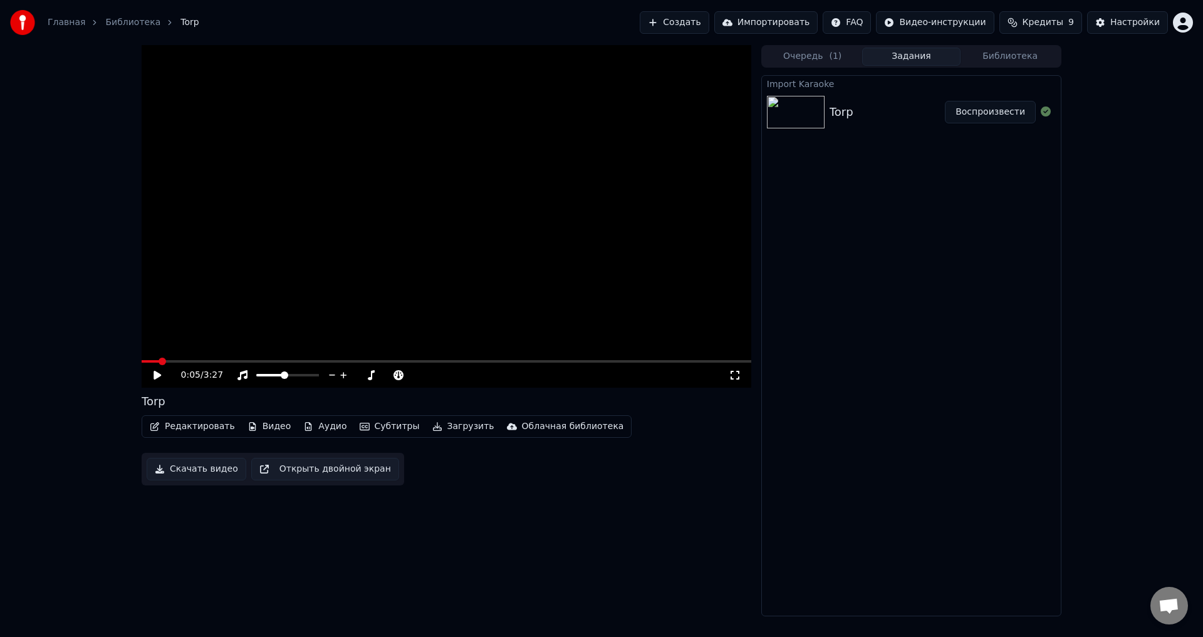
click at [699, 359] on video at bounding box center [447, 216] width 610 height 343
click at [698, 368] on div "0:06 / 3:27" at bounding box center [447, 375] width 610 height 25
click at [701, 366] on div "0:06 / 3:27" at bounding box center [447, 375] width 610 height 25
click at [706, 365] on div "0:07 / 3:27" at bounding box center [447, 375] width 610 height 25
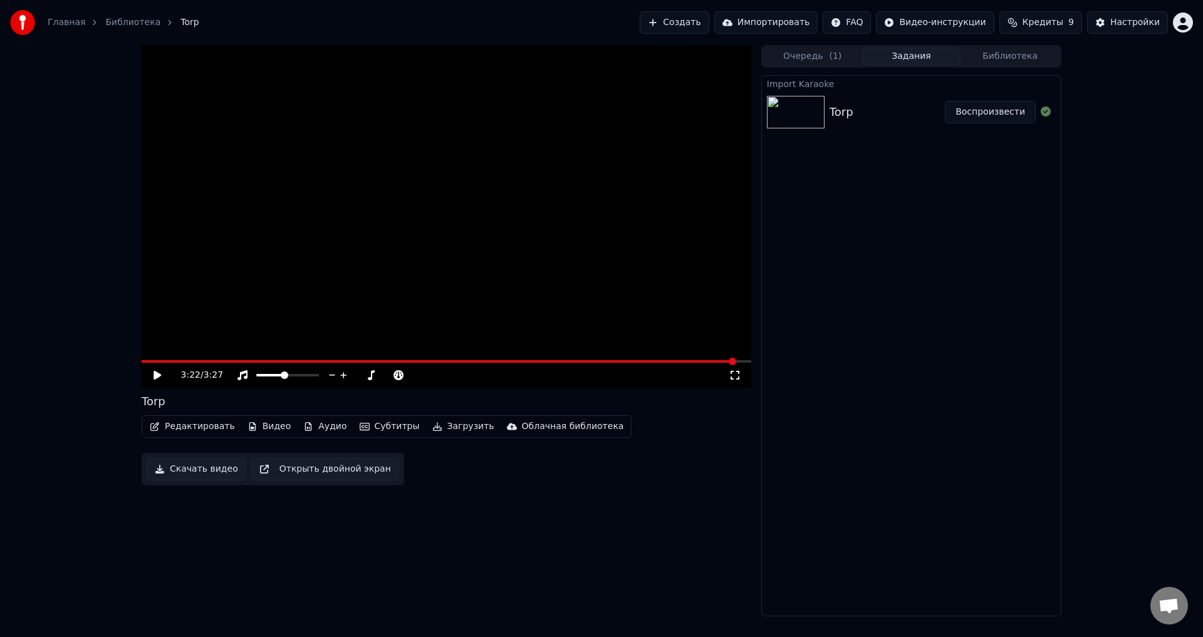
click at [595, 296] on video at bounding box center [447, 216] width 610 height 343
click at [562, 296] on video at bounding box center [447, 216] width 610 height 343
click at [570, 303] on video at bounding box center [447, 216] width 610 height 343
click at [448, 357] on video at bounding box center [447, 216] width 610 height 343
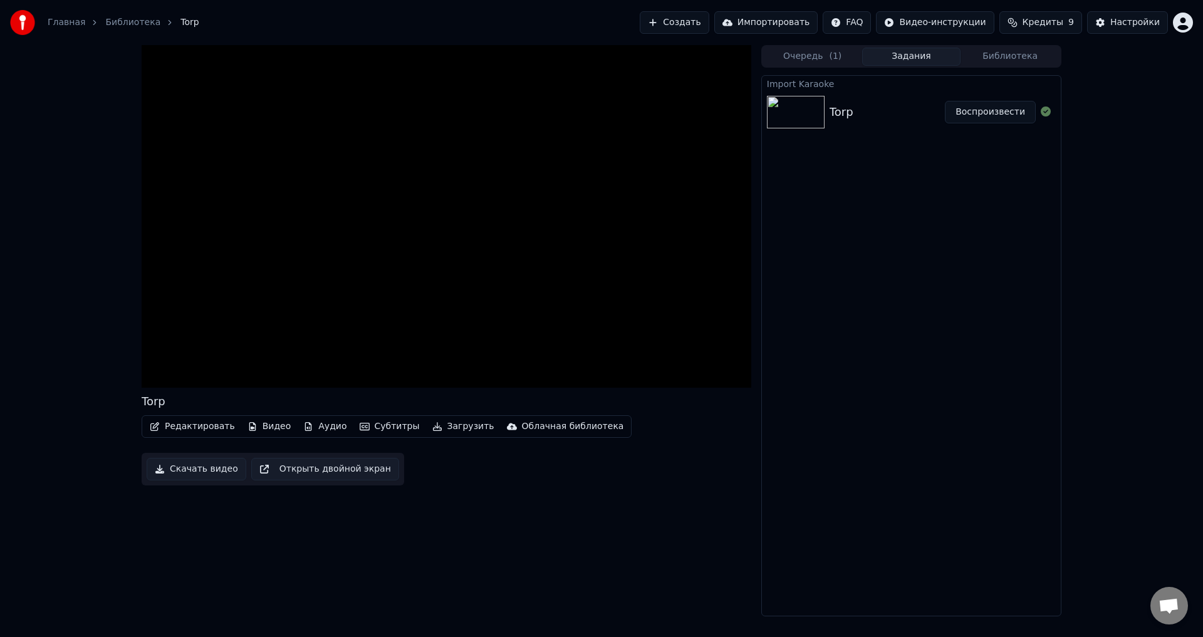
click at [522, 322] on video at bounding box center [447, 216] width 610 height 343
click at [355, 313] on video at bounding box center [447, 216] width 610 height 343
click at [308, 279] on video at bounding box center [447, 216] width 610 height 343
click at [427, 283] on video at bounding box center [447, 216] width 610 height 343
click at [427, 282] on video at bounding box center [447, 216] width 610 height 343
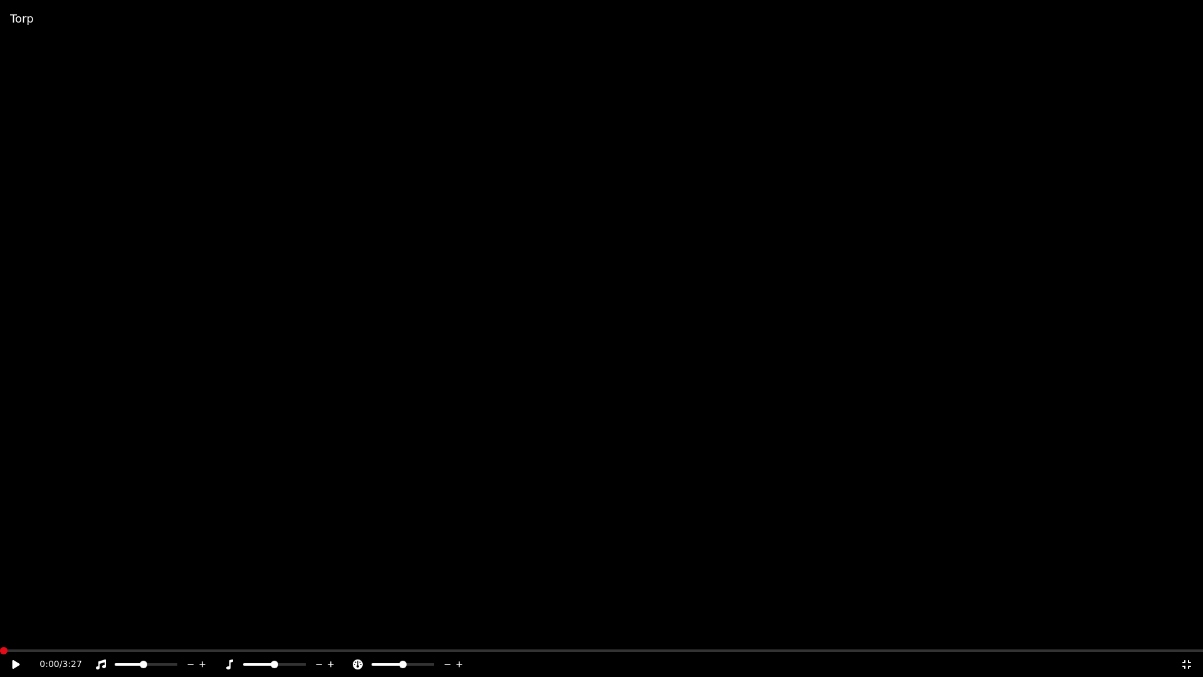
click at [14, 637] on icon at bounding box center [17, 664] width 8 height 9
click at [236, 462] on video at bounding box center [601, 338] width 1203 height 677
click at [22, 637] on div "0:37 / 3:27" at bounding box center [601, 664] width 1203 height 25
click at [23, 637] on icon at bounding box center [24, 664] width 29 height 10
click at [231, 456] on video at bounding box center [601, 338] width 1203 height 677
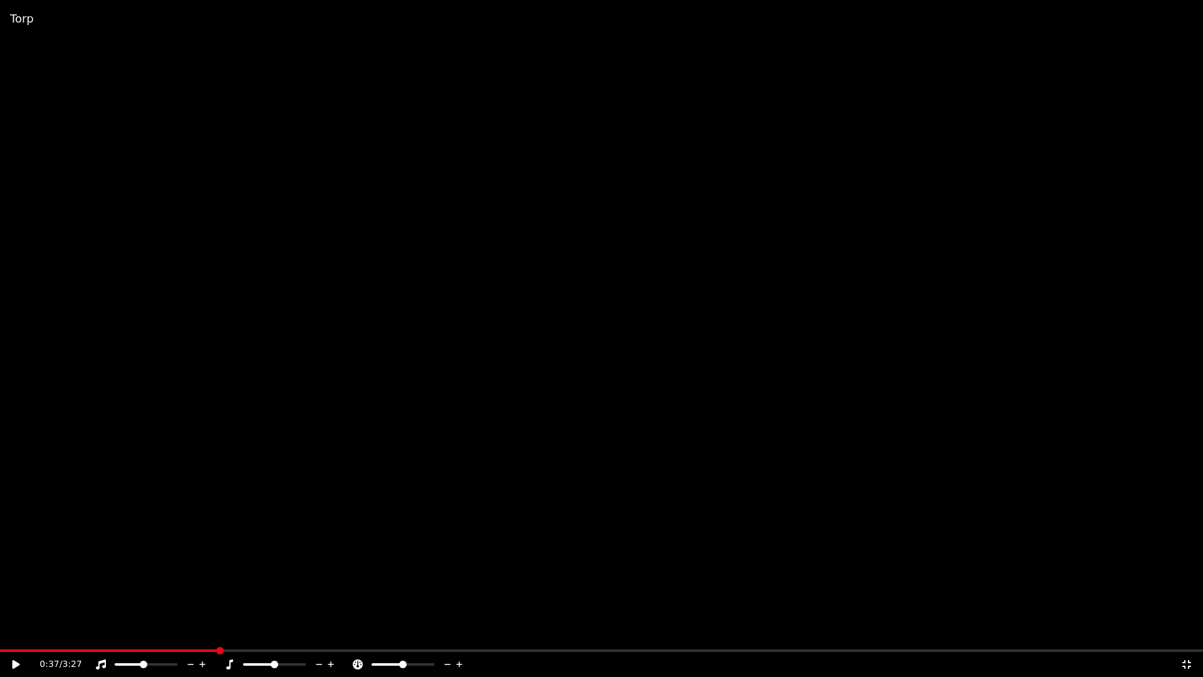
click at [395, 459] on video at bounding box center [601, 338] width 1203 height 677
click at [214, 637] on div "0:37 / 3:27" at bounding box center [601, 664] width 1203 height 25
click at [223, 637] on video at bounding box center [601, 338] width 1203 height 677
click at [238, 542] on video at bounding box center [601, 338] width 1203 height 677
click at [282, 531] on video at bounding box center [601, 338] width 1203 height 677
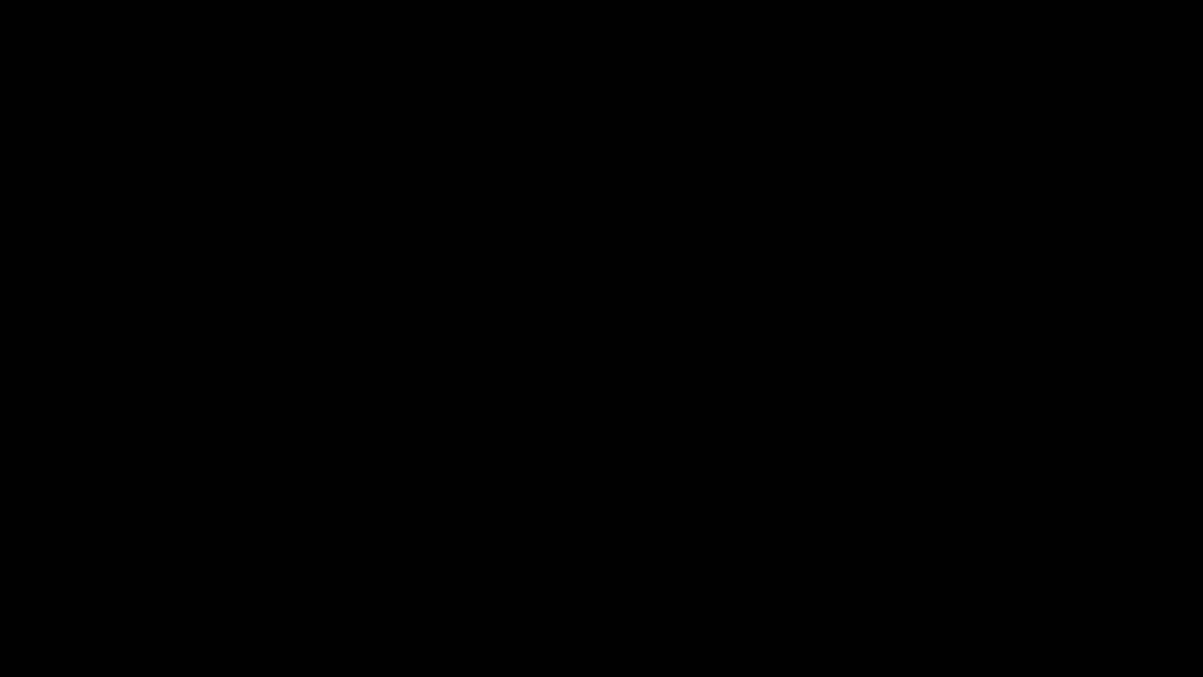
click at [381, 474] on video at bounding box center [601, 338] width 1203 height 677
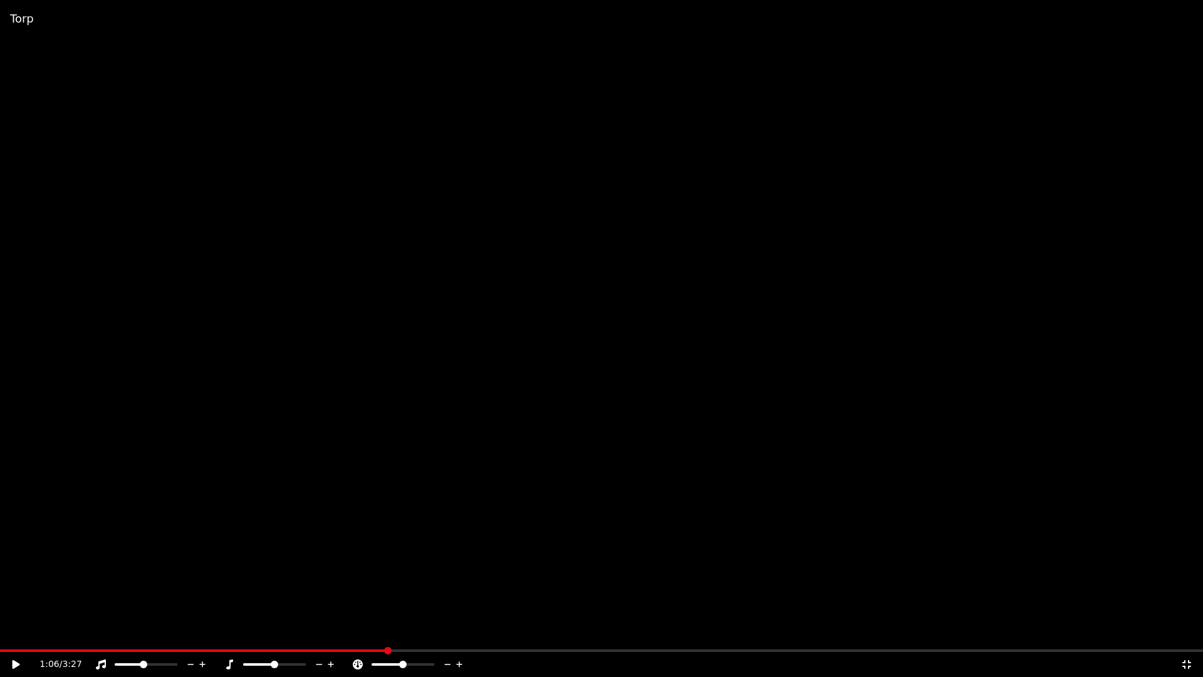
click at [1182, 637] on icon at bounding box center [1187, 664] width 13 height 10
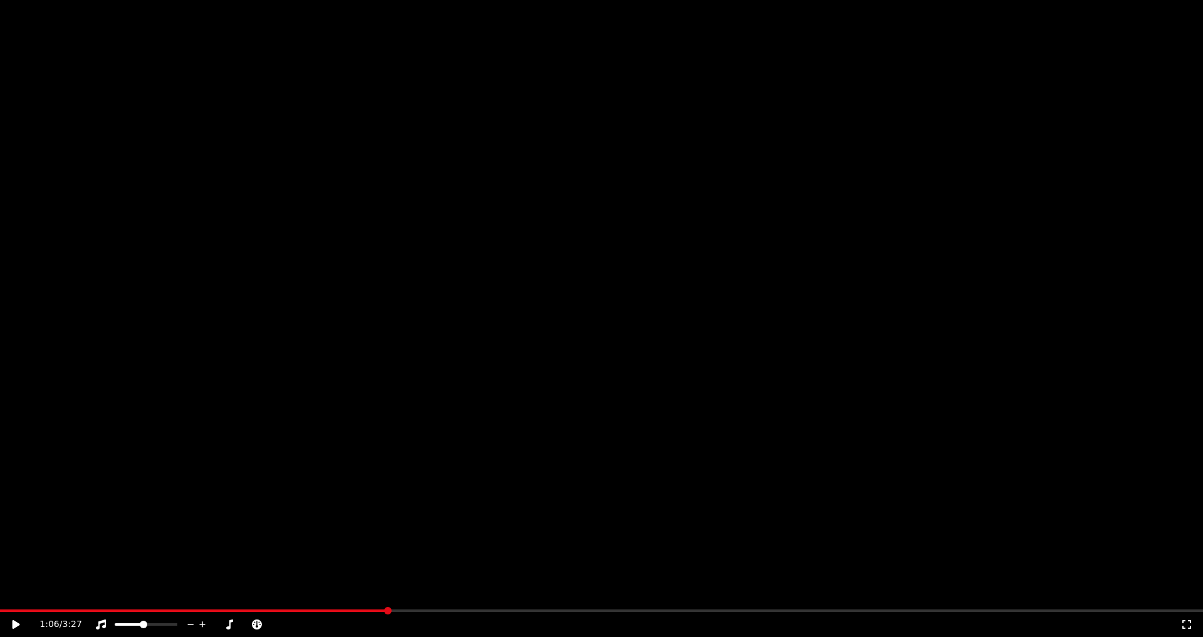
click at [186, 93] on button "Редактировать" at bounding box center [192, 84] width 95 height 18
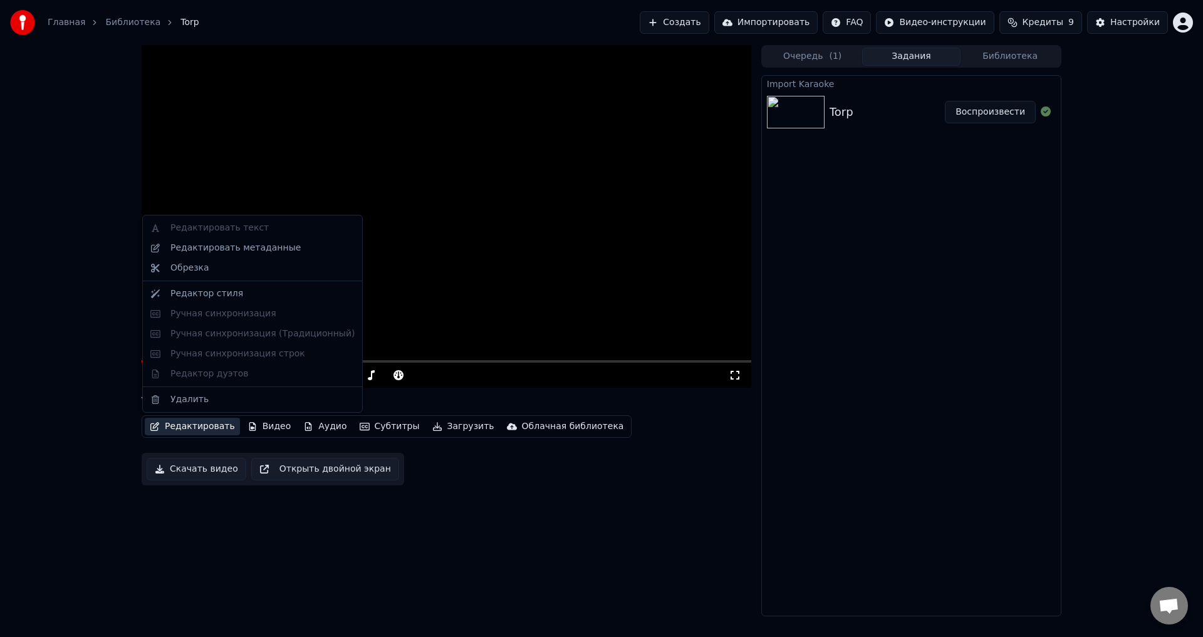
click at [360, 565] on div "1:06 / 3:27 Torp Редактировать Видео Аудио Субтитры Загрузить Облачная библиоте…" at bounding box center [447, 331] width 610 height 572
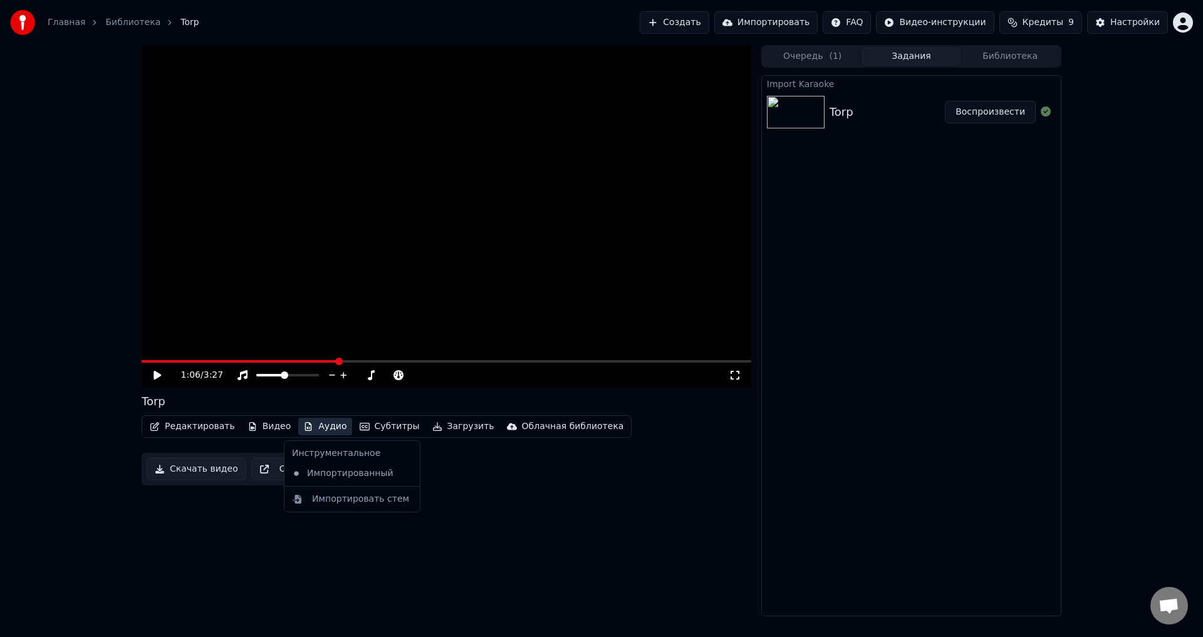
click at [317, 424] on button "Аудио" at bounding box center [324, 427] width 53 height 18
click at [458, 522] on div "1:06 / 3:27 Torp Редактировать Видео Аудио Субтитры Загрузить Облачная библиоте…" at bounding box center [447, 331] width 610 height 572
click at [382, 381] on div "1:06 / 3:27" at bounding box center [455, 375] width 548 height 13
click at [369, 377] on icon at bounding box center [371, 375] width 13 height 10
click at [372, 379] on icon at bounding box center [371, 375] width 7 height 10
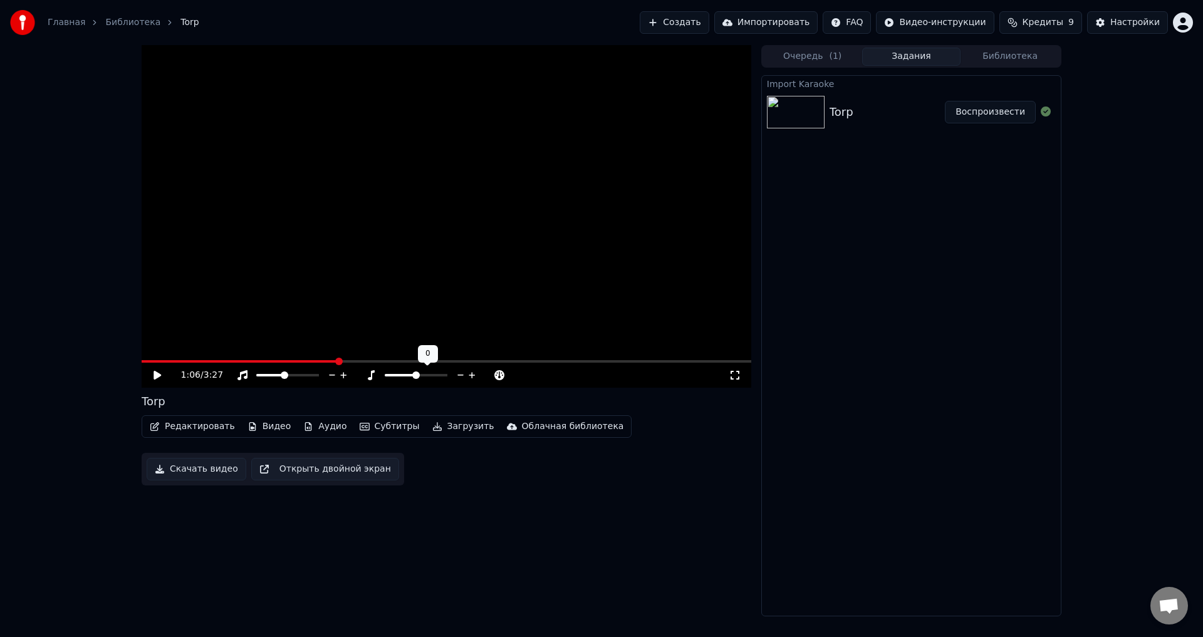
click at [597, 515] on div "1:06 / 3:27 Torp Редактировать Видео Аудио Субтитры Загрузить Облачная библиоте…" at bounding box center [447, 331] width 610 height 572
